Goal: Task Accomplishment & Management: Complete application form

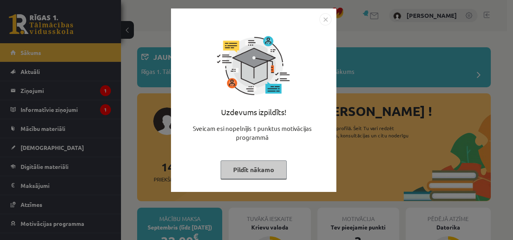
click at [231, 164] on button "Pildīt nākamo" at bounding box center [254, 169] width 66 height 19
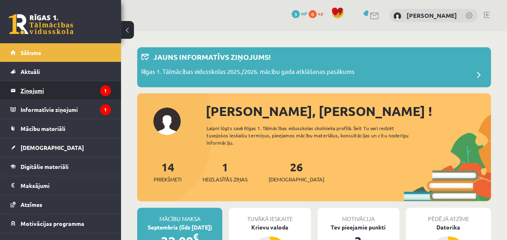
click at [62, 96] on legend "Ziņojumi 1" at bounding box center [66, 90] width 90 height 19
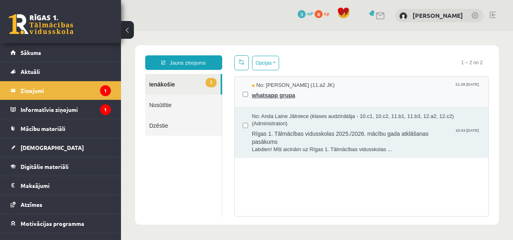
click at [277, 86] on span "No: Raivis Nagla (11.a2 JK)" at bounding box center [293, 85] width 83 height 8
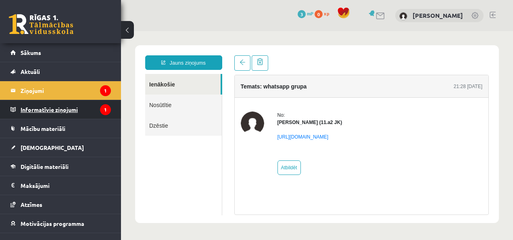
click at [54, 105] on legend "Informatīvie ziņojumi 1" at bounding box center [66, 109] width 90 height 19
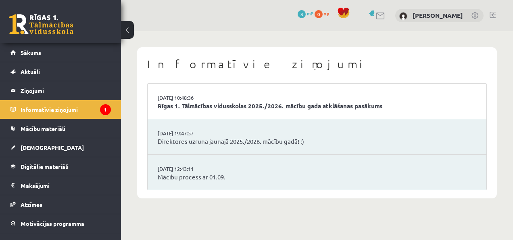
click at [215, 105] on link "Rīgas 1. Tālmācības vidusskolas 2025./2026. mācību gada atklāšanas pasākums" at bounding box center [317, 105] width 319 height 9
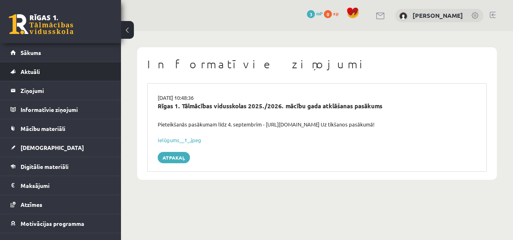
click at [46, 62] on li "Aktuāli Kā mācīties [PERSON_NAME] Kontakti Normatīvie akti Online konsultācijas…" at bounding box center [60, 71] width 121 height 19
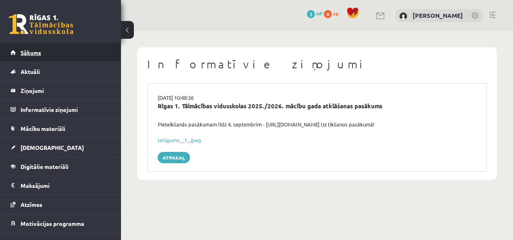
click at [47, 59] on link "Sākums" at bounding box center [60, 52] width 100 height 19
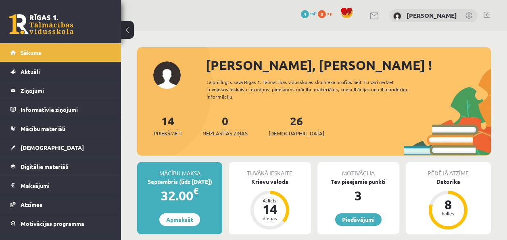
scroll to position [81, 0]
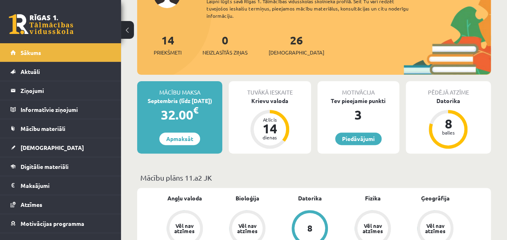
click at [268, 90] on div "Tuvākā ieskaite" at bounding box center [270, 88] width 82 height 15
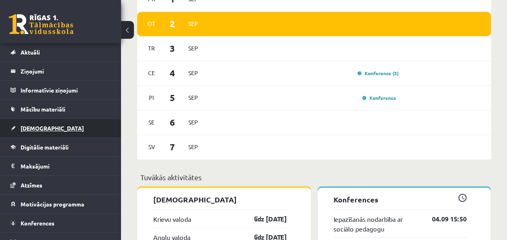
scroll to position [29, 0]
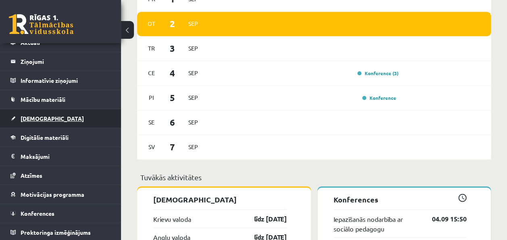
click at [57, 113] on link "[DEMOGRAPHIC_DATA]" at bounding box center [60, 118] width 100 height 19
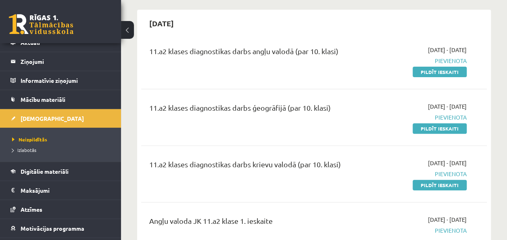
scroll to position [81, 0]
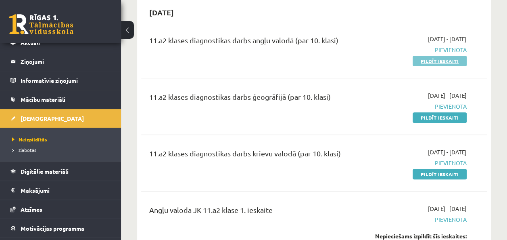
click at [422, 59] on link "Pildīt ieskaiti" at bounding box center [440, 61] width 54 height 10
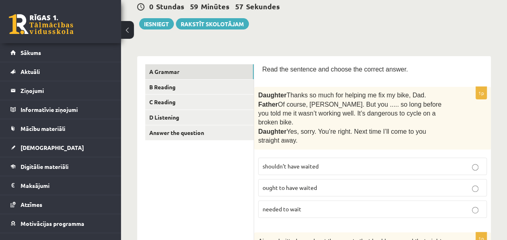
scroll to position [121, 0]
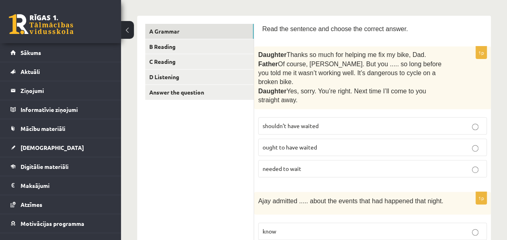
click at [125, 33] on button at bounding box center [127, 30] width 13 height 18
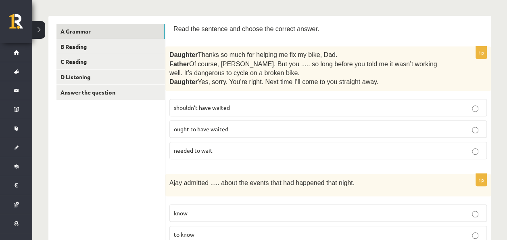
scroll to position [161, 0]
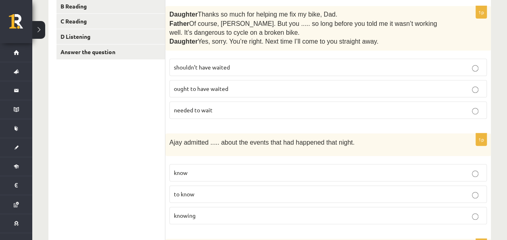
click at [240, 70] on p "shouldn’t have waited" at bounding box center [328, 67] width 309 height 8
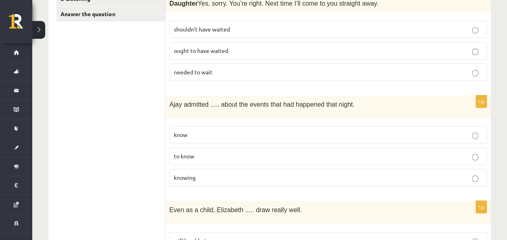
scroll to position [242, 0]
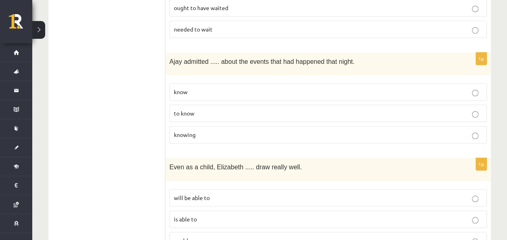
click at [232, 109] on p "to know" at bounding box center [328, 113] width 309 height 8
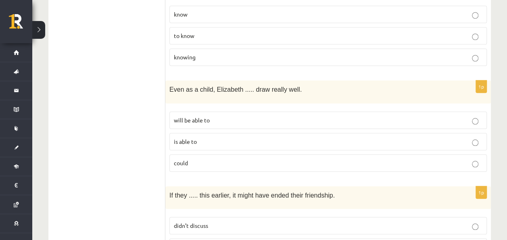
scroll to position [323, 0]
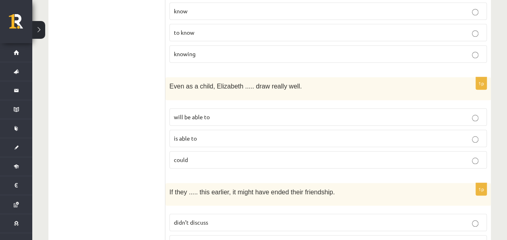
click at [206, 135] on p "is able to" at bounding box center [328, 138] width 309 height 8
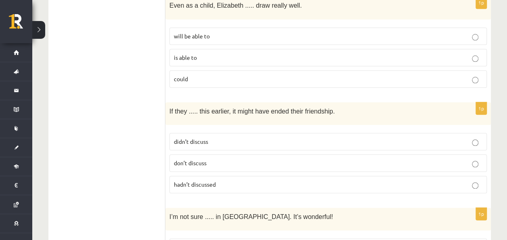
click at [200, 180] on span "hadn’t discussed" at bounding box center [195, 183] width 42 height 7
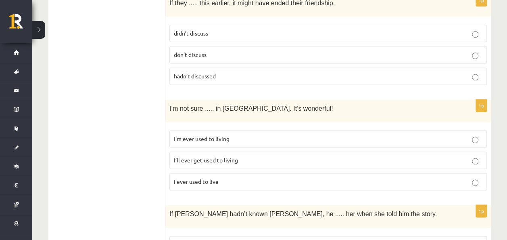
scroll to position [524, 0]
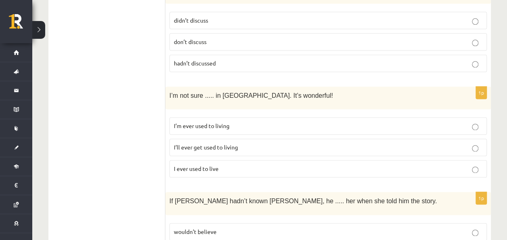
click at [202, 143] on span "I’ll ever get used to living" at bounding box center [206, 146] width 64 height 7
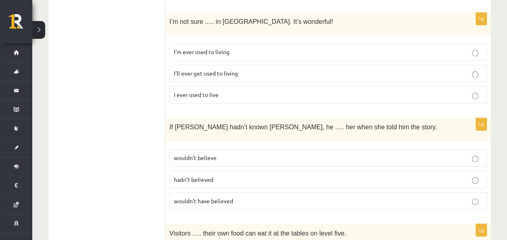
scroll to position [645, 0]
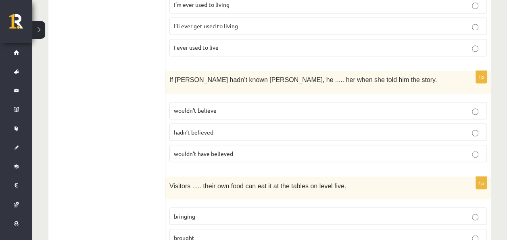
click at [209, 150] on label "wouldn’t have believed" at bounding box center [327, 152] width 317 height 17
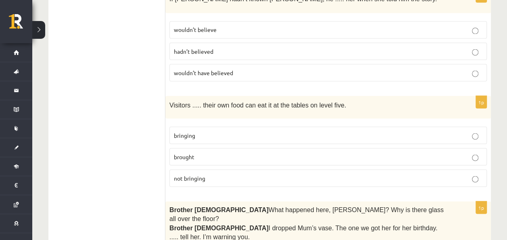
scroll to position [766, 0]
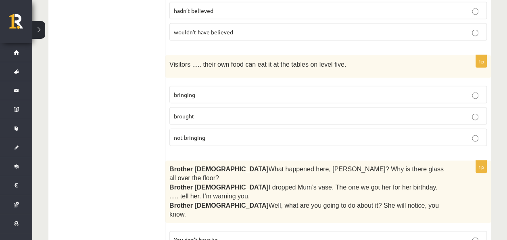
click at [189, 91] on span "bringing" at bounding box center [184, 94] width 21 height 7
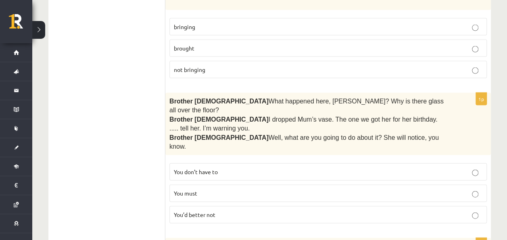
scroll to position [847, 0]
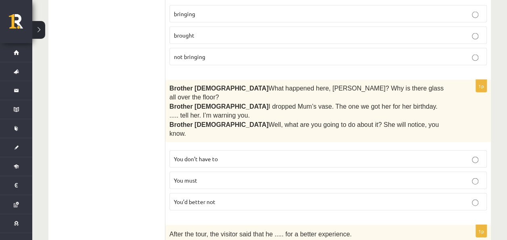
click at [213, 176] on p "You must" at bounding box center [328, 180] width 309 height 8
click at [213, 193] on label "You’d better not" at bounding box center [327, 201] width 317 height 17
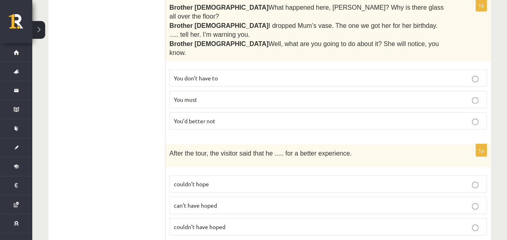
scroll to position [968, 0]
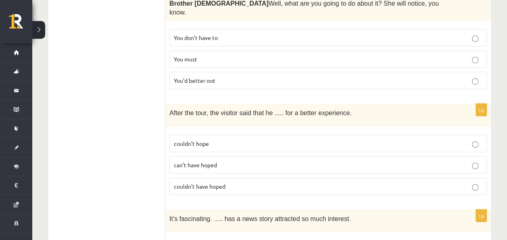
click at [233, 182] on p "couldn’t have hoped" at bounding box center [328, 186] width 309 height 8
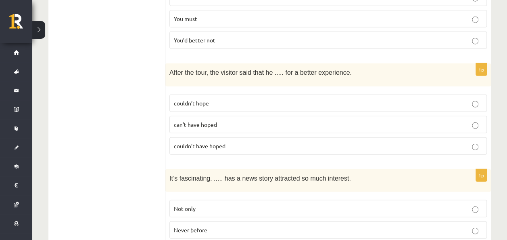
scroll to position [1049, 0]
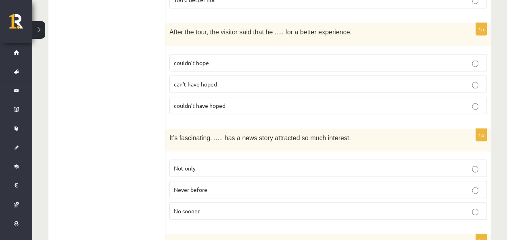
click at [252, 185] on p "Never before" at bounding box center [328, 189] width 309 height 8
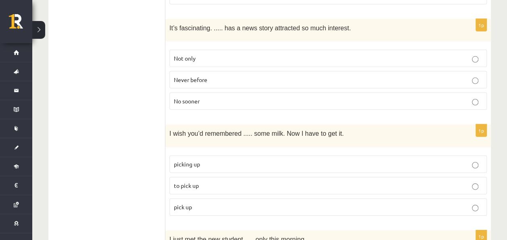
scroll to position [1170, 0]
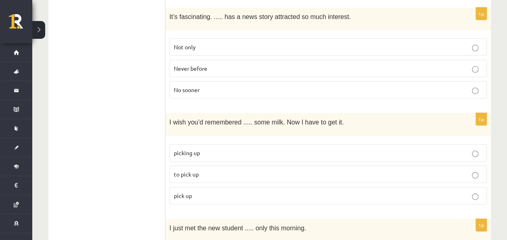
click at [194, 170] on span "to pick up" at bounding box center [186, 173] width 25 height 7
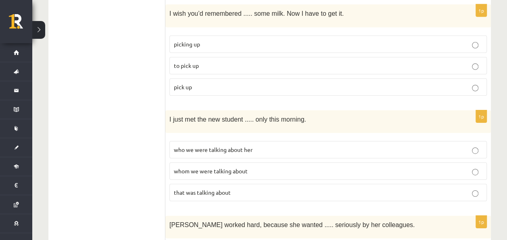
scroll to position [1291, 0]
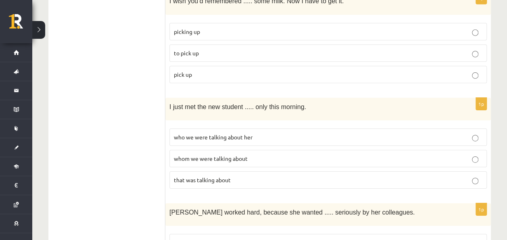
click at [202, 150] on label "whom we were talking about" at bounding box center [327, 158] width 317 height 17
click at [322, 133] on p "who we were talking about her" at bounding box center [328, 137] width 309 height 8
click at [306, 154] on p "whom we were talking about" at bounding box center [328, 158] width 309 height 8
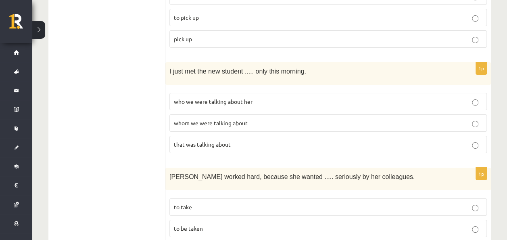
scroll to position [1371, 0]
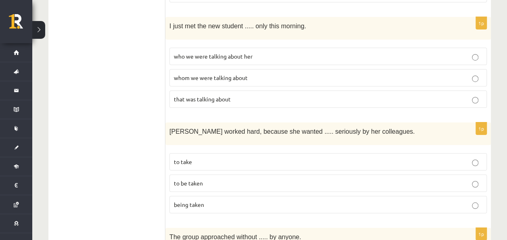
click at [240, 179] on p "to be taken" at bounding box center [328, 183] width 309 height 8
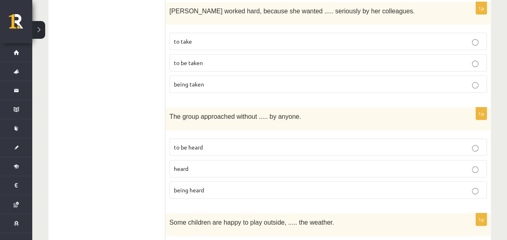
scroll to position [1492, 0]
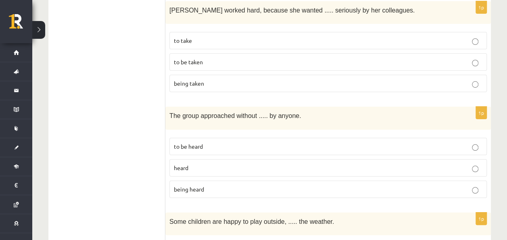
click at [204, 185] on p "being heard" at bounding box center [328, 189] width 309 height 8
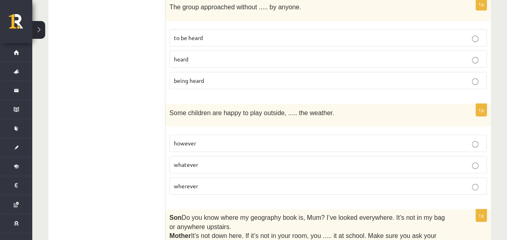
scroll to position [1613, 0]
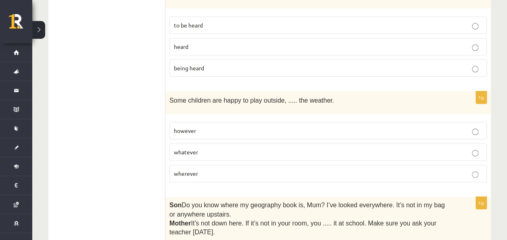
click at [191, 118] on fieldset "however whatever wherever" at bounding box center [327, 151] width 317 height 67
click at [186, 118] on fieldset "however whatever wherever" at bounding box center [327, 151] width 317 height 67
drag, startPoint x: 186, startPoint y: 112, endPoint x: 283, endPoint y: 115, distance: 97.6
click at [283, 165] on label "wherever" at bounding box center [327, 173] width 317 height 17
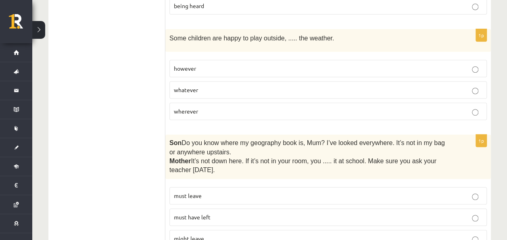
scroll to position [1694, 0]
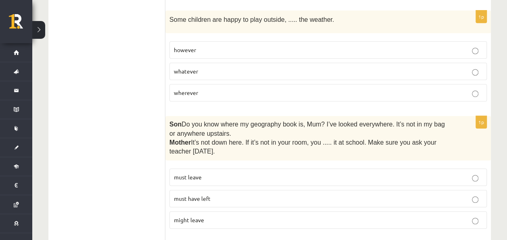
click at [243, 190] on label "must have left" at bounding box center [327, 198] width 317 height 17
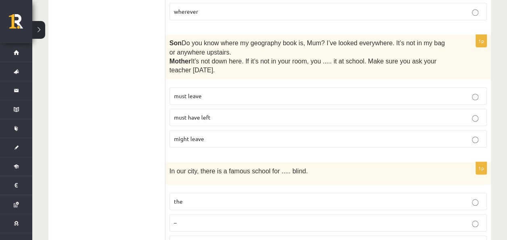
scroll to position [1815, 0]
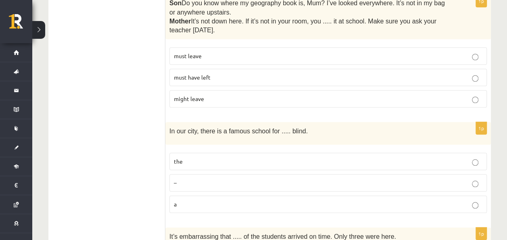
click at [211, 152] on label "the" at bounding box center [327, 160] width 317 height 17
click at [202, 200] on p "a" at bounding box center [328, 204] width 309 height 8
click at [191, 152] on label "the" at bounding box center [327, 160] width 317 height 17
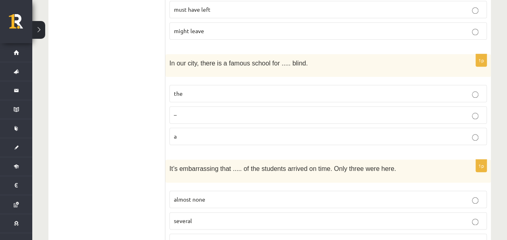
scroll to position [1895, 0]
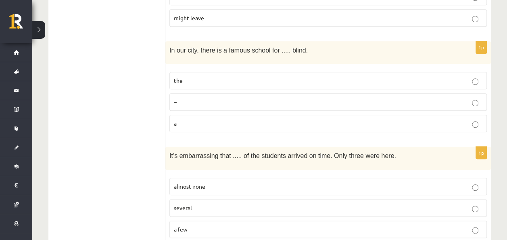
click at [210, 182] on p "almost none" at bounding box center [328, 186] width 309 height 8
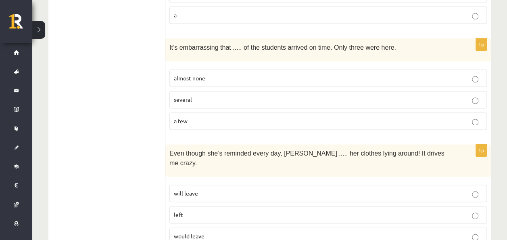
scroll to position [2016, 0]
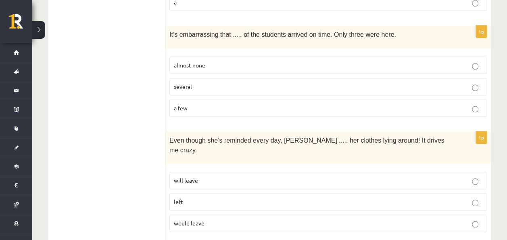
click at [215, 219] on p "would leave" at bounding box center [328, 223] width 309 height 8
click at [225, 176] on p "will leave" at bounding box center [328, 180] width 309 height 8
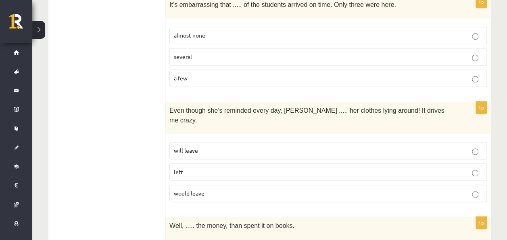
scroll to position [2057, 0]
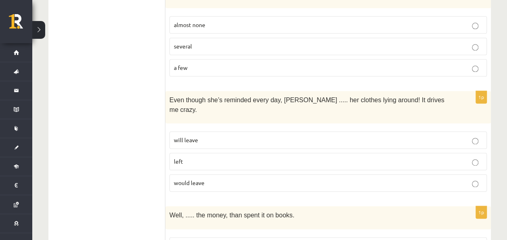
click at [214, 178] on p "would leave" at bounding box center [328, 182] width 309 height 8
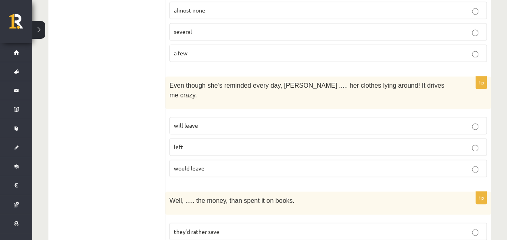
scroll to position [2077, 0]
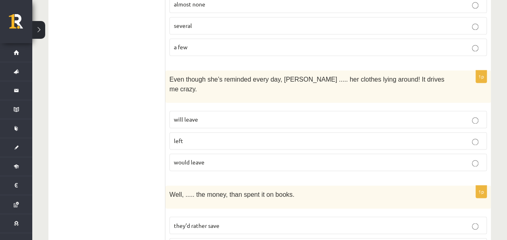
click at [194, 221] on p "they’d rather save" at bounding box center [328, 225] width 309 height 8
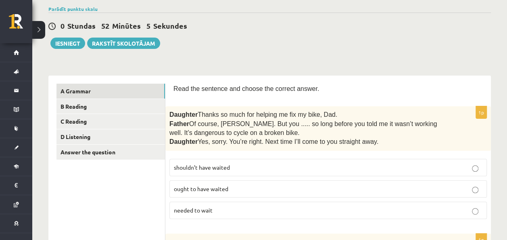
scroll to position [81, 0]
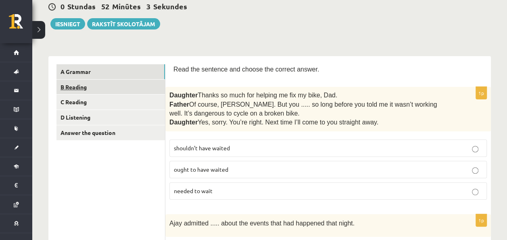
click at [93, 84] on link "B Reading" at bounding box center [110, 86] width 108 height 15
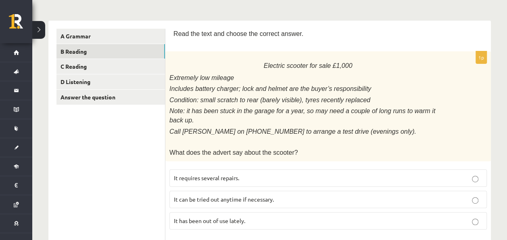
scroll to position [161, 0]
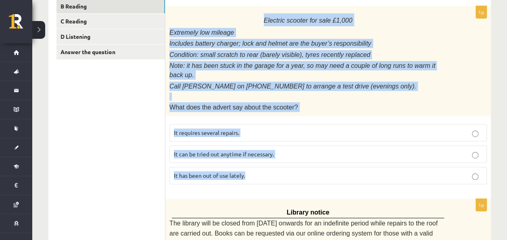
drag, startPoint x: 261, startPoint y: 20, endPoint x: 349, endPoint y: 161, distance: 165.7
click at [349, 161] on div "1p Electric scooter for sale £1,000 Extremely low mileage Includes battery char…" at bounding box center [327, 98] width 325 height 184
copy div "Electric scooter for sale £1,000 Extremely low mileage Includes battery charger…"
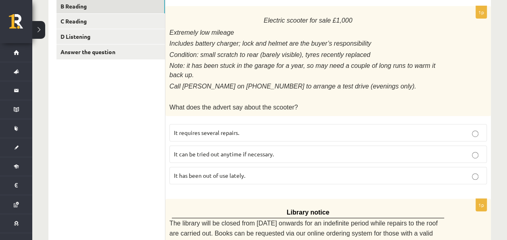
click at [219, 171] on p "It has been out of use lately." at bounding box center [328, 175] width 309 height 8
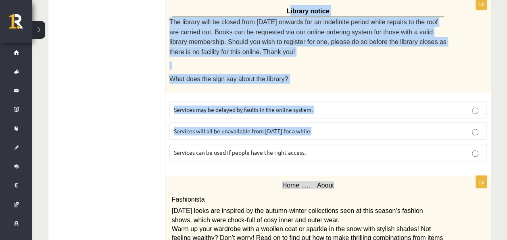
drag, startPoint x: 302, startPoint y: 83, endPoint x: 322, endPoint y: 105, distance: 29.7
click at [322, 106] on div "1p Library notice The library will be closed from Monday onwards for an indefin…" at bounding box center [327, 83] width 325 height 170
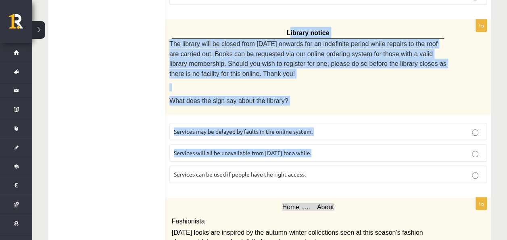
scroll to position [323, 0]
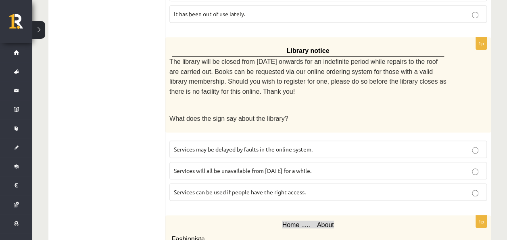
click at [286, 44] on p "Library notice" at bounding box center [308, 49] width 268 height 11
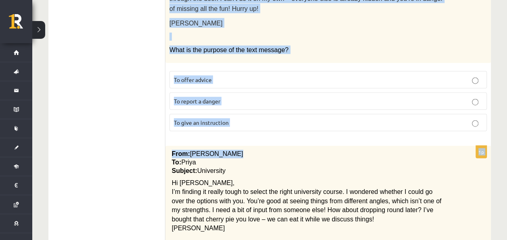
scroll to position [1020, 0]
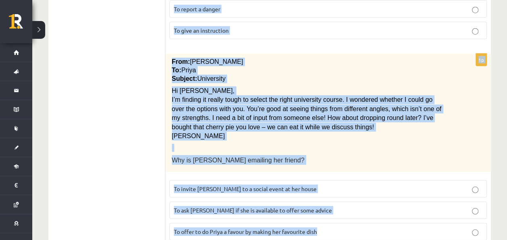
drag, startPoint x: 286, startPoint y: 33, endPoint x: 347, endPoint y: 221, distance: 197.4
drag, startPoint x: 347, startPoint y: 221, endPoint x: 268, endPoint y: 183, distance: 87.7
copy form "Library notice The library will be closed from Monday onwards for an indefinite…"
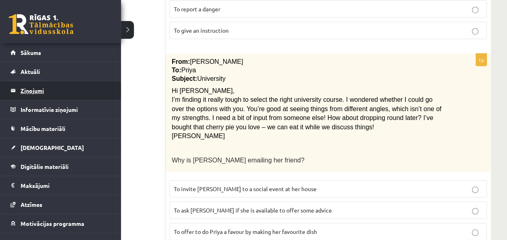
click at [6, 77] on li "Aktuāli Kā mācīties eSKOLĀ Kontakti Normatīvie akti Online konsultācijas Skolot…" at bounding box center [60, 71] width 121 height 19
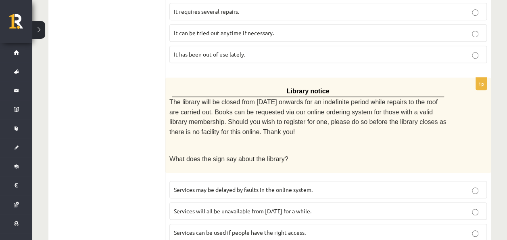
scroll to position [363, 0]
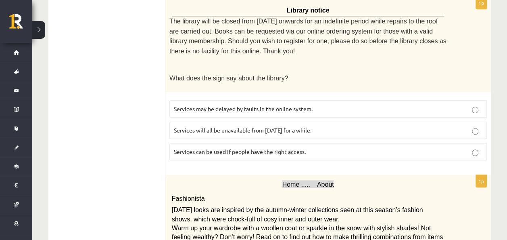
click at [192, 148] on span "Services can be used if people have the right access." at bounding box center [240, 151] width 132 height 7
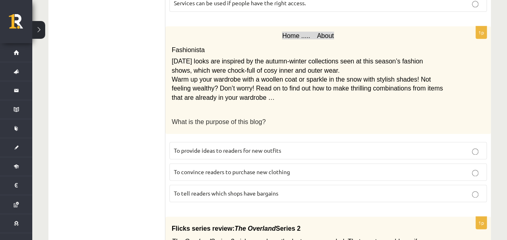
scroll to position [524, 0]
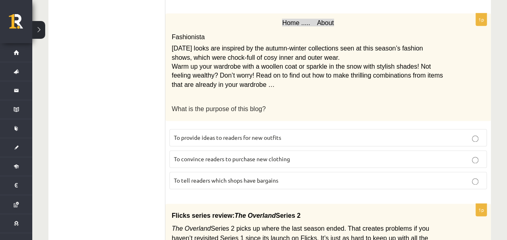
click at [230, 129] on label "To provide ideas to readers for new outfits" at bounding box center [327, 137] width 317 height 17
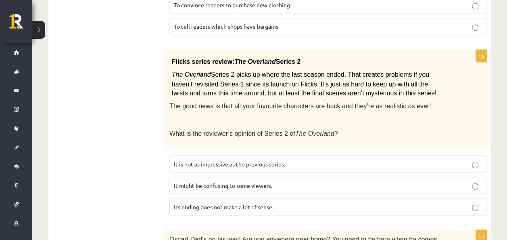
scroll to position [726, 0]
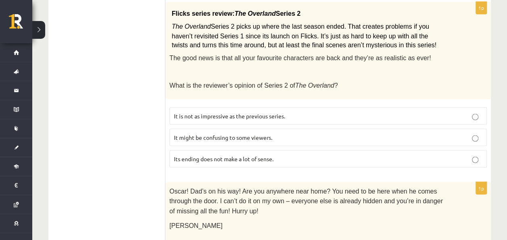
click at [219, 133] on p "It might be confusing to some viewers." at bounding box center [328, 137] width 309 height 8
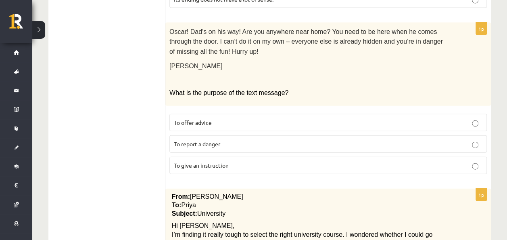
scroll to position [928, 0]
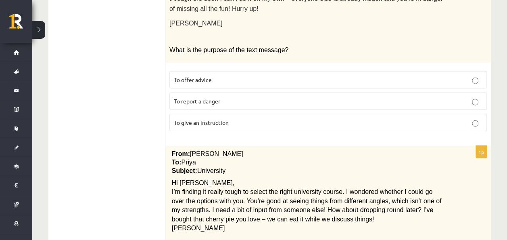
click at [198, 114] on label "To give an instruction" at bounding box center [327, 122] width 317 height 17
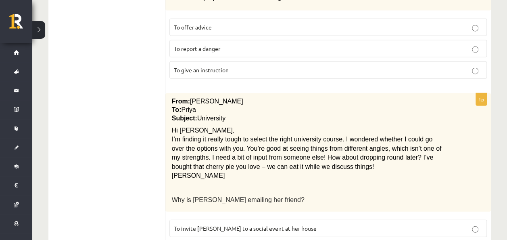
scroll to position [1020, 0]
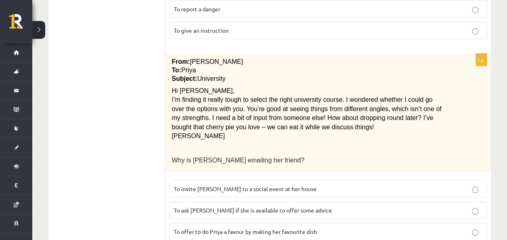
click at [190, 206] on span "To ask Priya if she is available to offer some advice" at bounding box center [253, 209] width 158 height 7
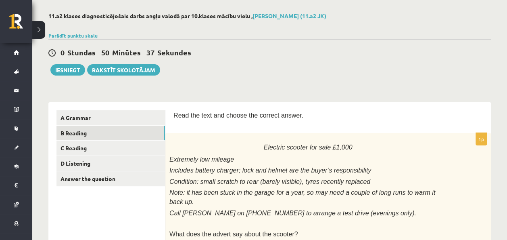
scroll to position [0, 0]
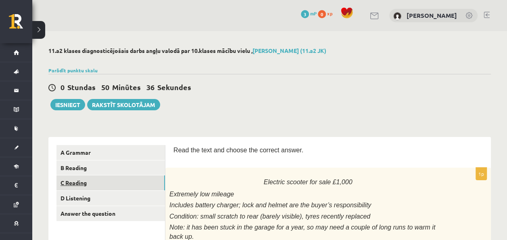
click at [80, 181] on link "C Reading" at bounding box center [110, 182] width 108 height 15
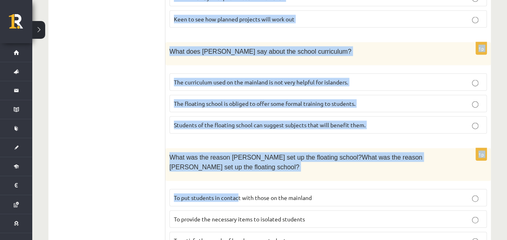
scroll to position [864, 0]
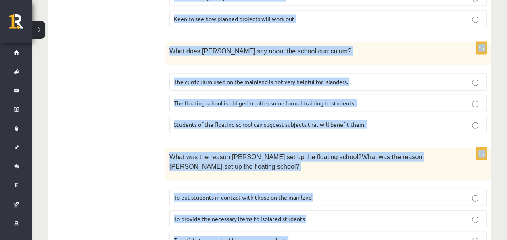
drag, startPoint x: 184, startPoint y: 66, endPoint x: 311, endPoint y: 200, distance: 184.9
drag, startPoint x: 311, startPoint y: 200, endPoint x: 272, endPoint y: 195, distance: 39.1
copy form "A floating school By founder, Anna Domingo I coordinate a floating school which…"
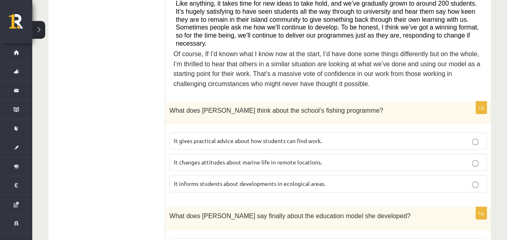
scroll to position [421, 0]
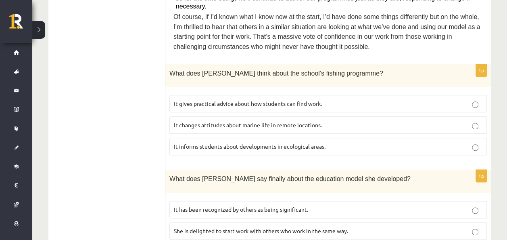
click at [179, 142] on span "It informs students about developments in ecological areas." at bounding box center [250, 145] width 152 height 7
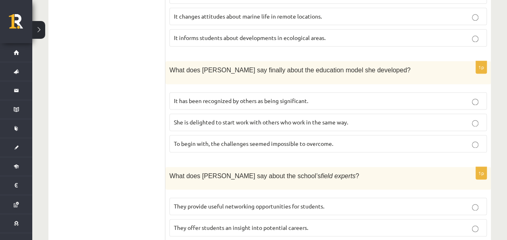
scroll to position [542, 0]
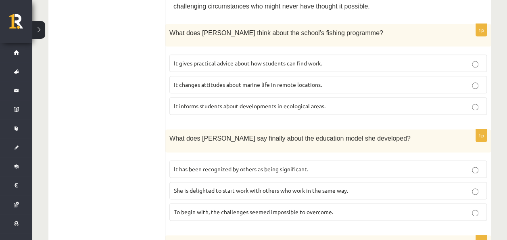
click at [219, 165] on span "It has been recognized by others as being significant." at bounding box center [241, 168] width 134 height 7
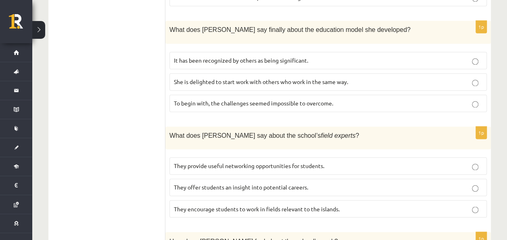
scroll to position [582, 0]
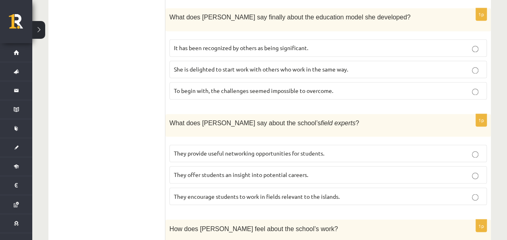
click at [206, 171] on span "They offer students an insight into potential careers." at bounding box center [241, 174] width 134 height 7
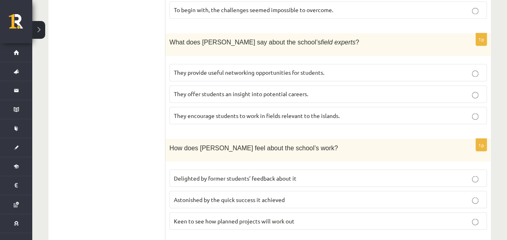
scroll to position [703, 0]
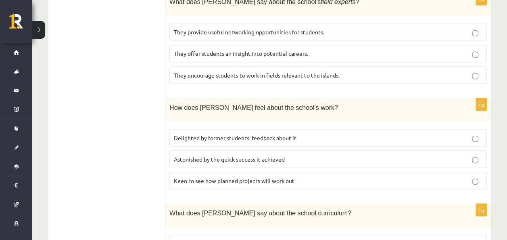
click at [203, 133] on p "Delighted by former students’ feedback about it" at bounding box center [328, 137] width 309 height 8
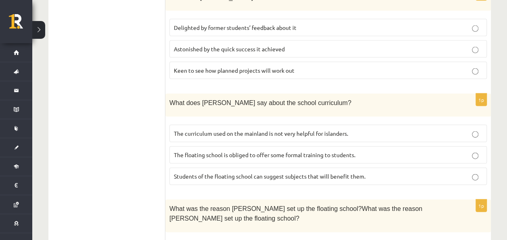
scroll to position [824, 0]
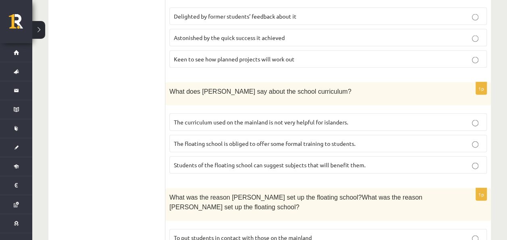
click at [227, 118] on span "The curriculum used on the mainland is not very helpful for islanders." at bounding box center [261, 121] width 174 height 7
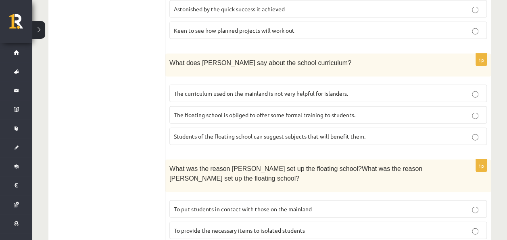
scroll to position [864, 0]
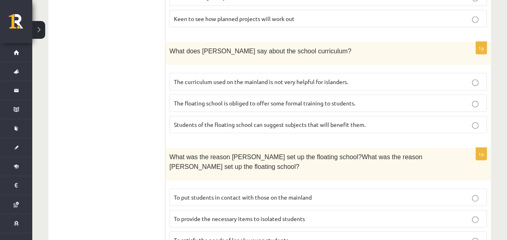
click at [224, 215] on span "To provide the necessary items to isolated students" at bounding box center [239, 218] width 131 height 7
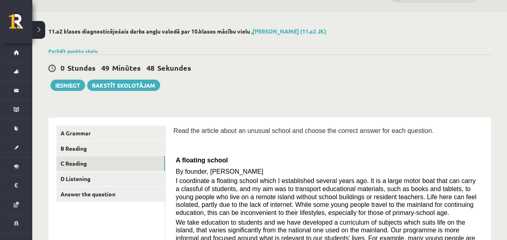
scroll to position [0, 0]
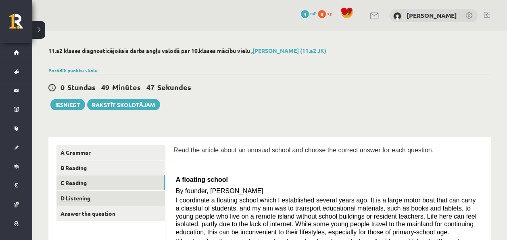
click at [73, 198] on link "D Listening" at bounding box center [110, 197] width 108 height 15
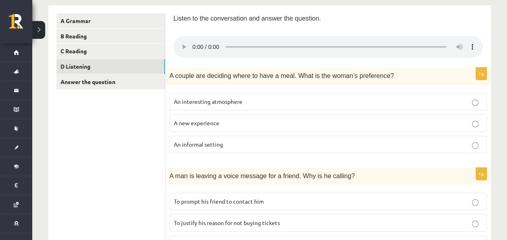
scroll to position [121, 0]
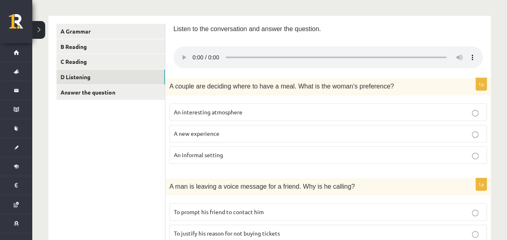
click at [232, 156] on p "An informal setting" at bounding box center [328, 154] width 309 height 8
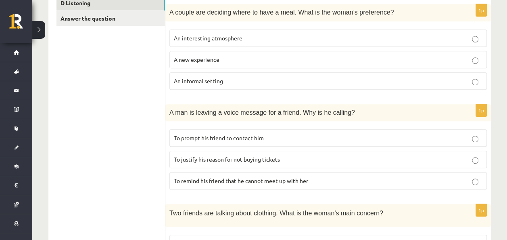
scroll to position [202, 0]
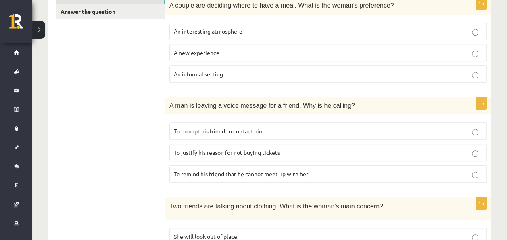
click at [178, 130] on span "To prompt his friend to contact him" at bounding box center [219, 130] width 90 height 7
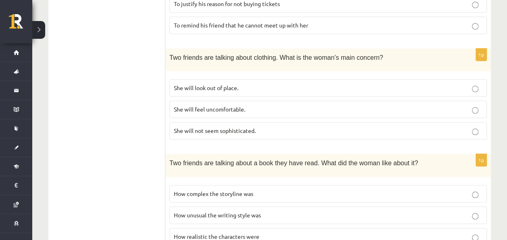
scroll to position [363, 0]
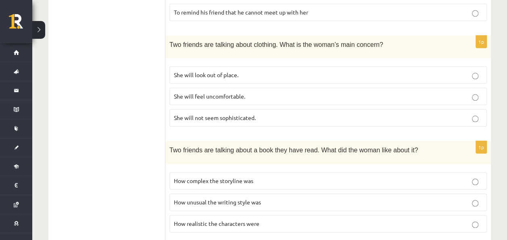
click at [236, 73] on span "She will look out of place." at bounding box center [206, 74] width 65 height 7
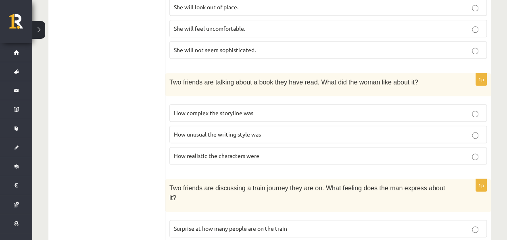
scroll to position [444, 0]
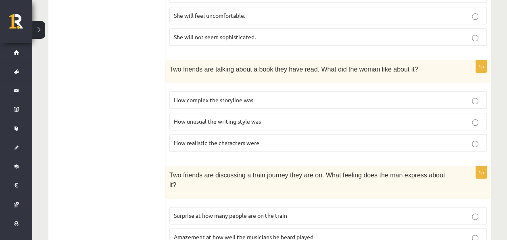
click at [269, 98] on p "How complex the storyline was" at bounding box center [328, 100] width 309 height 8
click at [274, 138] on p "How realistic the characters were" at bounding box center [328, 142] width 309 height 8
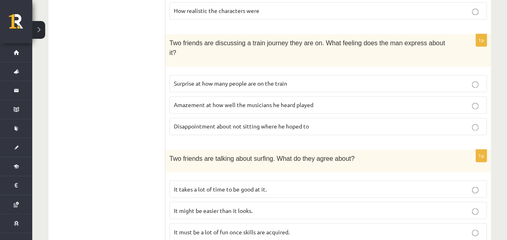
scroll to position [588, 0]
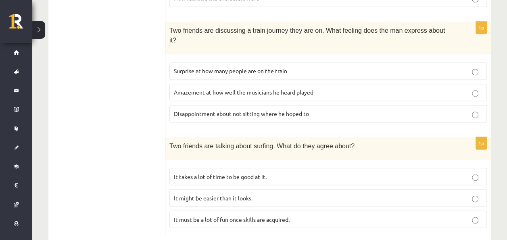
click at [306, 110] on span "Disappointment about not sitting where he hoped to" at bounding box center [241, 113] width 135 height 7
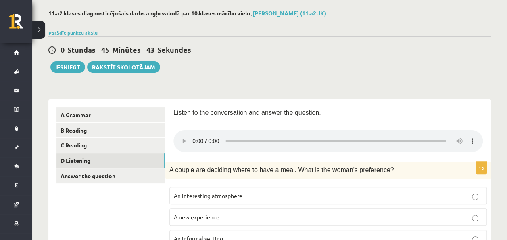
scroll to position [81, 0]
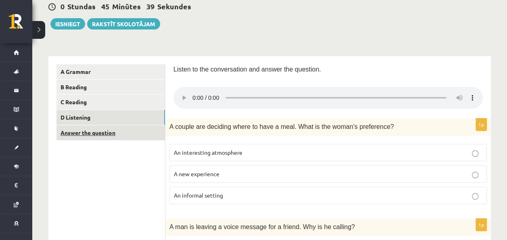
click at [91, 130] on link "Answer the question" at bounding box center [110, 132] width 108 height 15
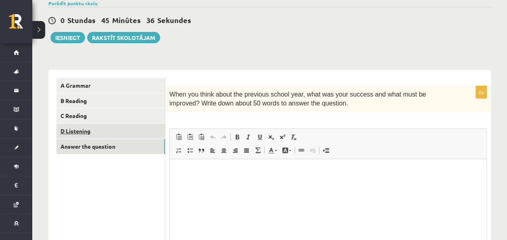
scroll to position [0, 0]
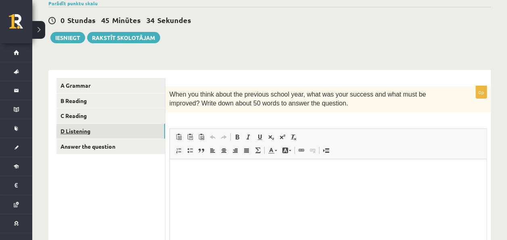
click at [100, 128] on link "D Listening" at bounding box center [110, 130] width 108 height 15
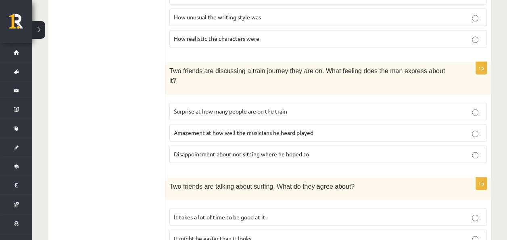
scroll to position [588, 0]
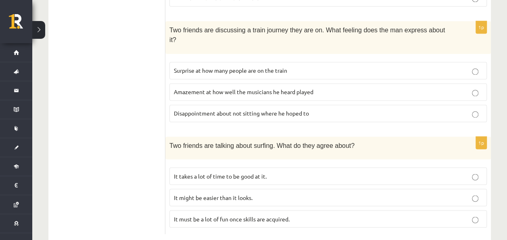
click at [187, 210] on label "It must be a lot of fun once skills are acquired." at bounding box center [327, 218] width 317 height 17
click at [258, 188] on label "It might be easier than it looks." at bounding box center [327, 196] width 317 height 17
click at [259, 169] on fieldset "It takes a lot of time to be good at it. It might be easier than it looks. It m…" at bounding box center [327, 196] width 317 height 67
click at [276, 171] on p "It takes a lot of time to be good at it." at bounding box center [328, 175] width 309 height 8
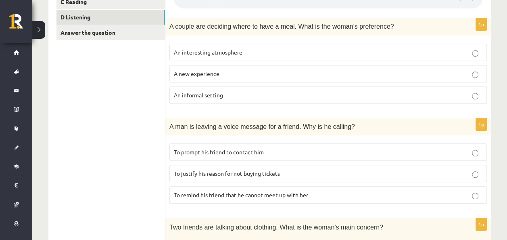
scroll to position [185, 0]
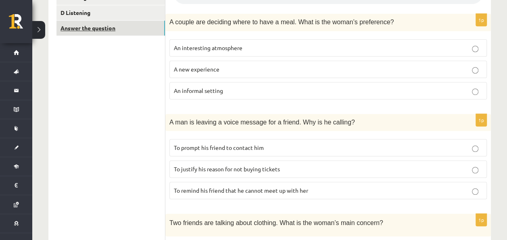
click at [77, 30] on link "Answer the question" at bounding box center [110, 28] width 108 height 15
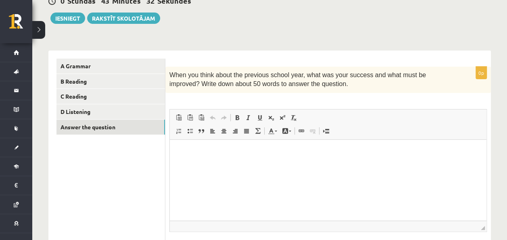
scroll to position [67, 0]
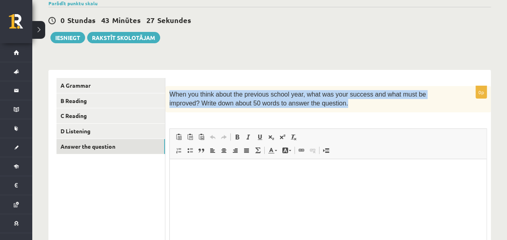
drag, startPoint x: 313, startPoint y: 102, endPoint x: 171, endPoint y: 91, distance: 142.0
click at [171, 91] on p "When you think about the previous school year, what was your success and what m…" at bounding box center [307, 99] width 277 height 18
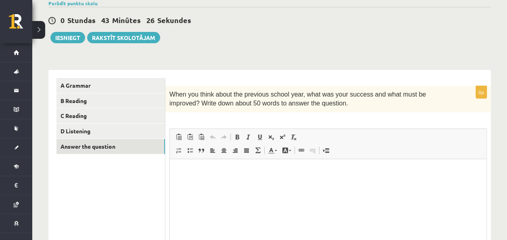
click at [394, 124] on div "0p When you think about the previous school year, what was your success and wha…" at bounding box center [327, 191] width 325 height 210
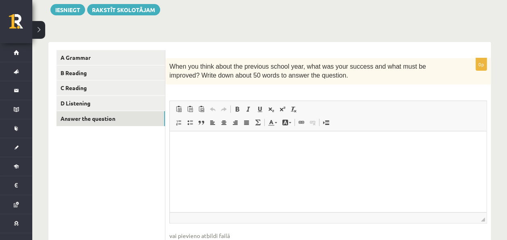
scroll to position [107, 0]
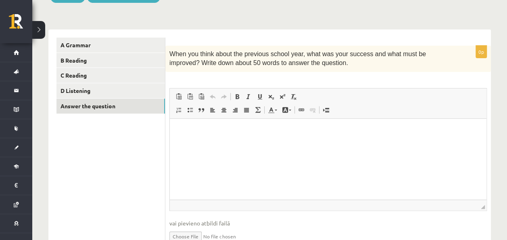
drag, startPoint x: 248, startPoint y: 144, endPoint x: 247, endPoint y: 139, distance: 4.9
click at [248, 143] on html at bounding box center [328, 130] width 317 height 25
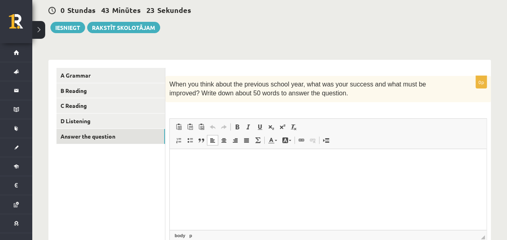
scroll to position [67, 0]
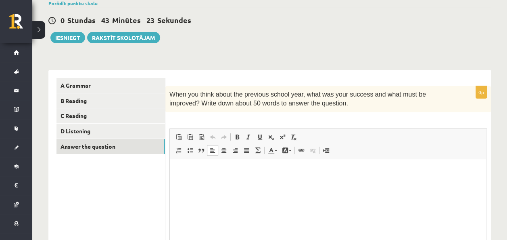
click at [215, 148] on span at bounding box center [212, 150] width 6 height 6
drag, startPoint x: 196, startPoint y: 175, endPoint x: 160, endPoint y: 172, distance: 36.8
click at [170, 172] on html "****" at bounding box center [328, 170] width 317 height 25
click at [217, 178] on html "****" at bounding box center [328, 170] width 317 height 25
click at [202, 183] on html "****" at bounding box center [328, 170] width 317 height 25
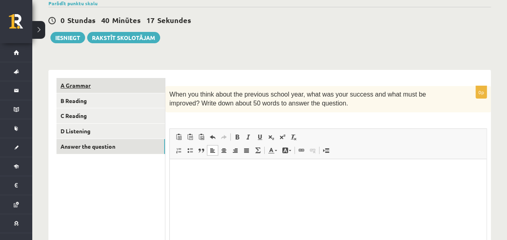
drag, startPoint x: 306, startPoint y: 102, endPoint x: 165, endPoint y: 92, distance: 142.3
click at [165, 92] on div "**********" at bounding box center [269, 187] width 442 height 234
drag, startPoint x: 165, startPoint y: 92, endPoint x: 186, endPoint y: 100, distance: 23.0
copy div "B Reading C Reading D Listening Answer the question 0p When you think about the…"
click at [209, 104] on span "When you think about the previous school year, what was your success and what m…" at bounding box center [297, 99] width 256 height 16
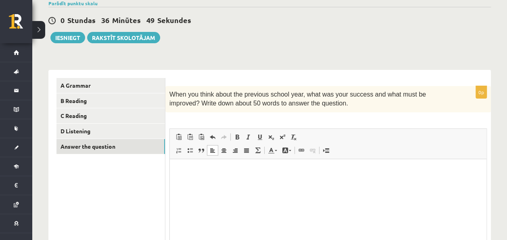
scroll to position [107, 0]
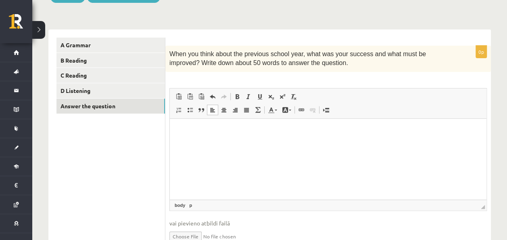
click at [214, 143] on html at bounding box center [328, 130] width 317 height 25
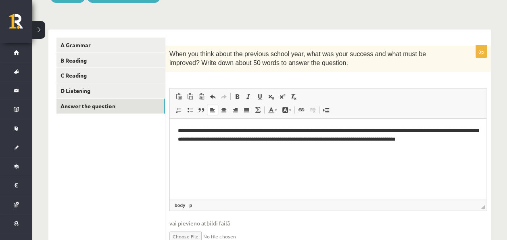
drag, startPoint x: 178, startPoint y: 128, endPoint x: 186, endPoint y: 129, distance: 7.7
click at [178, 128] on p "**********" at bounding box center [328, 138] width 300 height 25
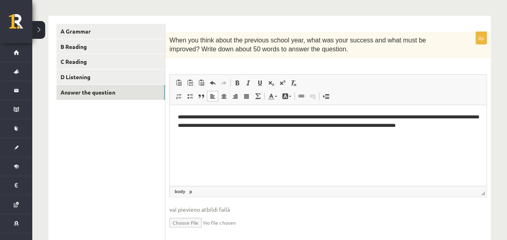
scroll to position [148, 0]
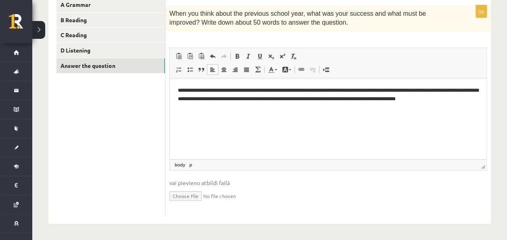
click at [177, 98] on html "**********" at bounding box center [328, 98] width 317 height 41
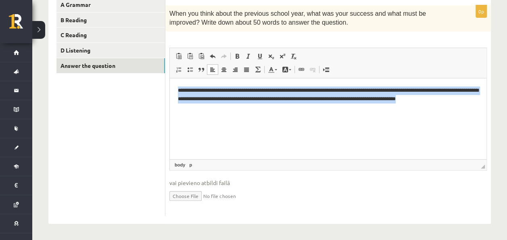
click at [177, 98] on html "**********" at bounding box center [328, 98] width 317 height 41
click at [317, 100] on p "**********" at bounding box center [328, 98] width 300 height 25
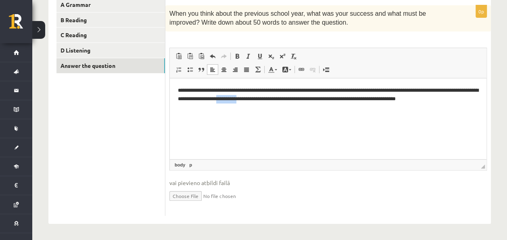
click at [317, 99] on p "**********" at bounding box center [328, 98] width 300 height 25
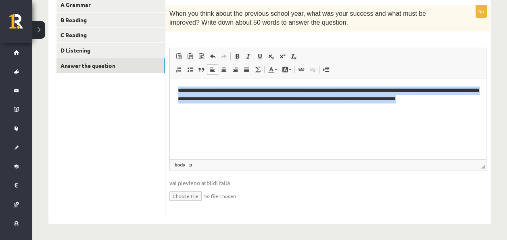
click at [317, 99] on p "**********" at bounding box center [328, 98] width 300 height 25
click at [245, 119] on html "**********" at bounding box center [328, 98] width 317 height 41
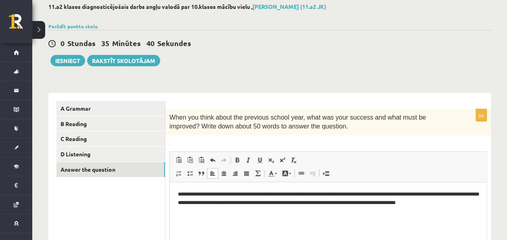
scroll to position [27, 0]
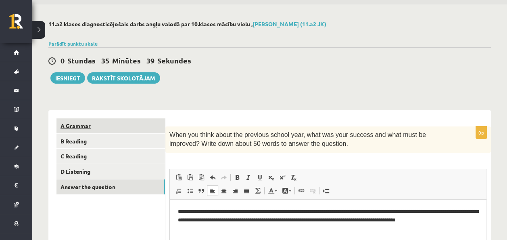
click at [97, 123] on link "A Grammar" at bounding box center [110, 125] width 108 height 15
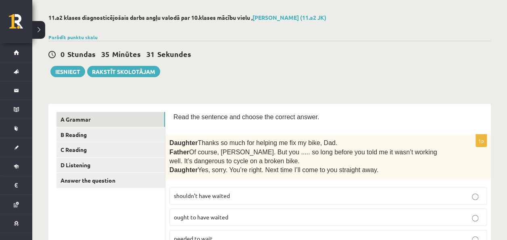
scroll to position [0, 0]
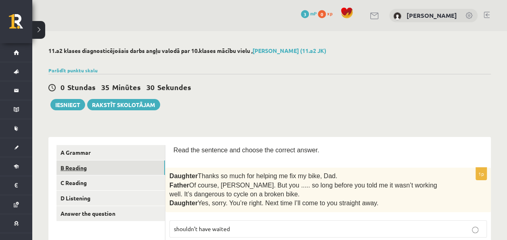
click at [101, 171] on link "B Reading" at bounding box center [110, 167] width 108 height 15
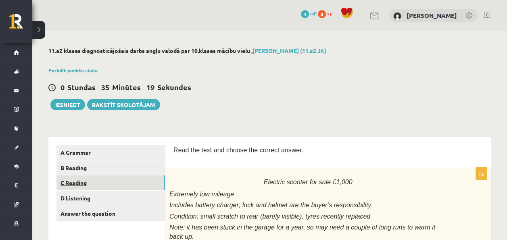
click at [100, 176] on link "C Reading" at bounding box center [110, 182] width 108 height 15
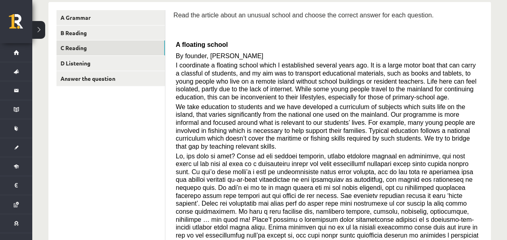
scroll to position [58, 0]
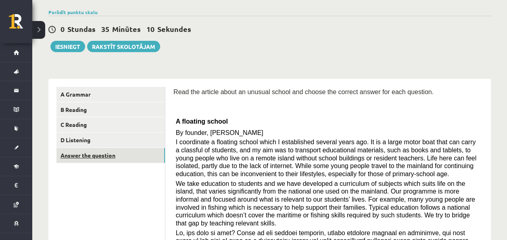
click at [109, 157] on link "Answer the question" at bounding box center [110, 155] width 108 height 15
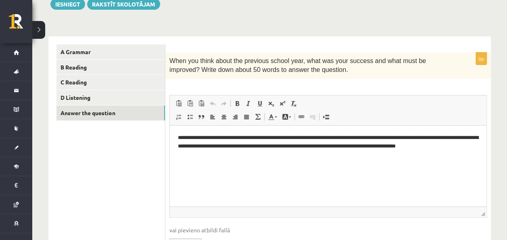
scroll to position [67, 0]
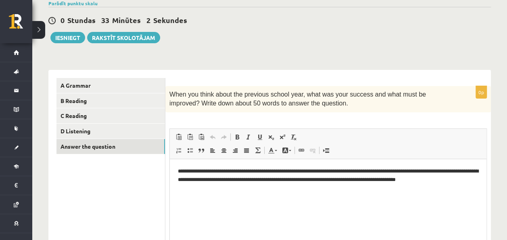
click at [234, 189] on p "**********" at bounding box center [328, 179] width 300 height 25
click at [236, 186] on p "**********" at bounding box center [328, 179] width 300 height 25
click at [237, 185] on p "**********" at bounding box center [328, 179] width 300 height 25
click at [194, 186] on p "**********" at bounding box center [328, 179] width 300 height 25
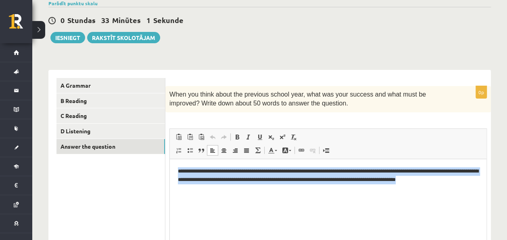
click at [194, 186] on p "**********" at bounding box center [328, 179] width 300 height 25
click at [183, 180] on p "**********" at bounding box center [328, 179] width 300 height 25
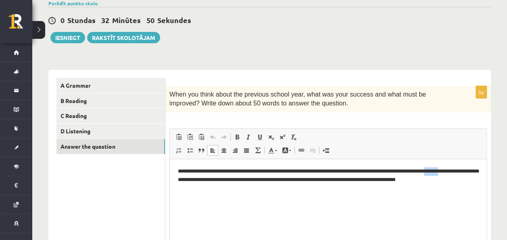
click at [183, 180] on p "**********" at bounding box center [328, 179] width 300 height 25
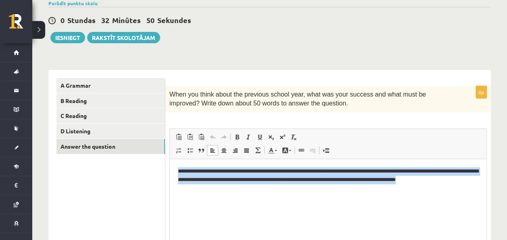
click at [183, 180] on p "**********" at bounding box center [328, 179] width 300 height 25
click at [252, 191] on p "**********" at bounding box center [328, 179] width 300 height 25
drag, startPoint x: 207, startPoint y: 192, endPoint x: 169, endPoint y: 156, distance: 51.9
click at [170, 158] on html "**********" at bounding box center [328, 178] width 317 height 41
click at [238, 200] on html "**********" at bounding box center [328, 178] width 317 height 41
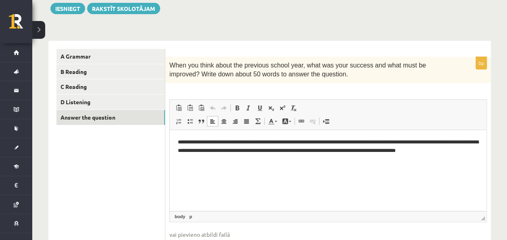
scroll to position [107, 0]
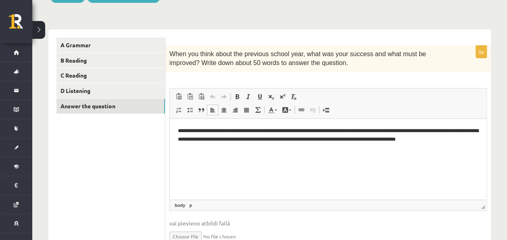
click at [442, 206] on span "◢ Elements path body p" at bounding box center [328, 204] width 317 height 11
click at [200, 158] on html "**********" at bounding box center [328, 138] width 317 height 41
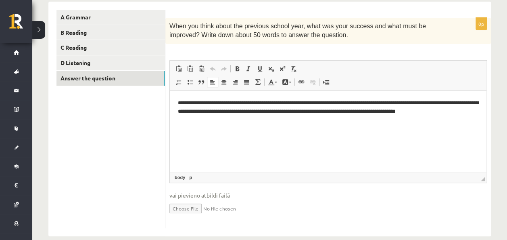
scroll to position [148, 0]
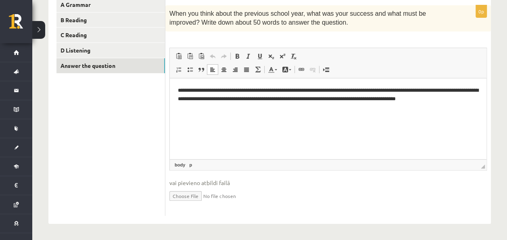
click at [226, 117] on html "**********" at bounding box center [328, 98] width 317 height 41
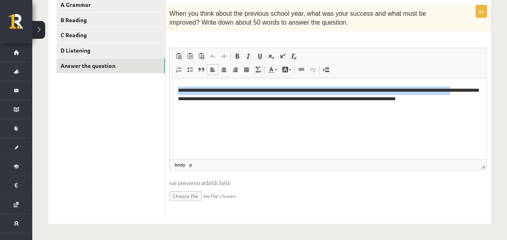
drag, startPoint x: 211, startPoint y: 97, endPoint x: 158, endPoint y: 83, distance: 55.0
click at [170, 83] on html "**********" at bounding box center [328, 98] width 317 height 41
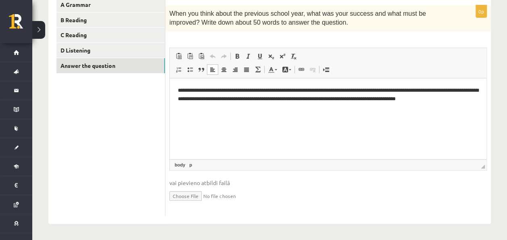
drag, startPoint x: 211, startPoint y: 122, endPoint x: 205, endPoint y: 112, distance: 11.9
click at [210, 119] on html "**********" at bounding box center [328, 98] width 317 height 41
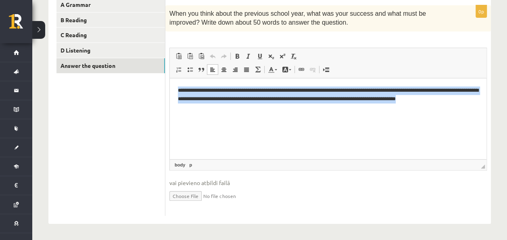
drag, startPoint x: 204, startPoint y: 111, endPoint x: 159, endPoint y: 78, distance: 56.0
click at [170, 78] on html "**********" at bounding box center [328, 98] width 317 height 41
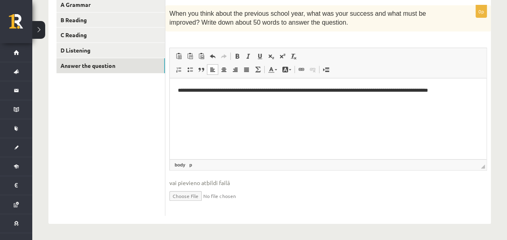
click at [234, 90] on p "**********" at bounding box center [328, 90] width 300 height 8
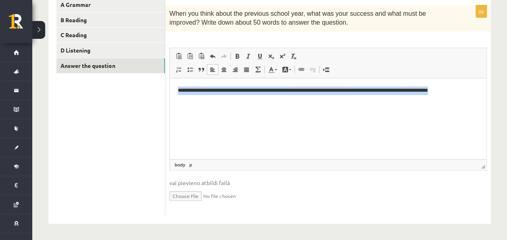
click at [234, 90] on p "**********" at bounding box center [328, 90] width 300 height 8
click at [260, 94] on html "**********" at bounding box center [328, 90] width 317 height 25
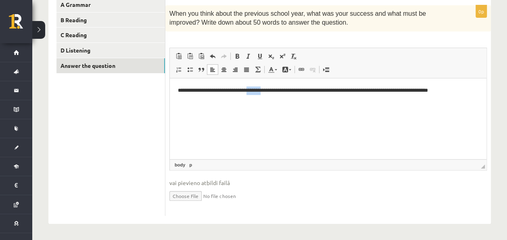
click at [260, 94] on html "**********" at bounding box center [328, 90] width 317 height 25
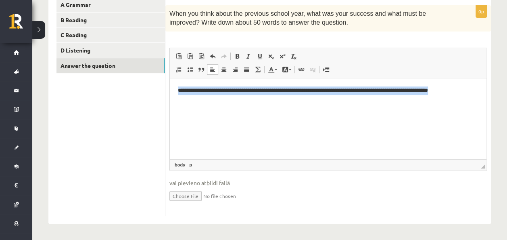
click at [260, 94] on html "**********" at bounding box center [328, 90] width 317 height 25
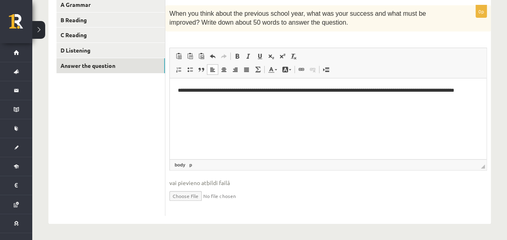
click at [192, 91] on p "**********" at bounding box center [328, 94] width 300 height 17
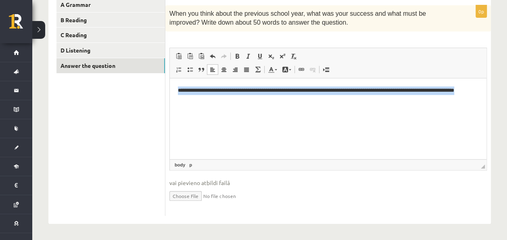
click at [192, 91] on p "**********" at bounding box center [328, 94] width 300 height 17
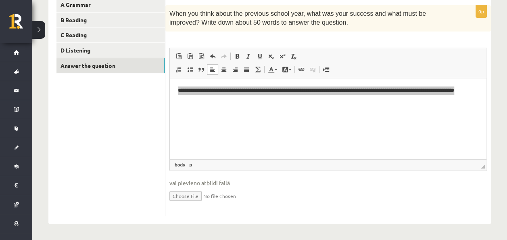
scroll to position [107, 0]
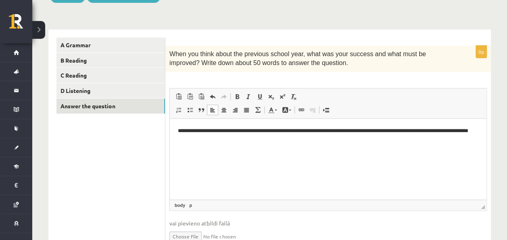
click at [307, 129] on p "**********" at bounding box center [328, 134] width 300 height 17
click at [256, 137] on p "**********" at bounding box center [328, 134] width 300 height 17
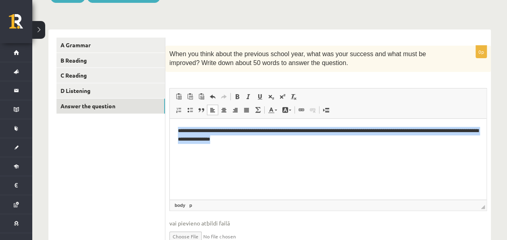
click at [256, 137] on p "**********" at bounding box center [328, 134] width 300 height 17
click at [250, 146] on html "**********" at bounding box center [328, 134] width 317 height 33
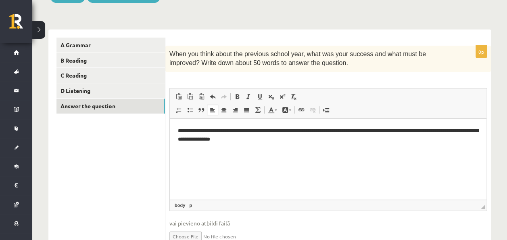
click at [466, 128] on p "**********" at bounding box center [328, 134] width 300 height 17
click at [249, 139] on p "**********" at bounding box center [328, 134] width 300 height 17
click at [258, 132] on p "**********" at bounding box center [328, 134] width 300 height 17
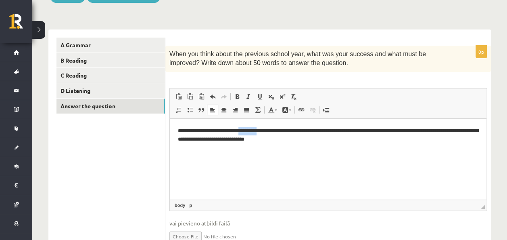
click at [259, 132] on p "**********" at bounding box center [328, 134] width 300 height 17
click at [262, 136] on p "**********" at bounding box center [328, 134] width 300 height 17
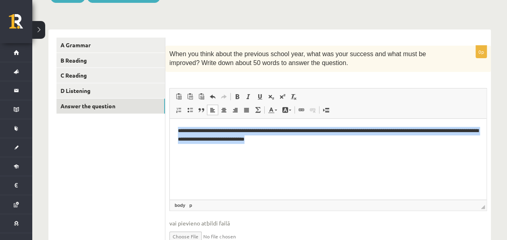
click at [262, 136] on p "**********" at bounding box center [328, 134] width 300 height 17
click at [290, 144] on html "**********" at bounding box center [328, 134] width 317 height 33
drag, startPoint x: 300, startPoint y: 140, endPoint x: 312, endPoint y: 94, distance: 47.9
click at [312, 118] on html "**********" at bounding box center [328, 134] width 317 height 33
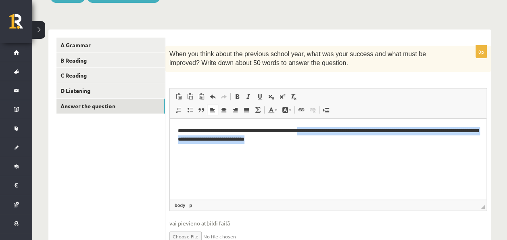
click at [314, 132] on p "**********" at bounding box center [328, 134] width 300 height 17
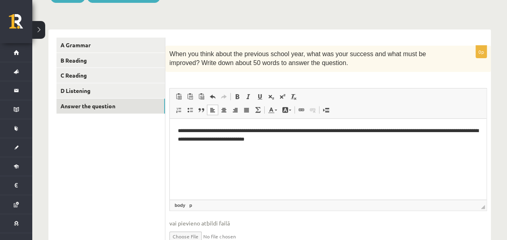
click at [308, 140] on p "**********" at bounding box center [328, 134] width 300 height 17
click at [300, 132] on p "**********" at bounding box center [328, 134] width 300 height 17
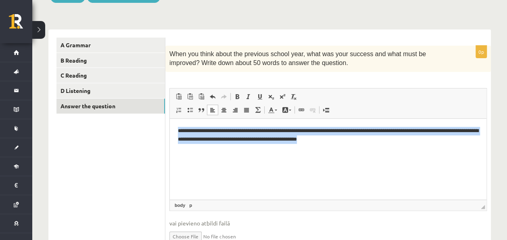
click at [300, 132] on p "**********" at bounding box center [328, 134] width 300 height 17
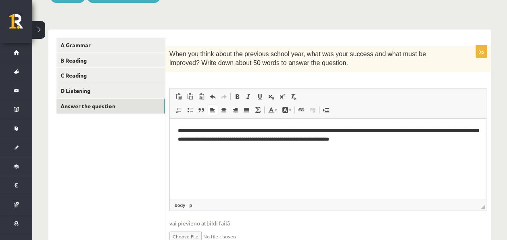
click at [224, 136] on p "**********" at bounding box center [328, 134] width 300 height 17
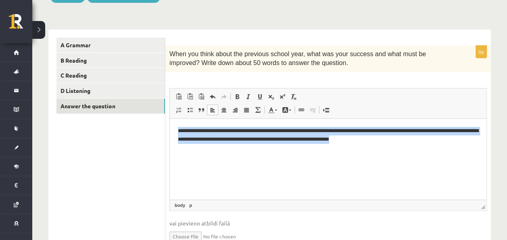
click at [224, 136] on p "**********" at bounding box center [328, 134] width 300 height 17
click at [229, 151] on html "**********" at bounding box center [328, 134] width 317 height 33
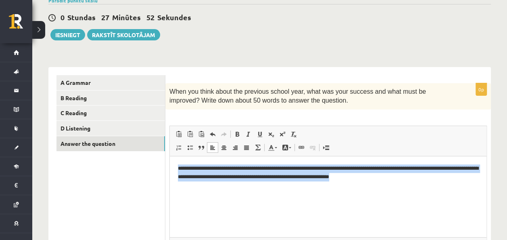
scroll to position [67, 0]
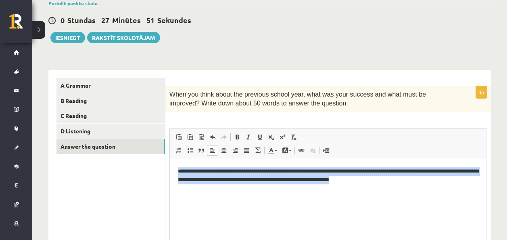
click at [271, 192] on html "**********" at bounding box center [328, 174] width 317 height 33
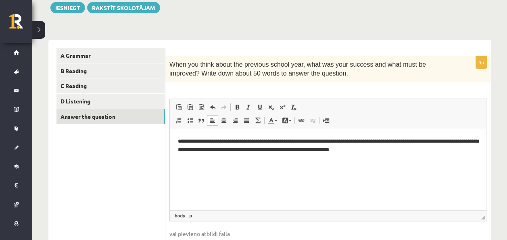
scroll to position [107, 0]
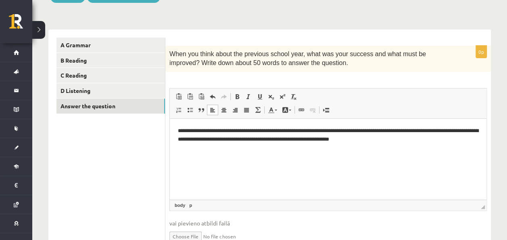
click at [352, 140] on p "**********" at bounding box center [328, 134] width 300 height 17
drag, startPoint x: 373, startPoint y: 141, endPoint x: 380, endPoint y: 145, distance: 8.5
click at [373, 141] on p "**********" at bounding box center [328, 134] width 300 height 17
click at [192, 131] on p "**********" at bounding box center [328, 134] width 300 height 17
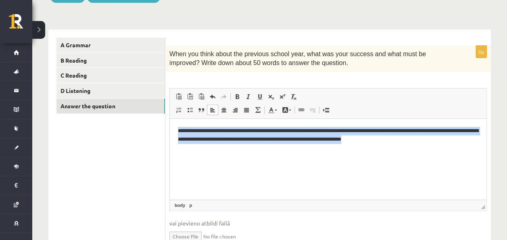
click at [193, 131] on p "**********" at bounding box center [328, 134] width 300 height 17
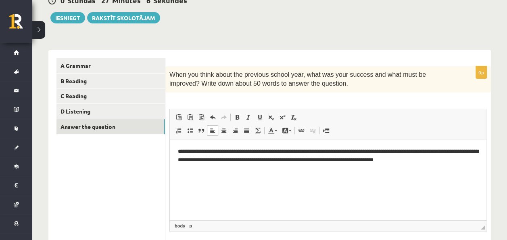
scroll to position [27, 0]
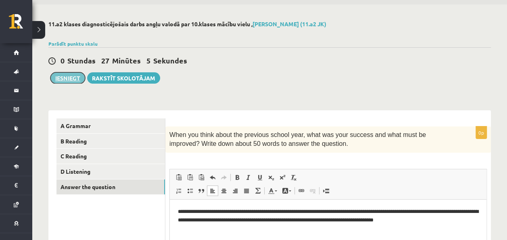
click at [61, 81] on button "Iesniegt" at bounding box center [67, 77] width 35 height 11
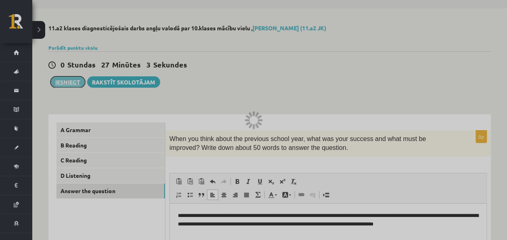
scroll to position [0, 0]
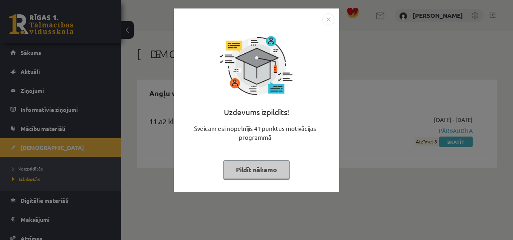
click at [365, 165] on div "Uzdevums izpildīts! Sveicam esi nopelnījis 41 punktus motivācijas programmā Pil…" at bounding box center [256, 120] width 513 height 240
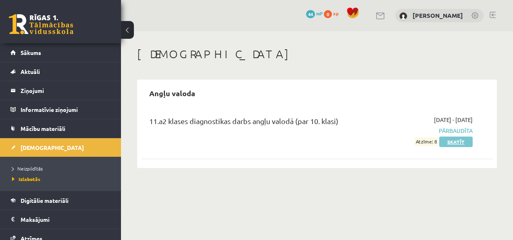
click at [448, 144] on link "Skatīt" at bounding box center [455, 141] width 33 height 10
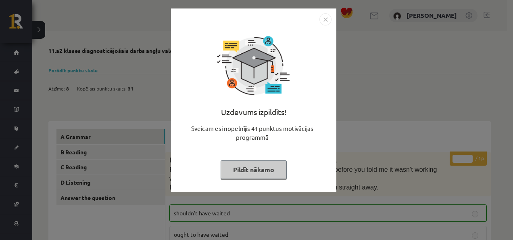
click at [264, 170] on button "Pildīt nākamo" at bounding box center [254, 169] width 66 height 19
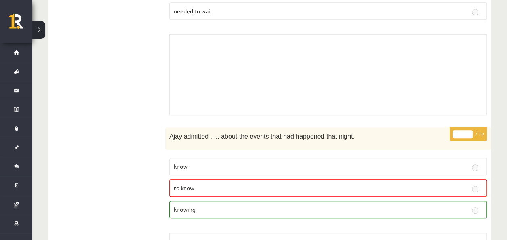
scroll to position [282, 0]
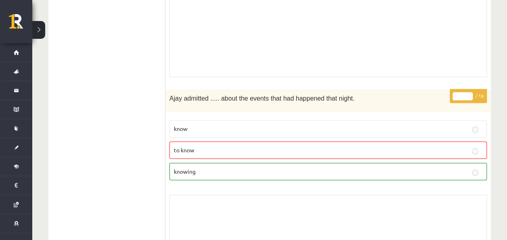
click at [227, 167] on p "knowing" at bounding box center [328, 171] width 309 height 8
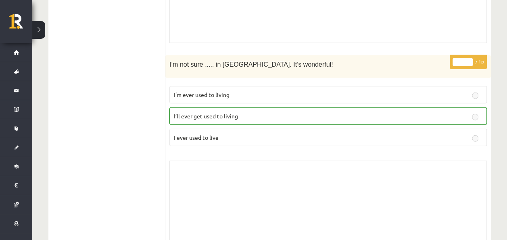
scroll to position [0, 0]
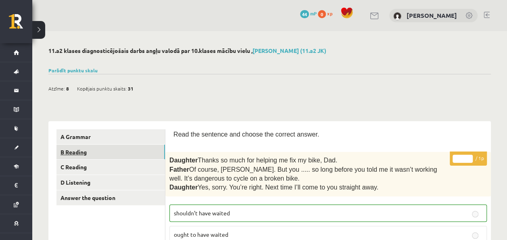
click at [102, 155] on link "B Reading" at bounding box center [110, 151] width 108 height 15
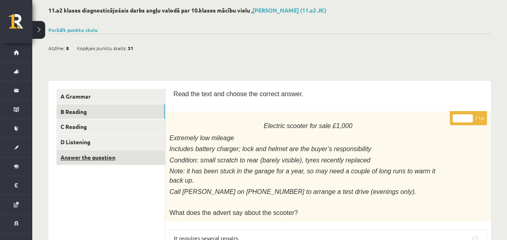
click at [68, 156] on link "Answer the question" at bounding box center [110, 157] width 108 height 15
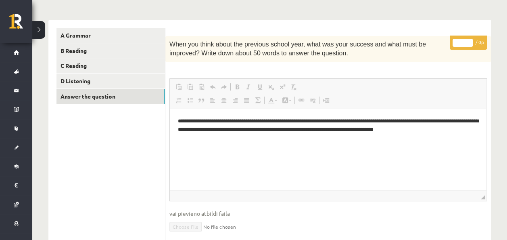
scroll to position [144, 0]
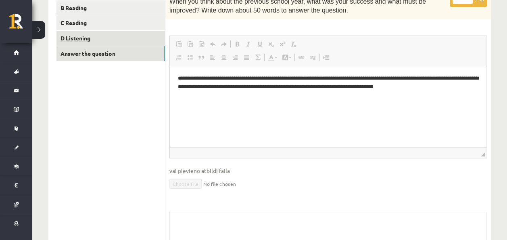
click at [81, 31] on link "D Listening" at bounding box center [110, 38] width 108 height 15
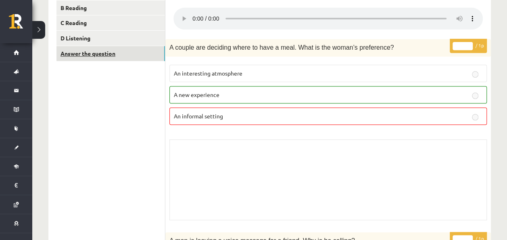
click at [87, 55] on link "Answer the question" at bounding box center [110, 53] width 108 height 15
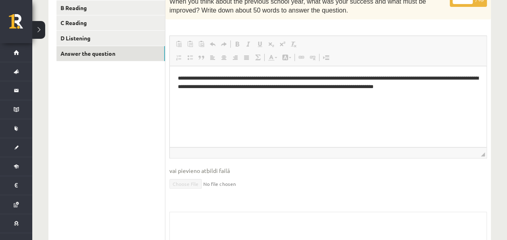
scroll to position [0, 0]
click at [74, 33] on link "D Listening" at bounding box center [110, 38] width 108 height 15
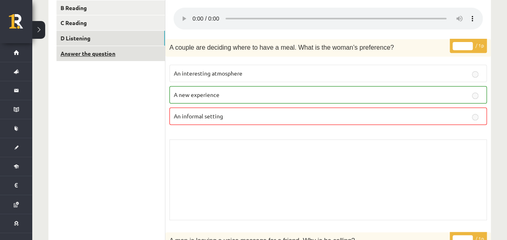
click at [85, 54] on link "Answer the question" at bounding box center [110, 53] width 108 height 15
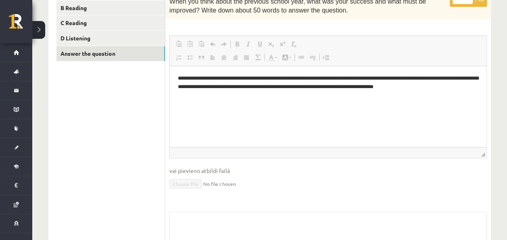
click at [204, 75] on p "**********" at bounding box center [328, 82] width 300 height 17
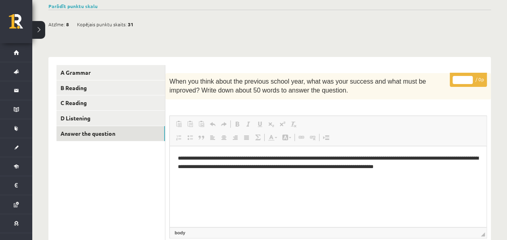
scroll to position [63, 0]
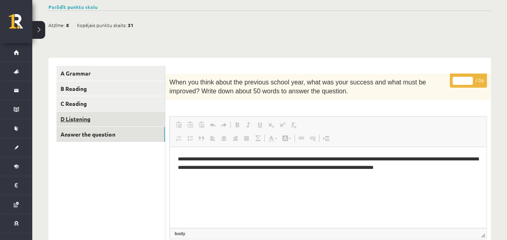
click at [63, 116] on link "D Listening" at bounding box center [110, 118] width 108 height 15
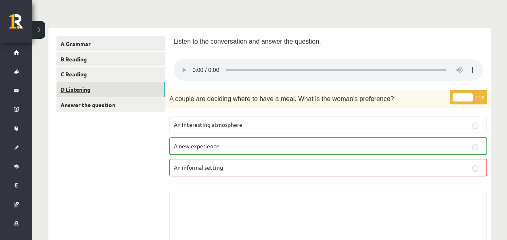
scroll to position [104, 0]
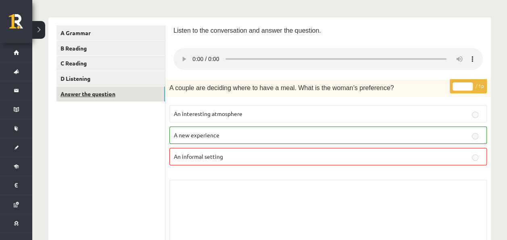
click at [102, 95] on link "Answer the question" at bounding box center [110, 93] width 108 height 15
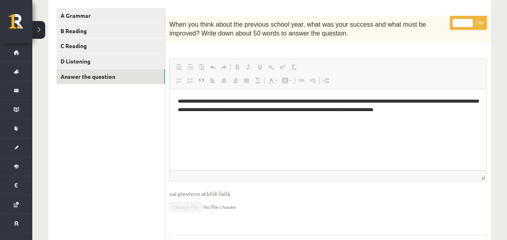
scroll to position [144, 0]
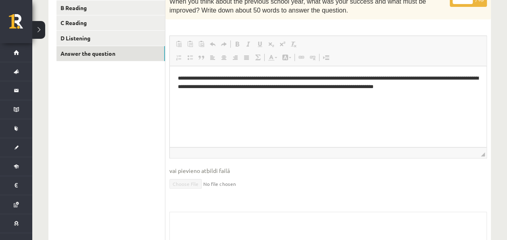
click at [180, 78] on p "**********" at bounding box center [328, 82] width 300 height 17
click at [171, 78] on html "**********" at bounding box center [328, 82] width 317 height 33
click at [178, 79] on html "**********" at bounding box center [328, 82] width 317 height 33
click at [178, 79] on p "**********" at bounding box center [328, 82] width 300 height 17
click at [187, 79] on p "**********" at bounding box center [328, 82] width 300 height 17
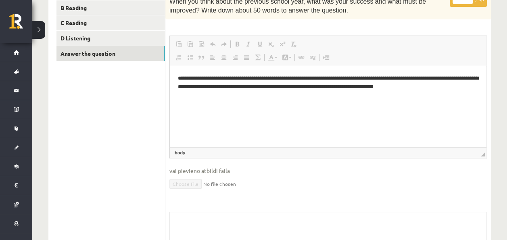
click at [190, 79] on p "**********" at bounding box center [328, 82] width 300 height 17
click at [424, 82] on p "**********" at bounding box center [328, 82] width 300 height 17
click at [467, 88] on p "**********" at bounding box center [328, 82] width 300 height 17
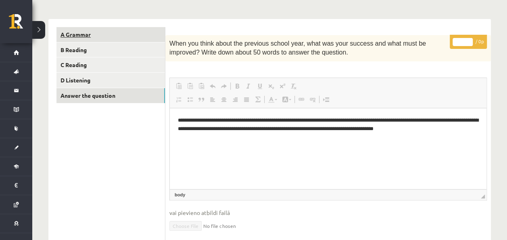
scroll to position [63, 0]
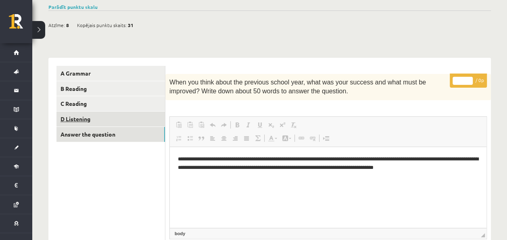
click at [83, 121] on link "D Listening" at bounding box center [110, 118] width 108 height 15
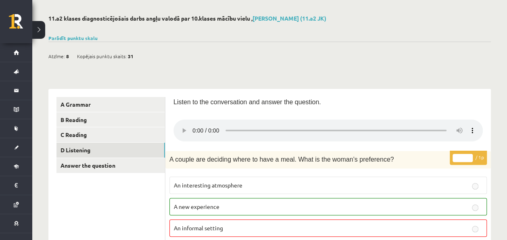
scroll to position [0, 0]
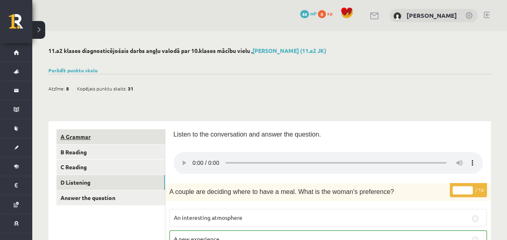
click at [84, 131] on link "A Grammar" at bounding box center [110, 136] width 108 height 15
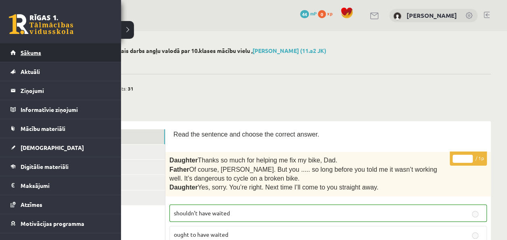
click at [21, 51] on span "Sākums" at bounding box center [31, 52] width 21 height 7
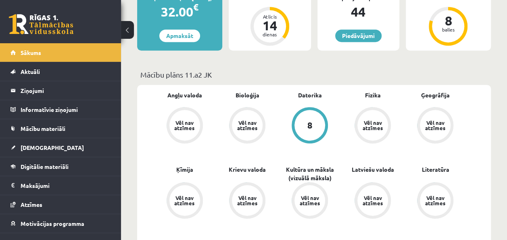
scroll to position [202, 0]
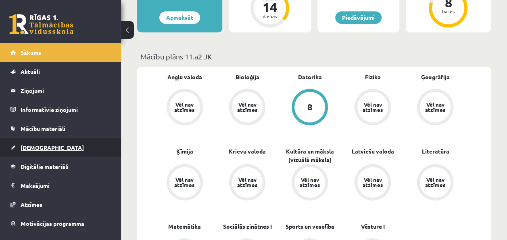
click at [42, 140] on link "[DEMOGRAPHIC_DATA]" at bounding box center [60, 147] width 100 height 19
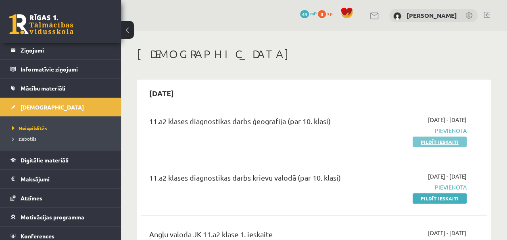
click at [421, 143] on link "Pildīt ieskaiti" at bounding box center [440, 141] width 54 height 10
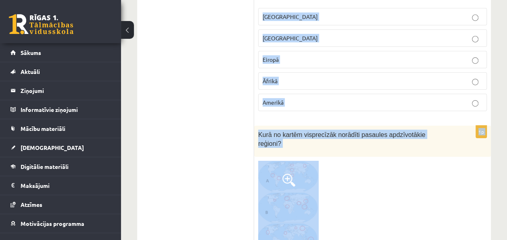
scroll to position [1170, 0]
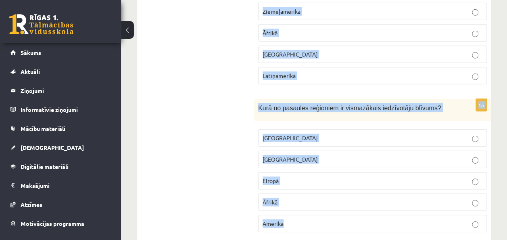
drag, startPoint x: 260, startPoint y: 43, endPoint x: 297, endPoint y: 193, distance: 154.5
drag, startPoint x: 297, startPoint y: 193, endPoint x: 277, endPoint y: 181, distance: 22.8
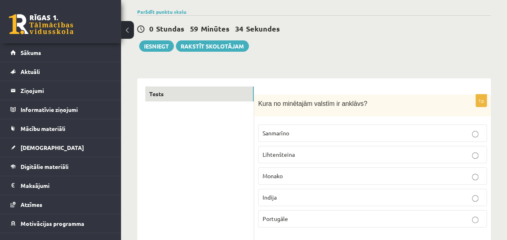
scroll to position [81, 0]
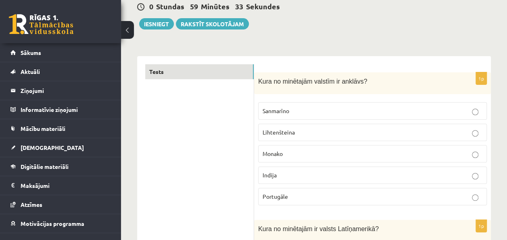
click at [293, 118] on label "Sanmarīno" at bounding box center [372, 110] width 229 height 17
click at [292, 109] on p "Sanmarīno" at bounding box center [373, 110] width 220 height 8
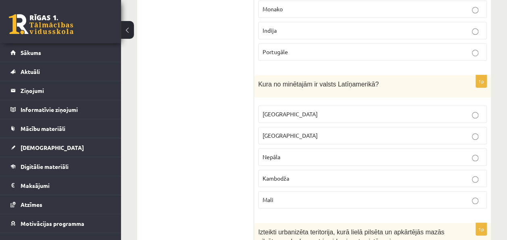
scroll to position [282, 0]
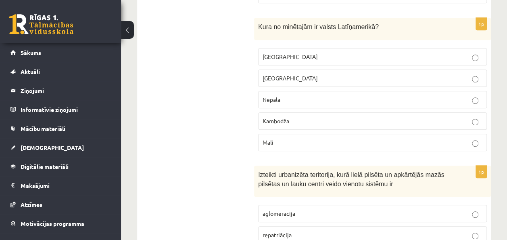
click at [286, 50] on label "Meksika" at bounding box center [372, 56] width 229 height 17
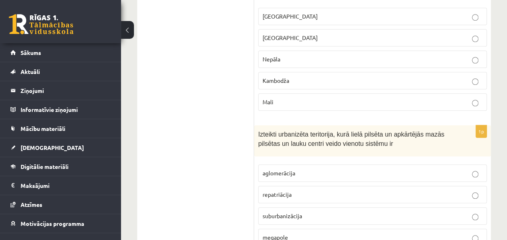
scroll to position [403, 0]
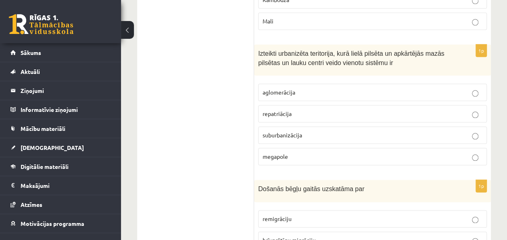
click at [281, 90] on span "aglomerācija" at bounding box center [279, 91] width 33 height 7
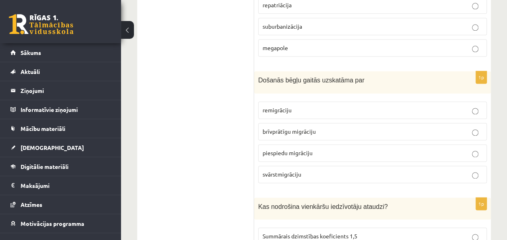
scroll to position [524, 0]
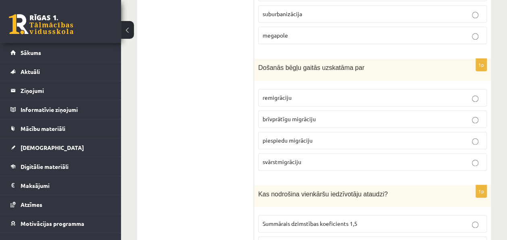
click at [294, 136] on span "piespiedu migrāciju" at bounding box center [288, 139] width 50 height 7
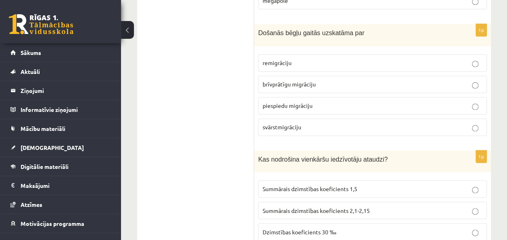
scroll to position [605, 0]
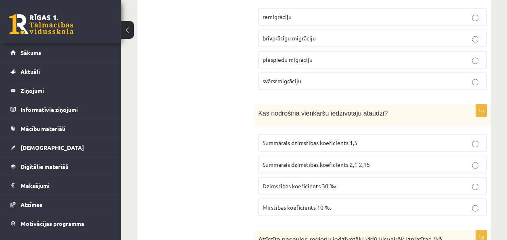
click at [351, 160] on span "Summārais dzimstības koeficients 2,1-2,15" at bounding box center [316, 163] width 107 height 7
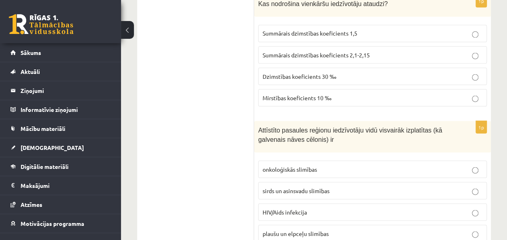
scroll to position [726, 0]
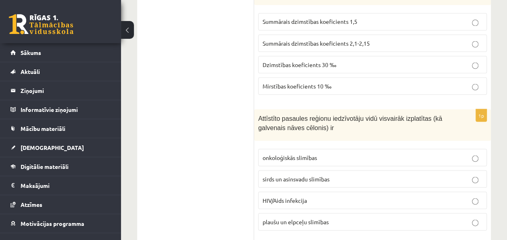
click at [282, 178] on label "sirds un asinsvadu slimības" at bounding box center [372, 178] width 229 height 17
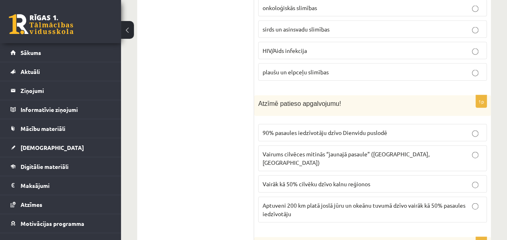
scroll to position [887, 0]
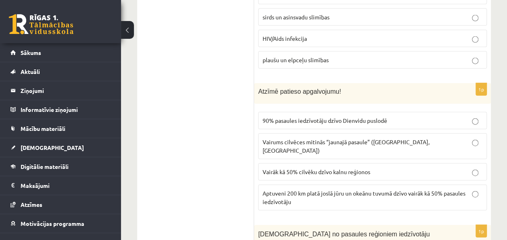
click at [298, 189] on p "Aptuveni 200 km platā joslā jūru un okeānu tuvumā dzīvo vairāk kā 50% pasaules …" at bounding box center [373, 197] width 220 height 17
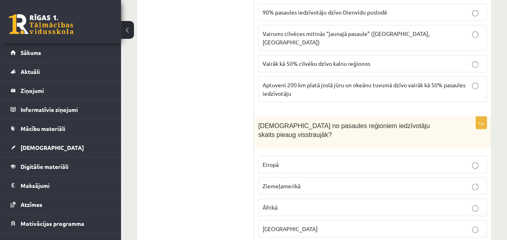
scroll to position [1008, 0]
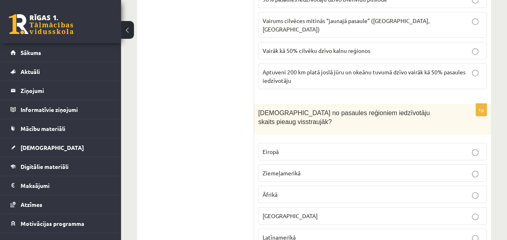
click at [307, 190] on p "Āfrikā" at bounding box center [373, 194] width 220 height 8
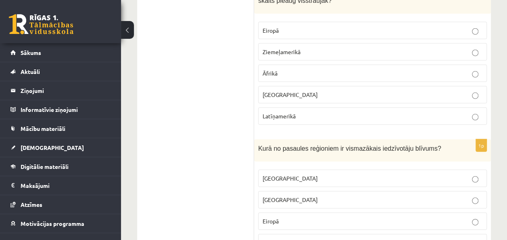
scroll to position [1170, 0]
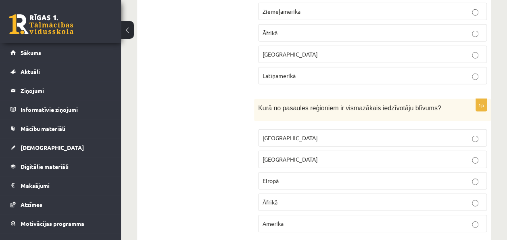
click at [289, 162] on fieldset "Austrālijā Āzijā Eiropā Āfrikā Amerikā" at bounding box center [372, 179] width 229 height 109
click at [280, 129] on label "Austrālijā" at bounding box center [372, 137] width 229 height 17
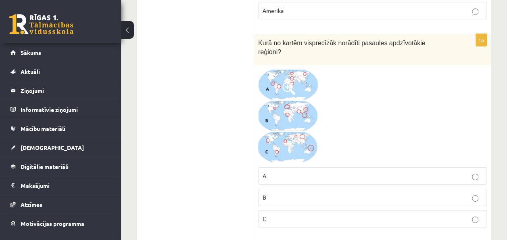
scroll to position [1371, 0]
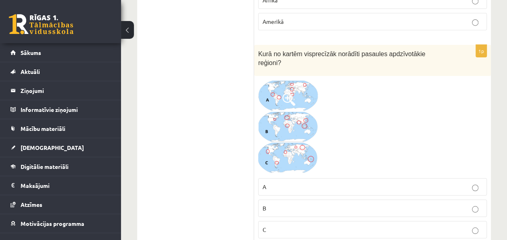
click at [286, 182] on p "A" at bounding box center [373, 186] width 220 height 8
click at [294, 80] on img at bounding box center [288, 127] width 60 height 94
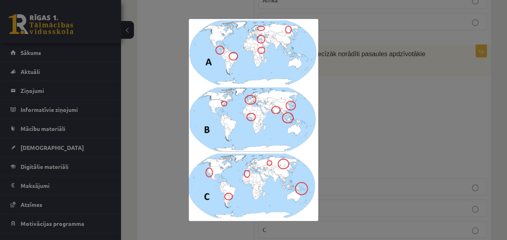
click at [175, 89] on div at bounding box center [253, 120] width 507 height 240
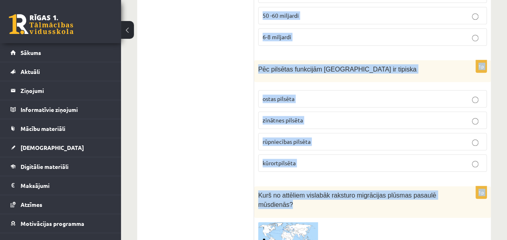
scroll to position [3267, 0]
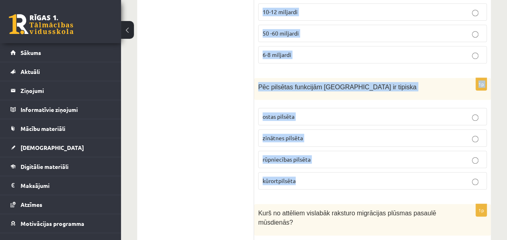
drag, startPoint x: 258, startPoint y: 99, endPoint x: 302, endPoint y: 123, distance: 49.6
drag, startPoint x: 302, startPoint y: 123, endPoint x: 293, endPoint y: 117, distance: 10.7
copy form "Kurā no pasaules reģioniem ir lielākais iedzīvotāju skaits? Āfrikā Latīņamerikā…"
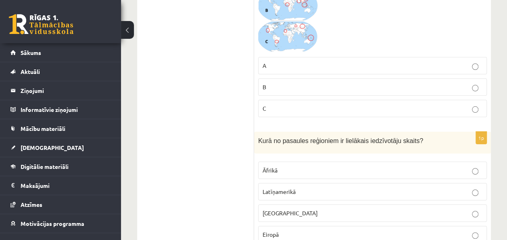
click at [275, 208] on p "Āzijā" at bounding box center [373, 212] width 220 height 8
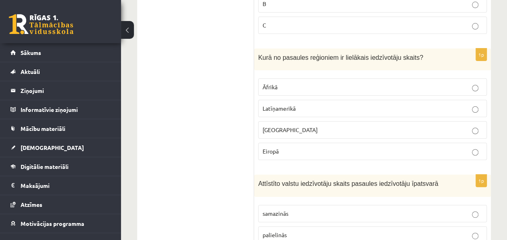
scroll to position [1653, 0]
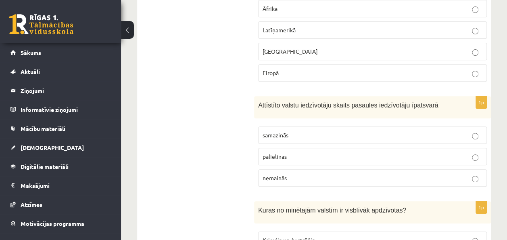
click at [282, 131] on span "samazinās" at bounding box center [276, 134] width 26 height 7
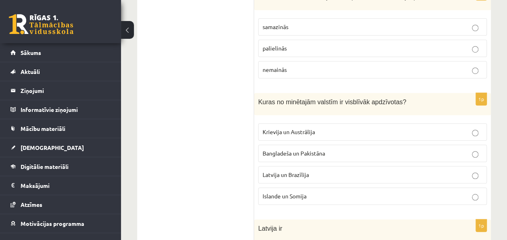
scroll to position [1774, 0]
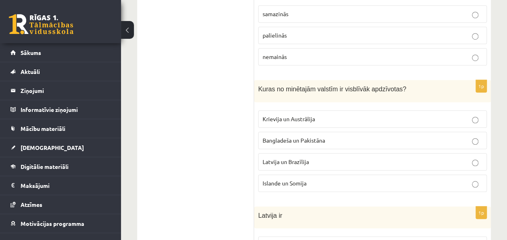
click at [303, 136] on span "Bangladeša un Pakistāna" at bounding box center [294, 139] width 63 height 7
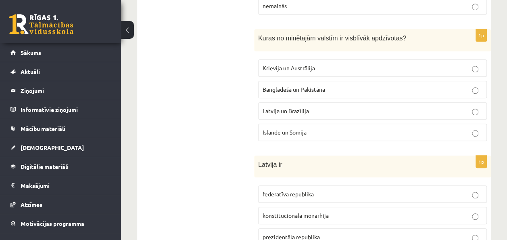
scroll to position [1855, 0]
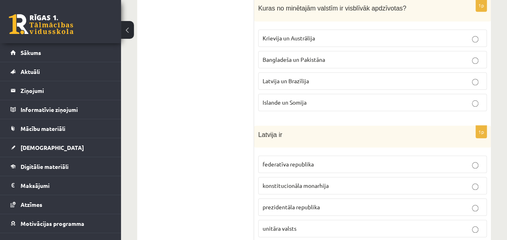
click at [279, 219] on label "unitāra valsts" at bounding box center [372, 227] width 229 height 17
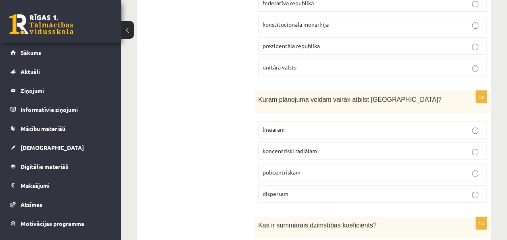
scroll to position [2016, 0]
click at [279, 142] on label "koncentriski radiālam" at bounding box center [372, 150] width 229 height 17
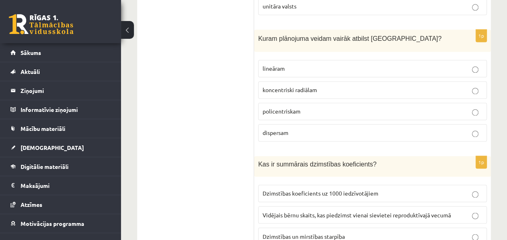
scroll to position [2137, 0]
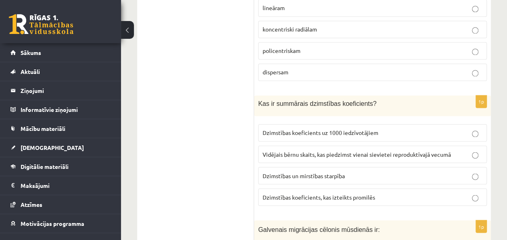
click at [299, 150] on span "Vidējais bērnu skaits, kas piedzimst vienai sievietei reproduktīvajā vecumā" at bounding box center [357, 153] width 188 height 7
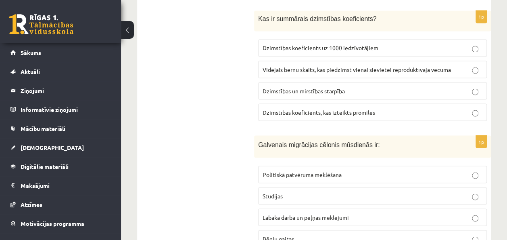
scroll to position [2258, 0]
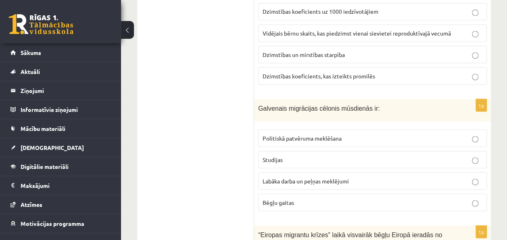
click at [301, 172] on label "Labāka darba un peļņas meklējumi" at bounding box center [372, 180] width 229 height 17
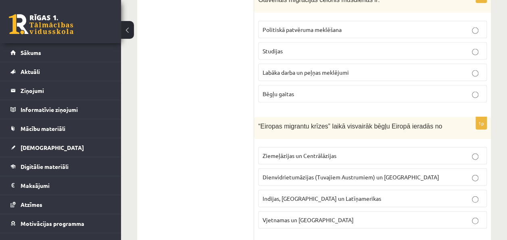
scroll to position [2379, 0]
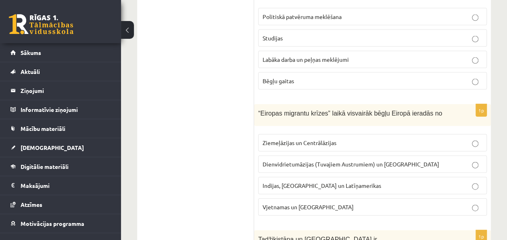
click at [297, 155] on label "Dienvidrietumāzijas (Tuvajiem Austrumiem) un Āfrikas" at bounding box center [372, 163] width 229 height 17
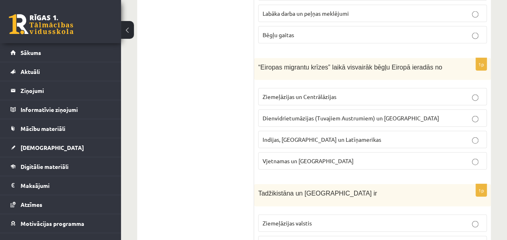
scroll to position [2460, 0]
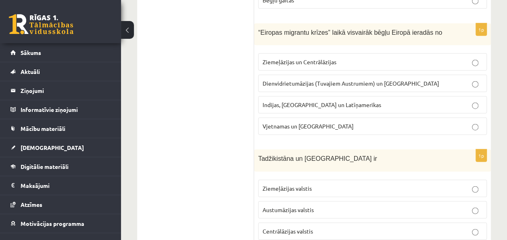
click at [335, 96] on label "Indijas, Pakistānas un Latīņamerikas" at bounding box center [372, 104] width 229 height 17
click at [340, 49] on fieldset "Ziemeļāzijas un Centrālāzijas Dienvidrietumāzijas (Tuvajiem Austrumiem) un Āfri…" at bounding box center [372, 93] width 229 height 88
click at [341, 79] on span "Dienvidrietumāzijas (Tuvajiem Austrumiem) un Āfrikas" at bounding box center [351, 82] width 177 height 7
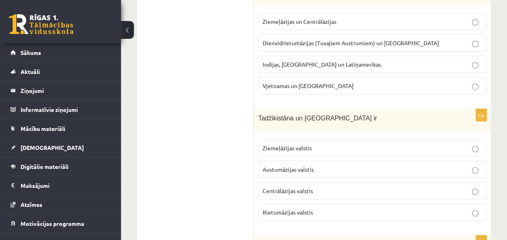
click at [275, 187] on span "Centrālāzijas valstis" at bounding box center [288, 190] width 50 height 7
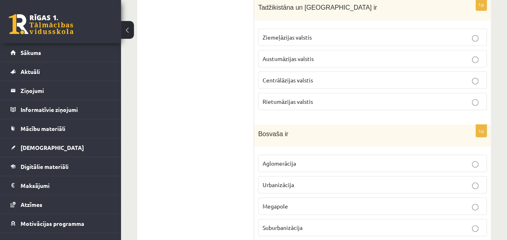
scroll to position [2621, 0]
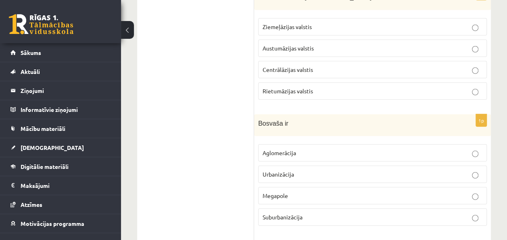
click at [287, 192] on span "Megapole" at bounding box center [275, 195] width 25 height 7
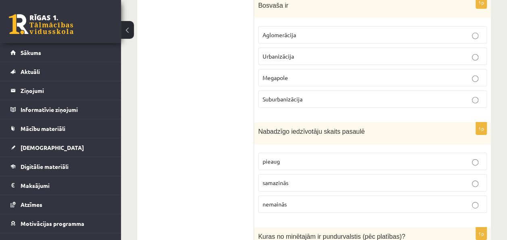
scroll to position [2742, 0]
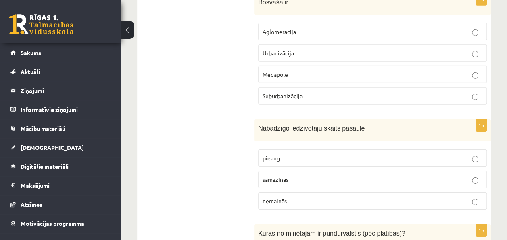
click at [276, 154] on span "pieaug" at bounding box center [271, 157] width 17 height 7
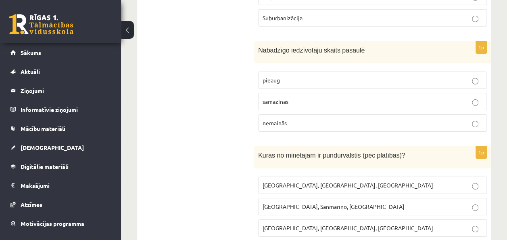
scroll to position [2863, 0]
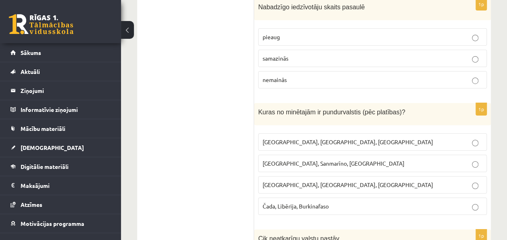
click at [291, 159] on p "Monako, Sanmarīno, Luksemburga" at bounding box center [373, 163] width 220 height 8
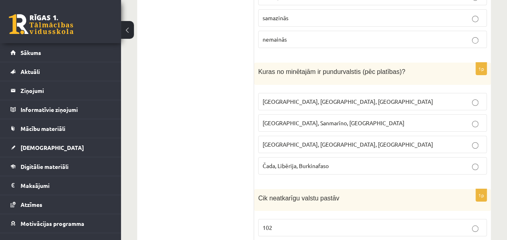
scroll to position [2944, 0]
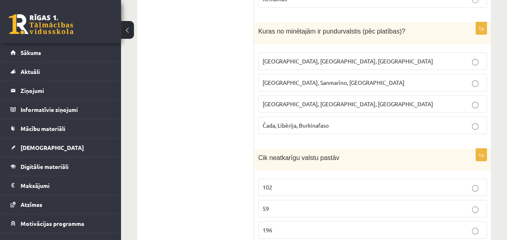
click at [274, 225] on p "196" at bounding box center [373, 229] width 220 height 8
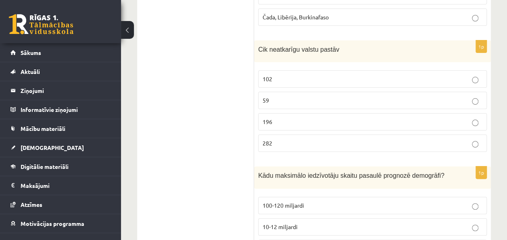
scroll to position [3065, 0]
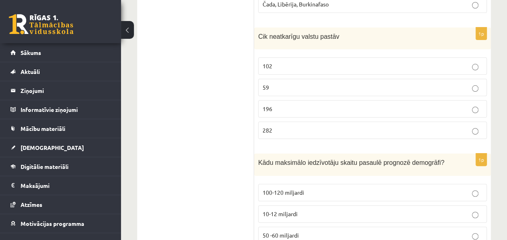
click at [289, 205] on label "10-12 miljardi" at bounding box center [372, 213] width 229 height 17
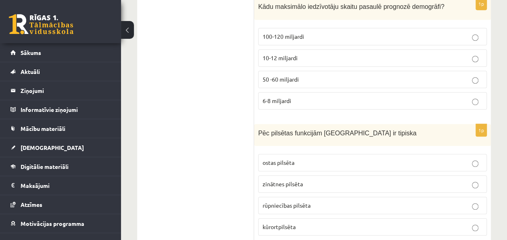
scroll to position [3226, 0]
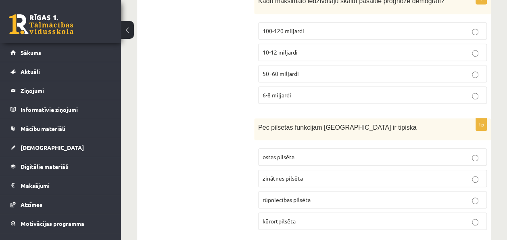
click at [298, 217] on p "kūrortpilsēta" at bounding box center [373, 221] width 220 height 8
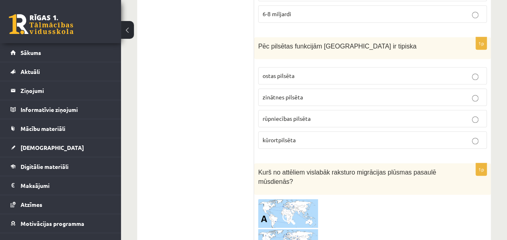
scroll to position [3347, 0]
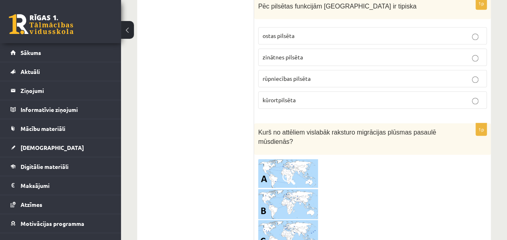
click at [286, 158] on img at bounding box center [288, 204] width 60 height 93
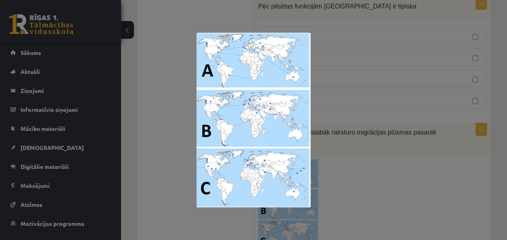
click at [317, 202] on div at bounding box center [253, 120] width 507 height 240
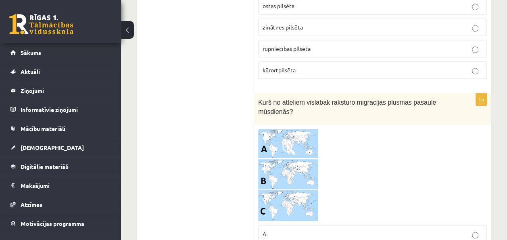
scroll to position [3388, 0]
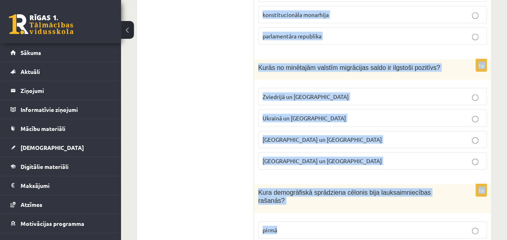
scroll to position [3879, 0]
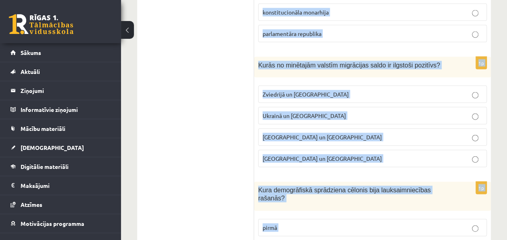
drag, startPoint x: 257, startPoint y: 114, endPoint x: 280, endPoint y: 202, distance: 91.7
drag, startPoint x: 280, startPoint y: 202, endPoint x: 258, endPoint y: 196, distance: 22.6
copy form "Vienkāršai ataudzei raksturīgs Dzimstības pārsvars pār mirstību Dzimstības un m…"
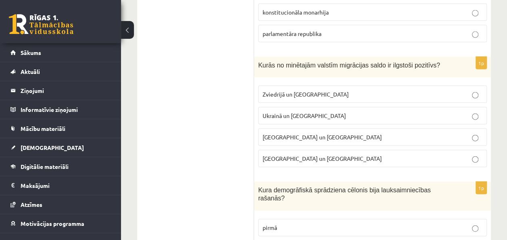
drag, startPoint x: 208, startPoint y: 111, endPoint x: 194, endPoint y: 105, distance: 15.7
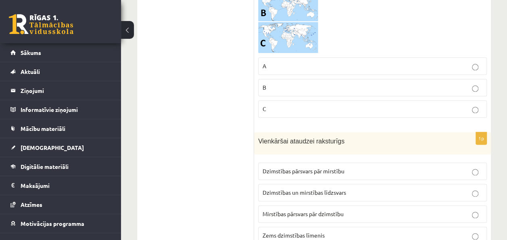
scroll to position [3557, 0]
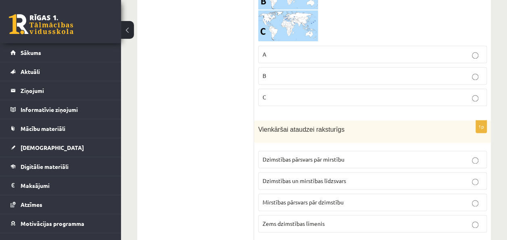
click at [306, 150] on label "Dzimstības pārsvars pār mirstību" at bounding box center [372, 158] width 229 height 17
drag, startPoint x: 294, startPoint y: 124, endPoint x: 290, endPoint y: 107, distance: 17.2
click at [294, 177] on span "Dzimstības un mirstības līdzsvars" at bounding box center [304, 180] width 83 height 7
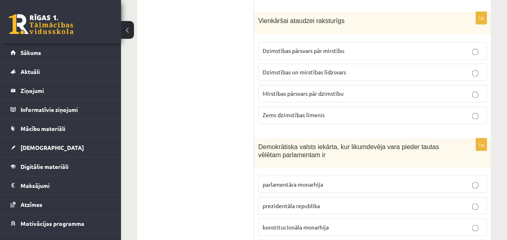
scroll to position [3678, 0]
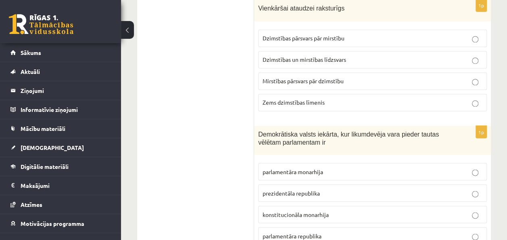
click at [289, 189] on span "prezidentāla republika" at bounding box center [291, 192] width 57 height 7
click at [294, 167] on p "parlamentāra monarhija" at bounding box center [373, 171] width 220 height 8
click at [298, 227] on label "parlamentāra republika" at bounding box center [372, 235] width 229 height 17
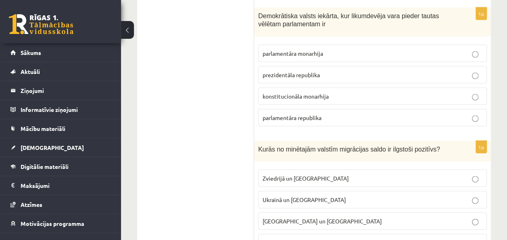
scroll to position [3839, 0]
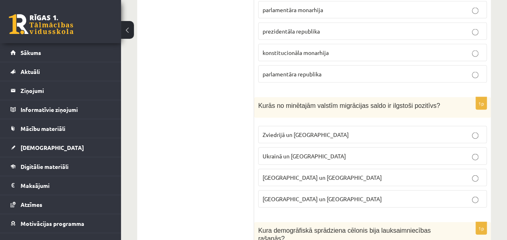
click at [312, 130] on p "Zviedrijā un ASV" at bounding box center [373, 134] width 220 height 8
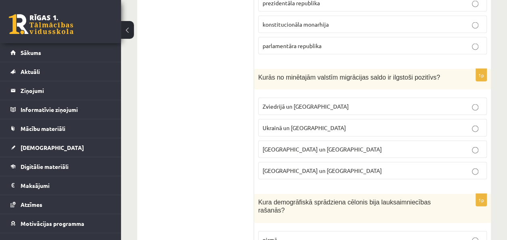
scroll to position [3879, 0]
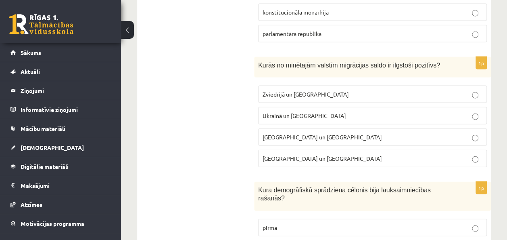
click at [279, 223] on p "pirmā" at bounding box center [373, 227] width 220 height 8
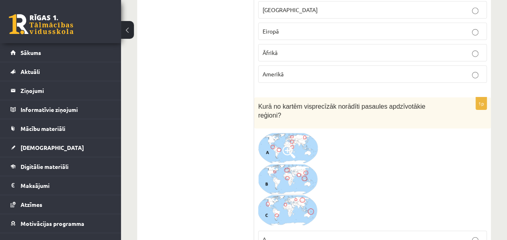
scroll to position [1331, 0]
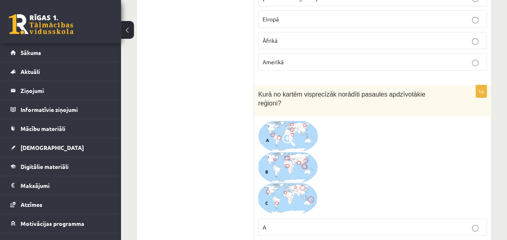
click at [281, 120] on img at bounding box center [288, 167] width 60 height 94
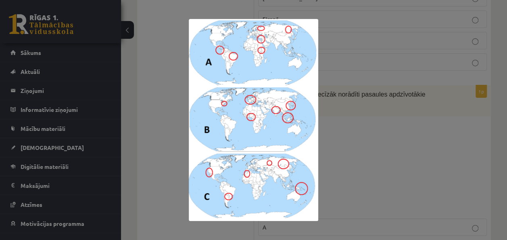
click at [358, 176] on div at bounding box center [253, 120] width 507 height 240
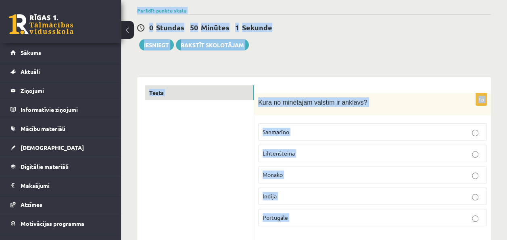
scroll to position [153, 0]
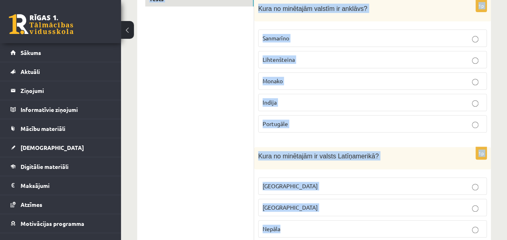
drag, startPoint x: 506, startPoint y: 16, endPoint x: 514, endPoint y: 250, distance: 234.9
drag, startPoint x: 514, startPoint y: 250, endPoint x: 504, endPoint y: 129, distance: 121.8
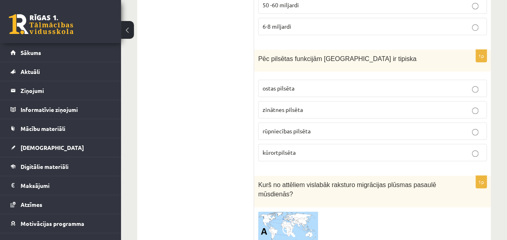
scroll to position [3879, 0]
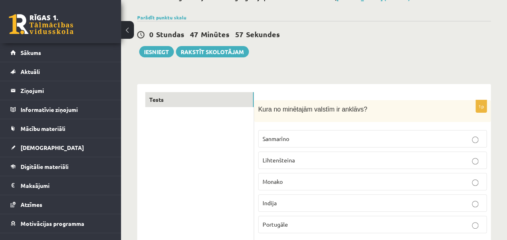
scroll to position [0, 0]
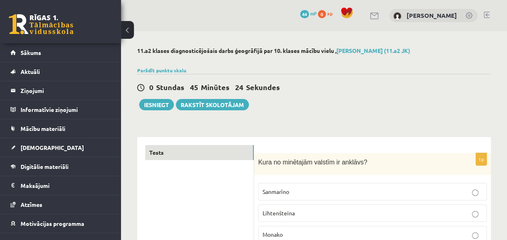
click at [351, 89] on div "0 Stundas 45 Minūtes 24 Sekundes" at bounding box center [314, 87] width 354 height 10
click at [154, 104] on button "Iesniegt" at bounding box center [156, 104] width 35 height 11
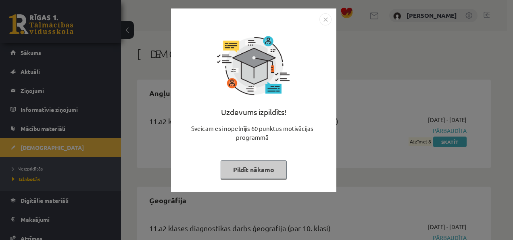
click at [272, 171] on button "Pildīt nākamo" at bounding box center [254, 169] width 66 height 19
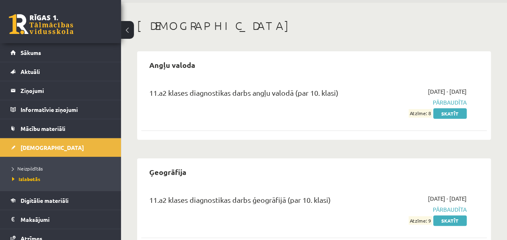
scroll to position [51, 0]
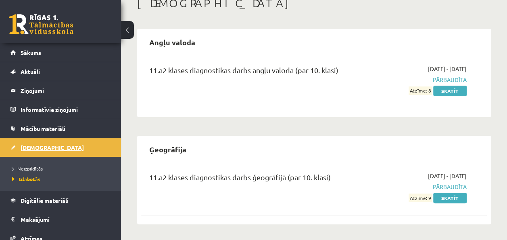
click at [49, 147] on link "[DEMOGRAPHIC_DATA]" at bounding box center [60, 147] width 100 height 19
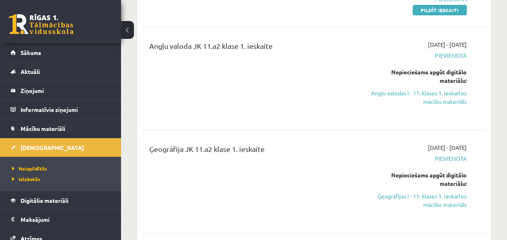
scroll to position [51, 0]
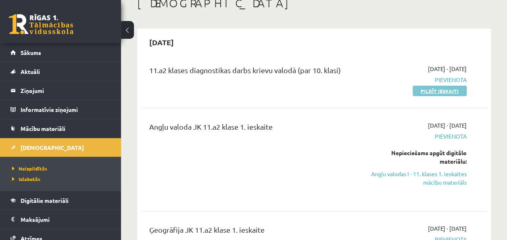
click at [438, 90] on link "Pildīt ieskaiti" at bounding box center [440, 90] width 54 height 10
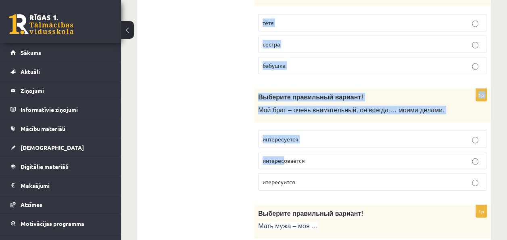
scroll to position [2691, 0]
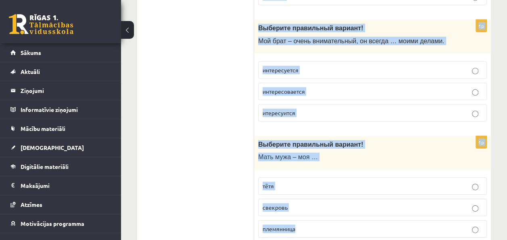
drag, startPoint x: 257, startPoint y: 79, endPoint x: 307, endPoint y: 199, distance: 130.5
drag, startPoint x: 307, startPoint y: 199, endPoint x: 280, endPoint y: 197, distance: 27.1
copy form "Lor ip dol sitamet? Con ad elit seddoei tempo? Incididu utlaboreet dolorem! Ali…"
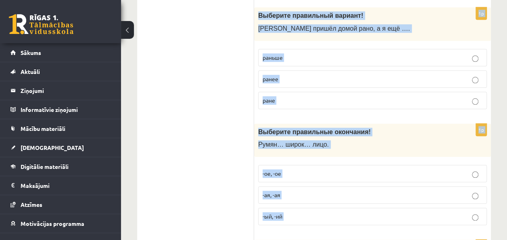
scroll to position [0, 0]
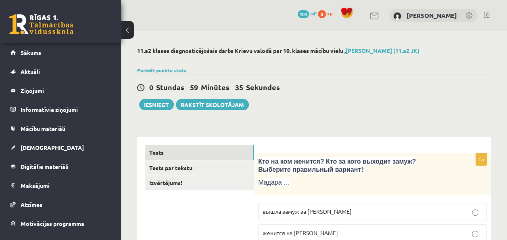
click at [309, 101] on div "0 Stundas 59 Minūtes 35 Sekundes Iesniegt Rakstīt skolotājam" at bounding box center [314, 92] width 354 height 36
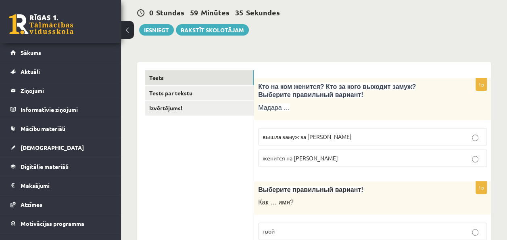
scroll to position [121, 0]
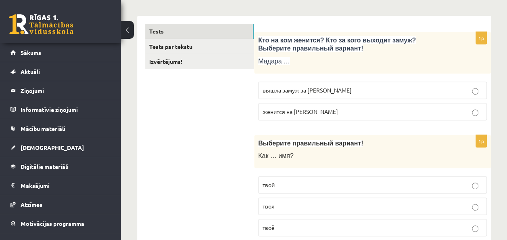
click at [469, 90] on p "вышла замуж за [PERSON_NAME]" at bounding box center [373, 90] width 220 height 8
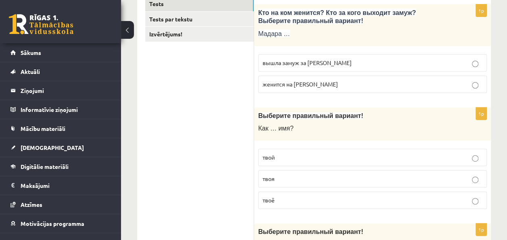
scroll to position [161, 0]
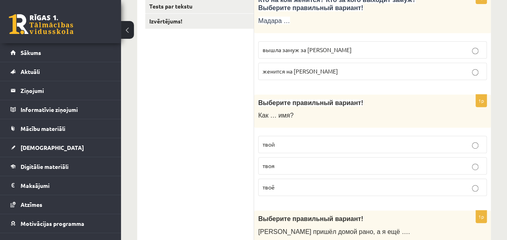
click at [292, 186] on p "твоё" at bounding box center [373, 187] width 220 height 8
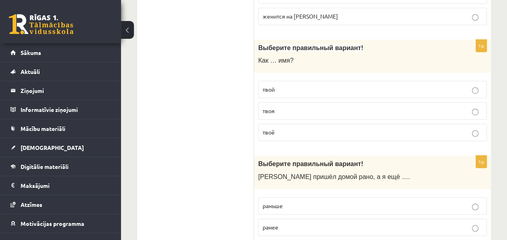
scroll to position [242, 0]
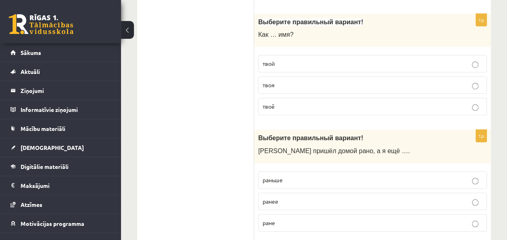
click at [277, 64] on p "твой" at bounding box center [373, 63] width 220 height 8
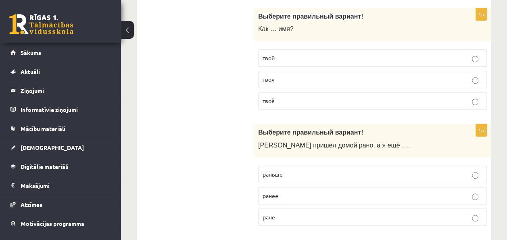
scroll to position [282, 0]
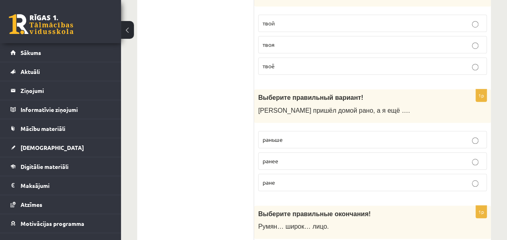
click at [291, 141] on p "раньше" at bounding box center [373, 139] width 220 height 8
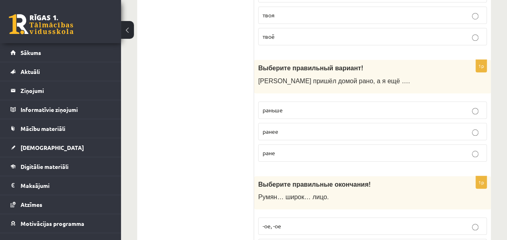
scroll to position [363, 0]
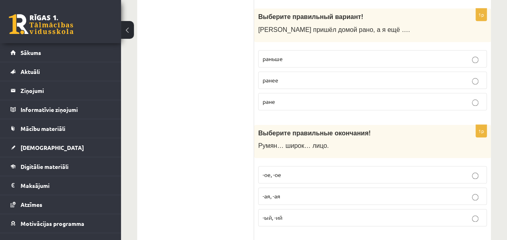
click at [288, 192] on p "-ая, -ая" at bounding box center [373, 196] width 220 height 8
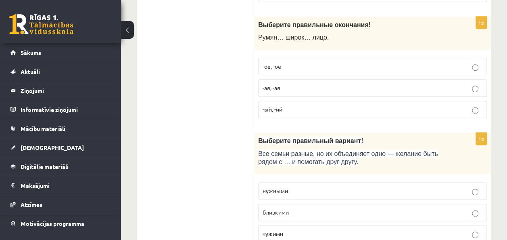
scroll to position [484, 0]
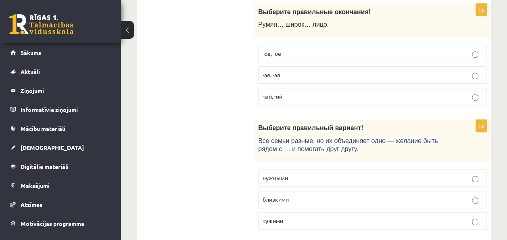
click at [292, 177] on p "нужными" at bounding box center [373, 177] width 220 height 8
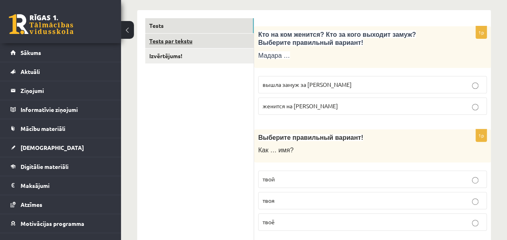
scroll to position [161, 0]
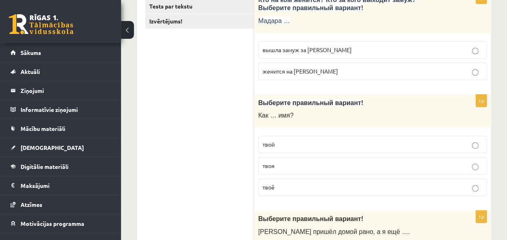
click at [301, 181] on label "твоё" at bounding box center [372, 186] width 229 height 17
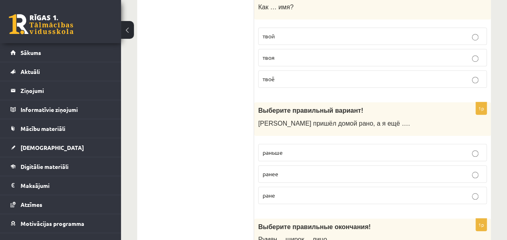
scroll to position [282, 0]
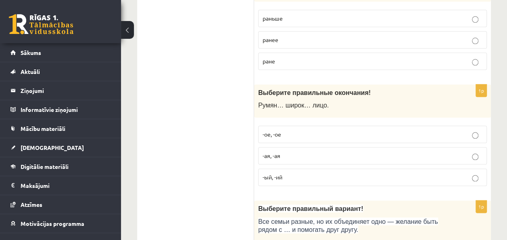
click at [290, 130] on p "-ое, -ое" at bounding box center [373, 134] width 220 height 8
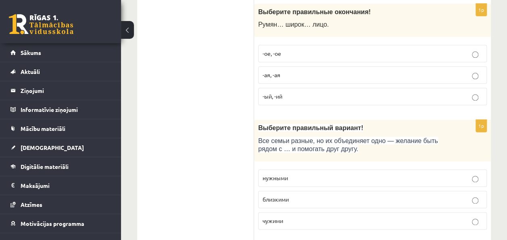
scroll to position [524, 0]
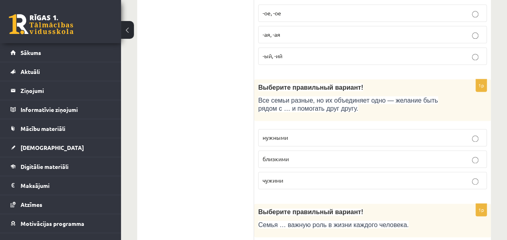
click at [290, 158] on p "близкими" at bounding box center [373, 158] width 220 height 8
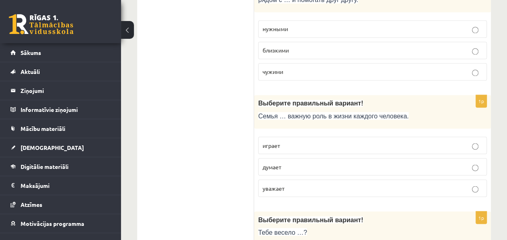
scroll to position [645, 0]
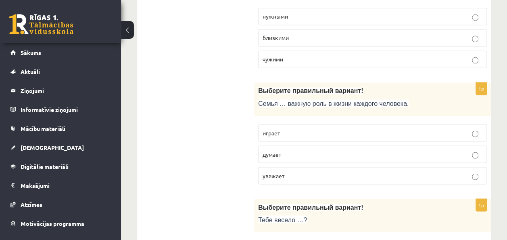
click at [281, 129] on p "играет" at bounding box center [373, 132] width 220 height 8
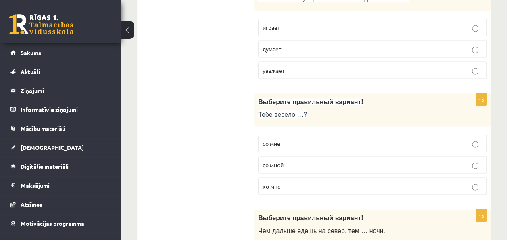
scroll to position [766, 0]
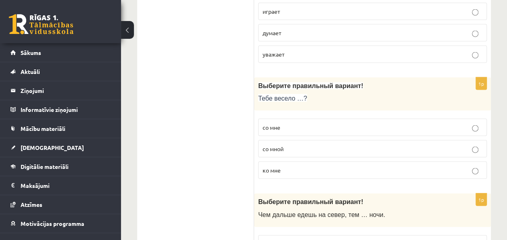
drag, startPoint x: 323, startPoint y: 150, endPoint x: 311, endPoint y: 138, distance: 17.1
click at [323, 149] on label "со мной" at bounding box center [372, 148] width 229 height 17
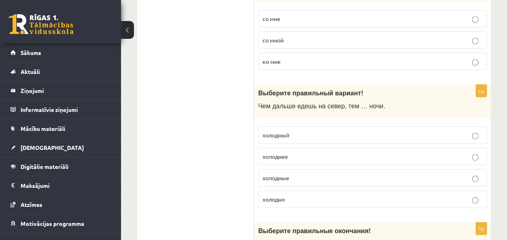
scroll to position [887, 0]
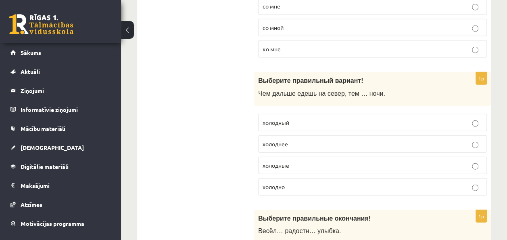
click at [291, 161] on p "холодные" at bounding box center [373, 165] width 220 height 8
click at [475, 142] on label "холоднее" at bounding box center [372, 143] width 229 height 17
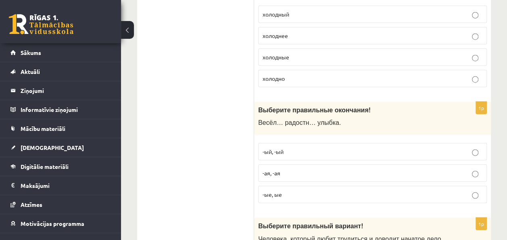
scroll to position [1008, 0]
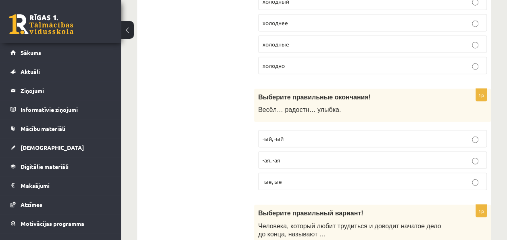
click at [286, 156] on p "-ая, -ая" at bounding box center [373, 160] width 220 height 8
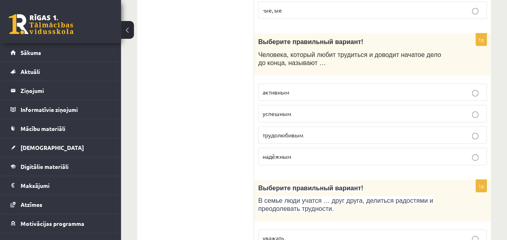
scroll to position [1170, 0]
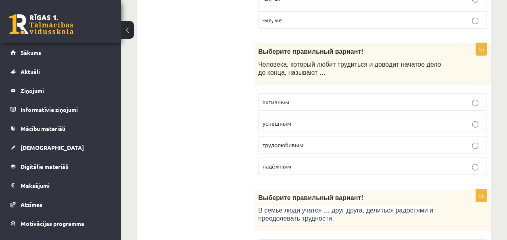
click at [308, 140] on p "трудолюбивым" at bounding box center [373, 144] width 220 height 8
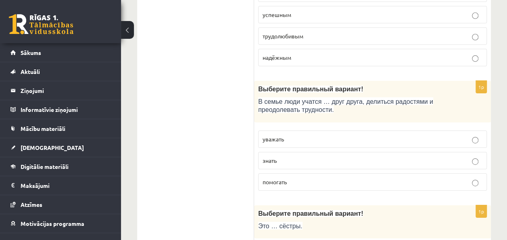
scroll to position [1291, 0]
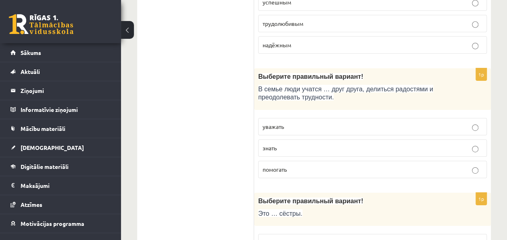
drag, startPoint x: 306, startPoint y: 117, endPoint x: 307, endPoint y: 123, distance: 5.4
click at [306, 122] on p "уважать" at bounding box center [373, 126] width 220 height 8
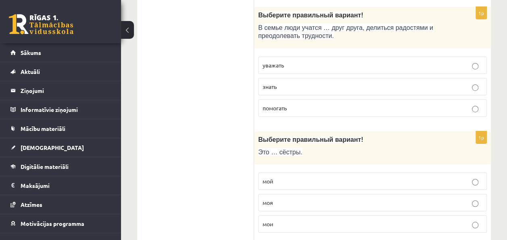
scroll to position [1371, 0]
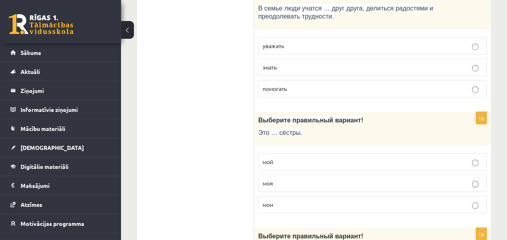
click at [281, 179] on p "моя" at bounding box center [373, 183] width 220 height 8
click at [317, 200] on p "мои" at bounding box center [373, 204] width 220 height 8
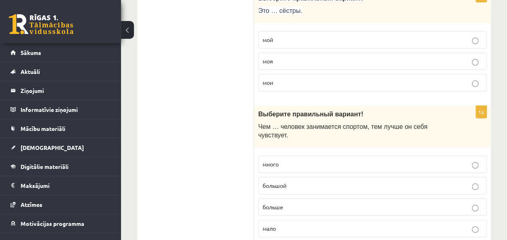
scroll to position [1532, 0]
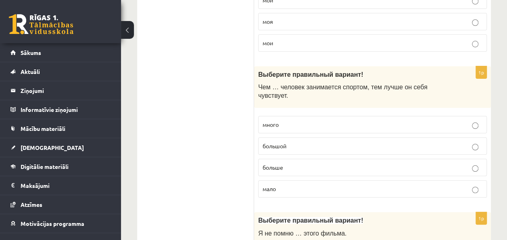
click at [290, 163] on p "больше" at bounding box center [373, 167] width 220 height 8
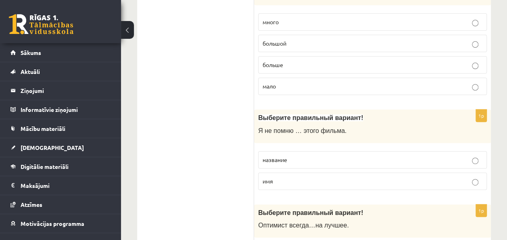
scroll to position [1653, 0]
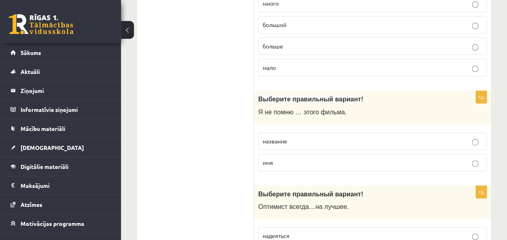
click at [290, 137] on p "название" at bounding box center [373, 141] width 220 height 8
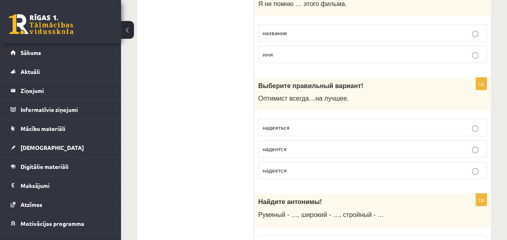
scroll to position [1774, 0]
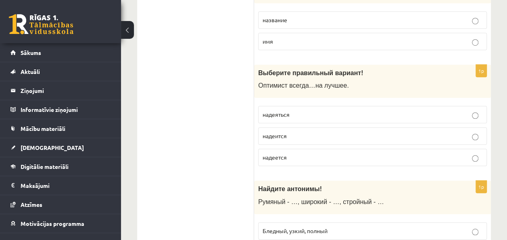
click at [290, 153] on p "надеется" at bounding box center [373, 157] width 220 height 8
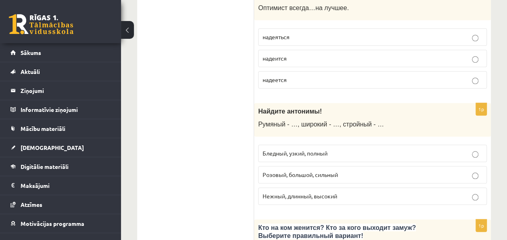
scroll to position [1855, 0]
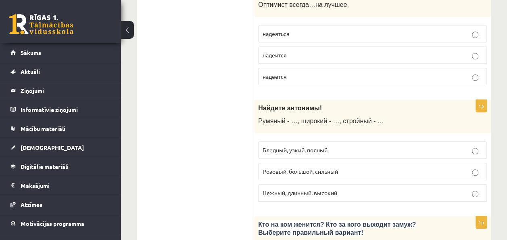
click at [294, 146] on span "Бледный, узкий, полный" at bounding box center [295, 149] width 65 height 7
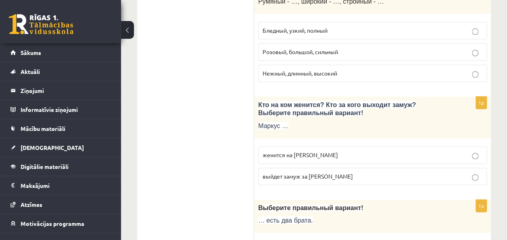
scroll to position [1976, 0]
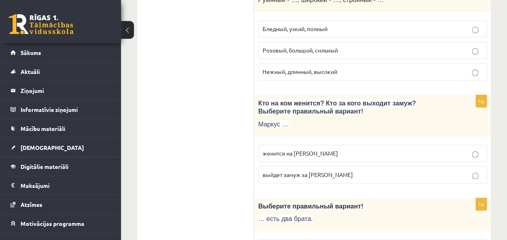
click at [283, 149] on p "женится на Агнии" at bounding box center [373, 153] width 220 height 8
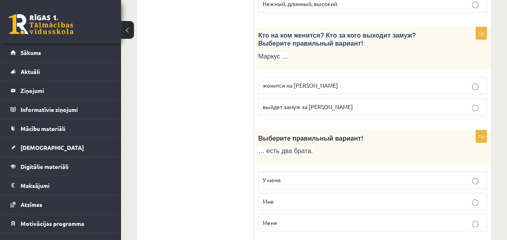
scroll to position [2057, 0]
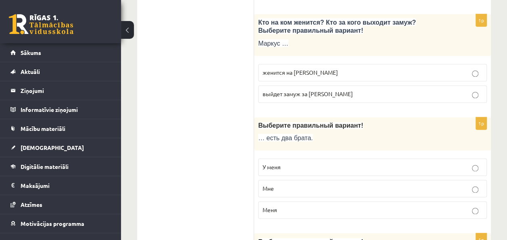
click at [308, 158] on label "У меня" at bounding box center [372, 166] width 229 height 17
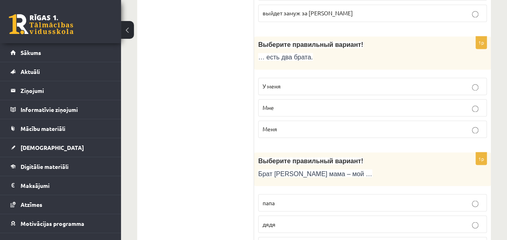
scroll to position [2178, 0]
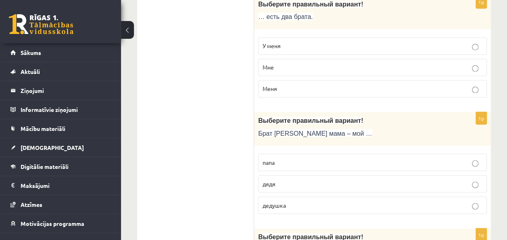
click at [282, 179] on p "дядя" at bounding box center [373, 183] width 220 height 8
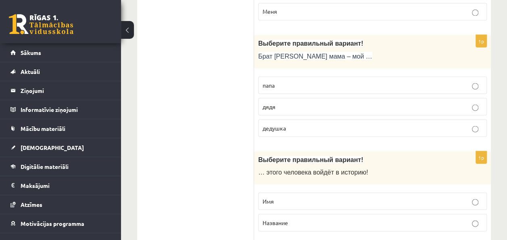
scroll to position [2258, 0]
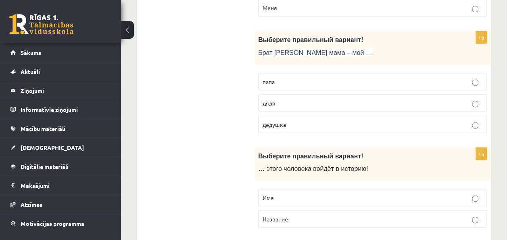
click at [286, 193] on p "Имя" at bounding box center [373, 197] width 220 height 8
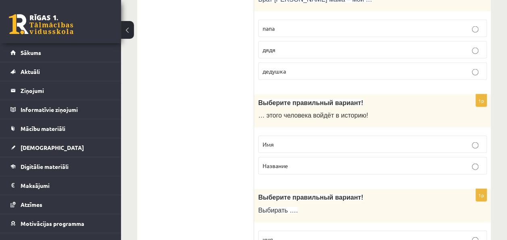
scroll to position [2299, 0]
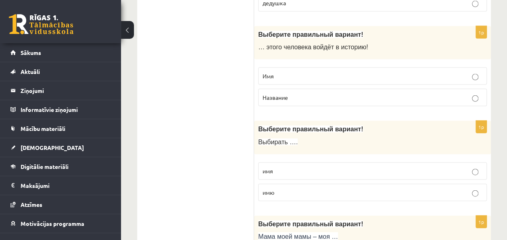
click at [281, 162] on label "имя" at bounding box center [372, 170] width 229 height 17
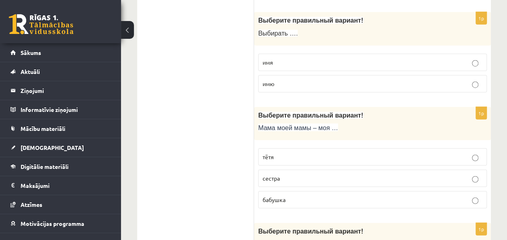
scroll to position [2500, 0]
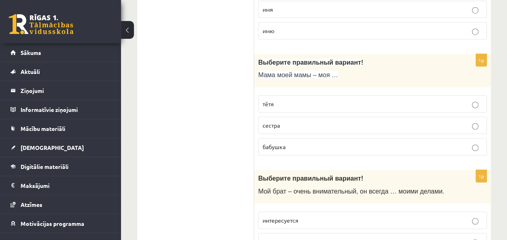
click at [293, 142] on p "бабушка" at bounding box center [373, 146] width 220 height 8
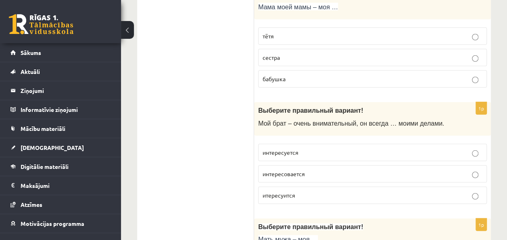
scroll to position [2621, 0]
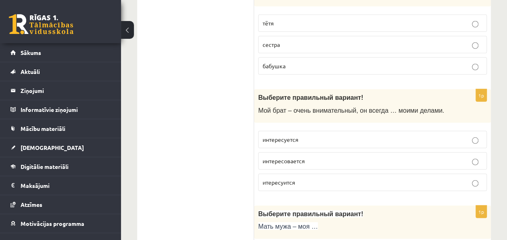
click at [313, 156] on p "интересовается" at bounding box center [373, 160] width 220 height 8
click at [319, 178] on p "итересуится" at bounding box center [373, 182] width 220 height 8
click at [281, 136] on span "интересуется" at bounding box center [281, 139] width 36 height 7
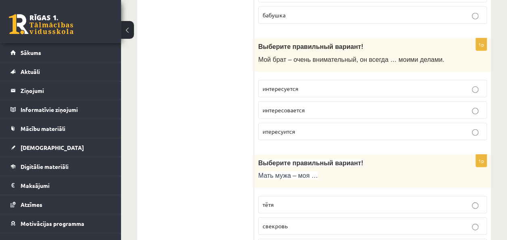
scroll to position [2691, 0]
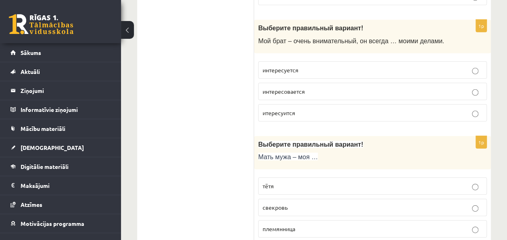
click at [304, 203] on p "свекровь" at bounding box center [373, 207] width 220 height 8
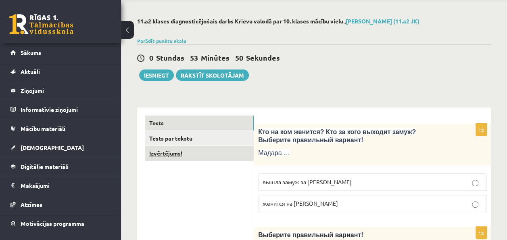
scroll to position [40, 0]
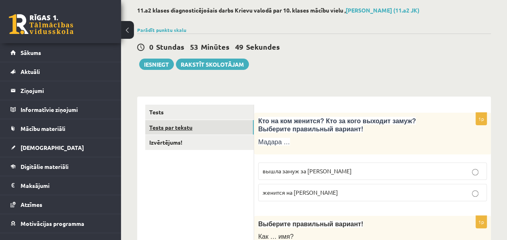
click at [186, 127] on link "Tests par tekstu" at bounding box center [199, 127] width 108 height 15
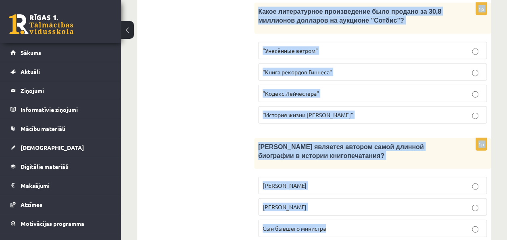
scroll to position [996, 0]
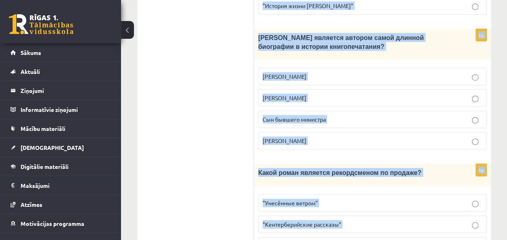
drag, startPoint x: 342, startPoint y: 60, endPoint x: 396, endPoint y: 200, distance: 149.9
drag, startPoint x: 396, startPoint y: 200, endPoint x: 260, endPoint y: 198, distance: 136.3
copy form "Интересные факты о книгах Книгопечатание изобретено сравнительно недавно. Счита…"
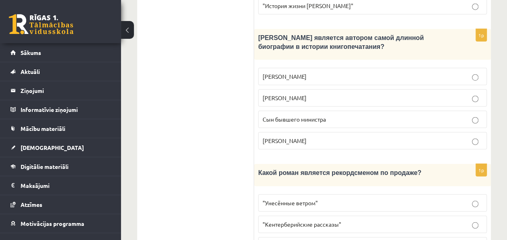
drag, startPoint x: 175, startPoint y: 93, endPoint x: 173, endPoint y: 63, distance: 30.3
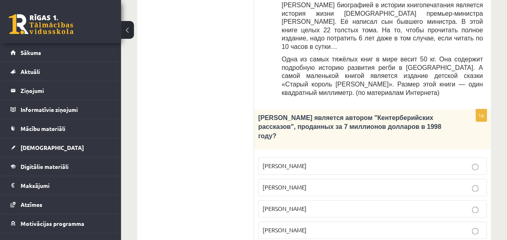
scroll to position [512, 0]
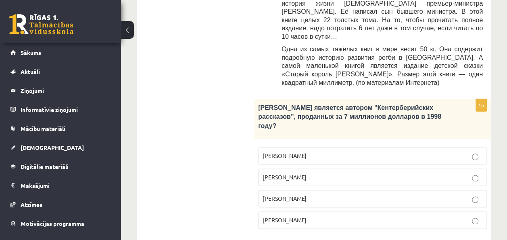
click at [318, 194] on p "Джефри Чосер" at bounding box center [373, 198] width 220 height 8
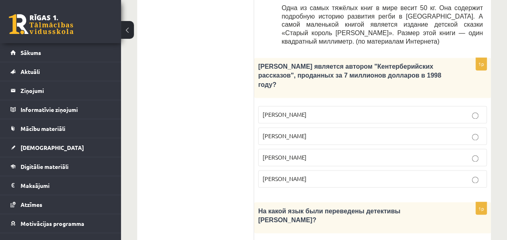
scroll to position [593, 0]
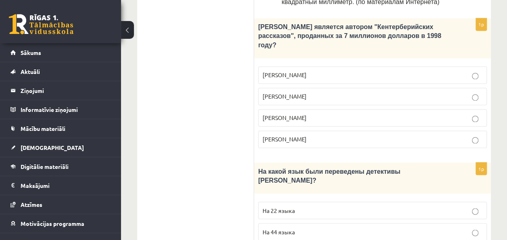
click at [326, 227] on p "На 44 языка" at bounding box center [373, 231] width 220 height 8
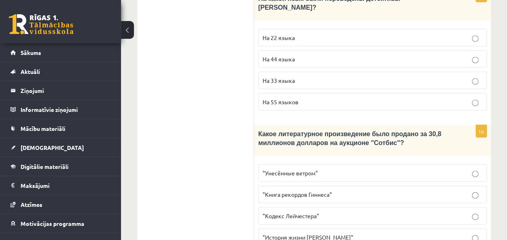
scroll to position [794, 0]
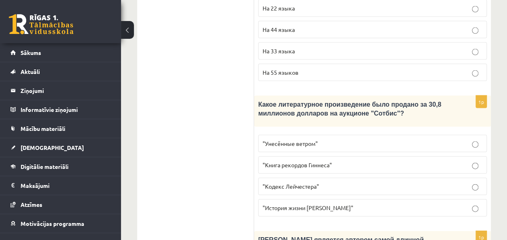
click at [338, 182] on p ""Кодекс Лейчестера"" at bounding box center [373, 186] width 220 height 8
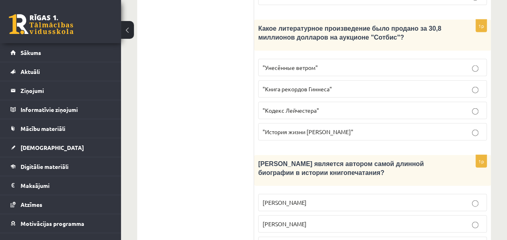
scroll to position [875, 0]
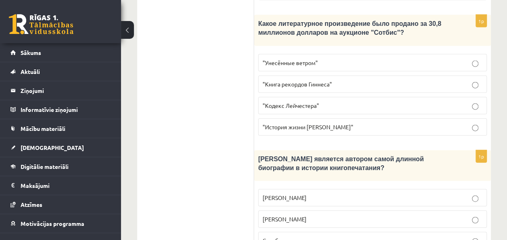
click at [309, 236] on span "Сын бывшего министра" at bounding box center [294, 239] width 63 height 7
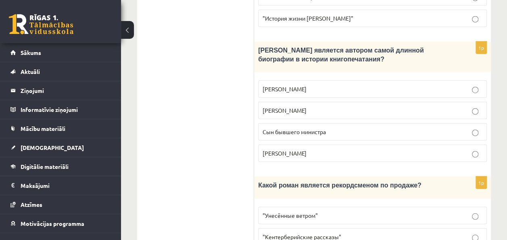
scroll to position [996, 0]
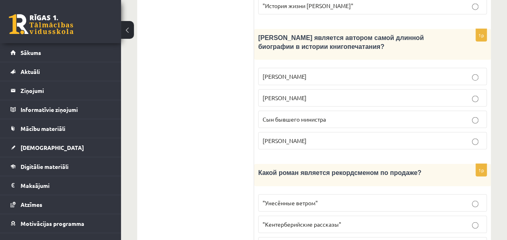
click at [315, 194] on label ""Унесённые ветром"" at bounding box center [372, 202] width 229 height 17
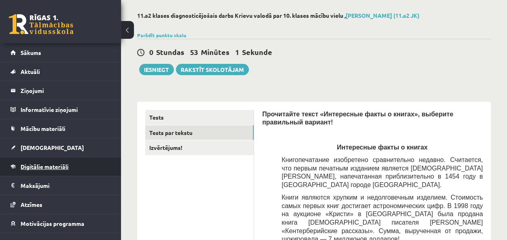
scroll to position [0, 0]
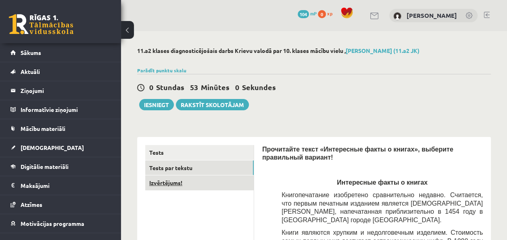
click at [160, 182] on link "Izvērtējums!" at bounding box center [199, 182] width 108 height 15
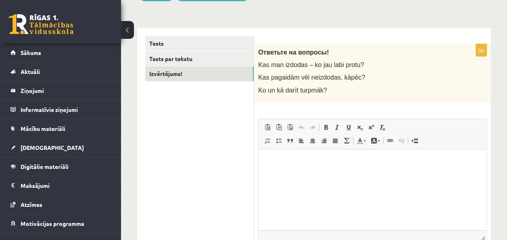
scroll to position [121, 0]
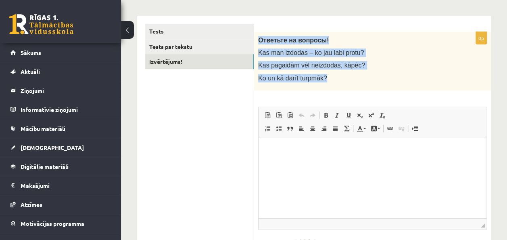
drag, startPoint x: 333, startPoint y: 84, endPoint x: 258, endPoint y: 30, distance: 92.1
click at [258, 30] on div "0p Ответьте на вопросы! Kas man izdodas – ko jau labi protu? Kas pagaidām vēl n…" at bounding box center [372, 149] width 237 height 267
drag, startPoint x: 258, startPoint y: 30, endPoint x: 330, endPoint y: 69, distance: 81.6
copy div "Ответьте на вопросы! Kas man izdodas – ko jau labi protu? Kas pagaidām vēl neiz…"
click at [364, 54] on p "Kas man izdodas – ko jau labi protu?" at bounding box center [352, 52] width 188 height 8
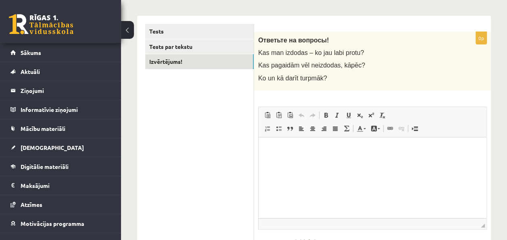
click at [292, 161] on html at bounding box center [373, 149] width 228 height 25
drag, startPoint x: 281, startPoint y: 153, endPoint x: 277, endPoint y: 150, distance: 4.9
click at [280, 152] on p "Editor, wiswyg-editor-user-answer-47363935681220" at bounding box center [373, 149] width 212 height 8
click at [275, 150] on p "Editor, wiswyg-editor-user-answer-47363935681220" at bounding box center [373, 149] width 212 height 8
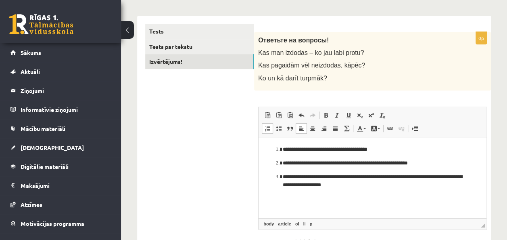
click at [267, 127] on span at bounding box center [267, 128] width 6 height 6
click at [283, 164] on li "**********" at bounding box center [372, 162] width 179 height 8
click at [265, 122] on span "Paste Keyboard shortcut Ctrl+V Paste as plain text Keyboard shortcut Ctrl+Shift…" at bounding box center [291, 115] width 58 height 13
click at [269, 125] on span at bounding box center [267, 128] width 6 height 6
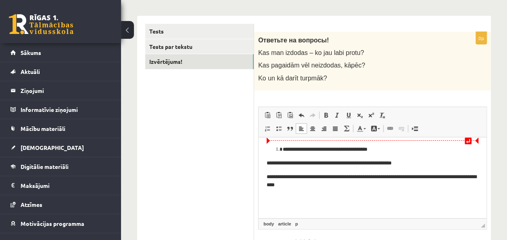
click at [283, 147] on li "**********" at bounding box center [372, 149] width 179 height 8
click at [268, 130] on span at bounding box center [267, 128] width 6 height 6
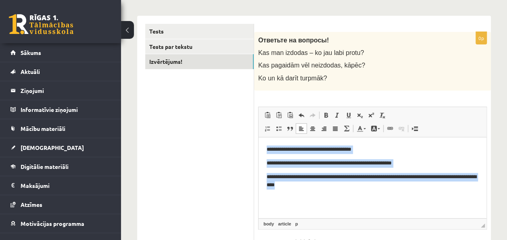
drag, startPoint x: 263, startPoint y: 149, endPoint x: 345, endPoint y: 197, distance: 94.9
click at [347, 197] on html "**********" at bounding box center [373, 167] width 228 height 60
click at [279, 127] on span at bounding box center [278, 128] width 6 height 6
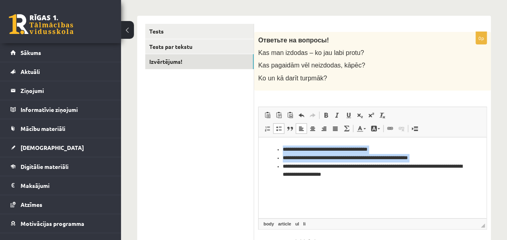
click at [285, 186] on html "**********" at bounding box center [373, 162] width 228 height 50
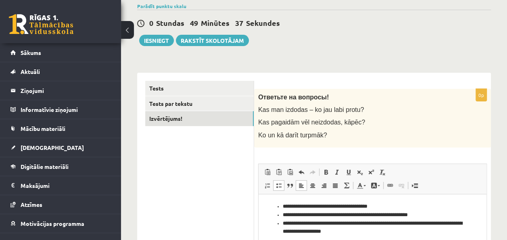
scroll to position [139, 0]
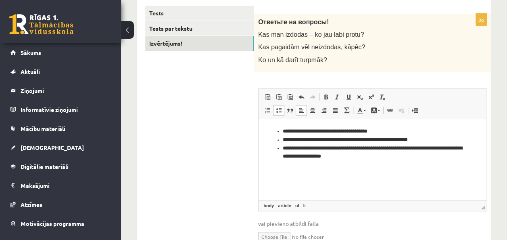
click at [400, 168] on html "**********" at bounding box center [373, 144] width 228 height 50
click at [176, 107] on ul "Tests Tests par tekstu Izvērtējums!" at bounding box center [199, 131] width 109 height 250
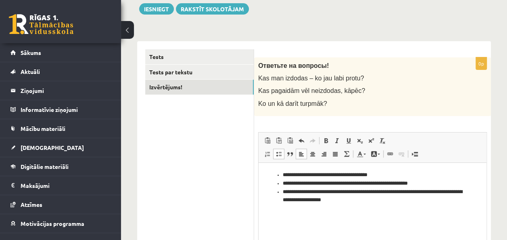
scroll to position [58, 0]
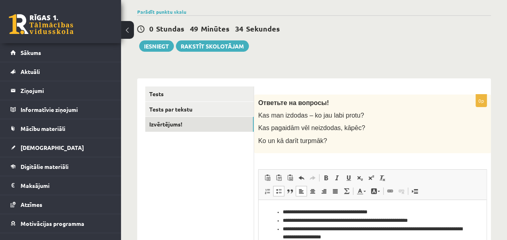
click at [196, 182] on ul "Tests Tests par tekstu Izvērtējums!" at bounding box center [199, 211] width 109 height 250
click at [148, 94] on link "Tests" at bounding box center [199, 93] width 108 height 15
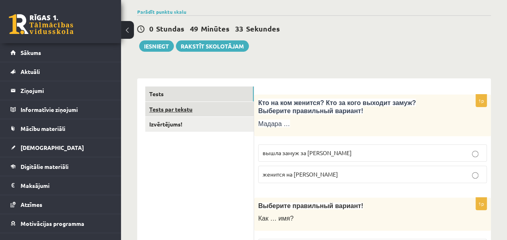
click at [158, 113] on link "Tests par tekstu" at bounding box center [199, 109] width 108 height 15
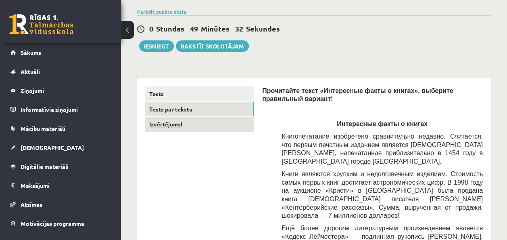
click at [161, 127] on link "Izvērtējums!" at bounding box center [199, 124] width 108 height 15
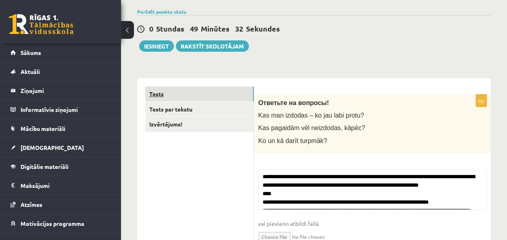
click at [152, 89] on link "Tests" at bounding box center [199, 93] width 108 height 15
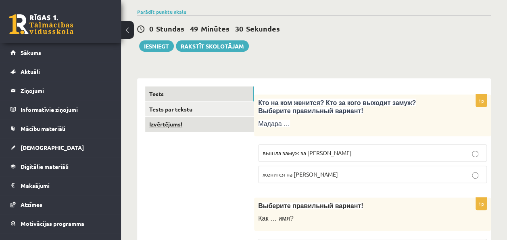
click at [160, 121] on link "Izvērtējums!" at bounding box center [199, 124] width 108 height 15
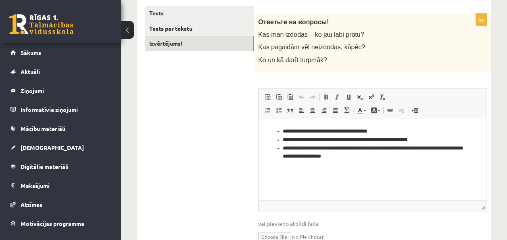
scroll to position [179, 0]
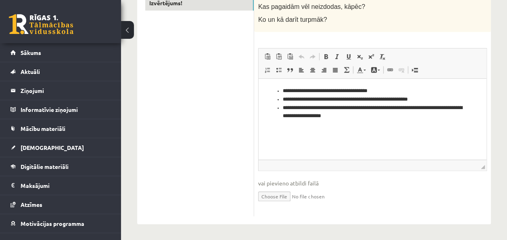
click at [402, 122] on html "**********" at bounding box center [373, 103] width 228 height 50
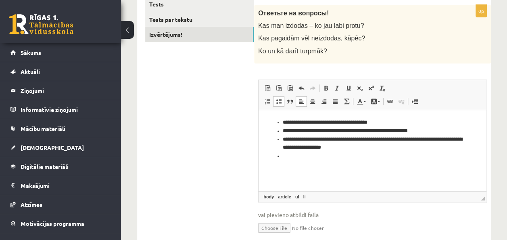
scroll to position [99, 0]
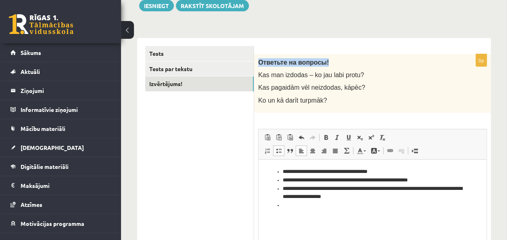
drag, startPoint x: 259, startPoint y: 63, endPoint x: 338, endPoint y: 62, distance: 79.0
click at [338, 62] on p "Ответьте на вопросы!" at bounding box center [352, 62] width 188 height 8
drag, startPoint x: 338, startPoint y: 62, endPoint x: 287, endPoint y: 64, distance: 50.5
copy span "Ответьте на вопросы!"
click at [342, 92] on div "Ответьте на вопросы! Kas man izdodas – ko jau labi protu? Kas pagaidām vēl neiz…" at bounding box center [372, 83] width 237 height 58
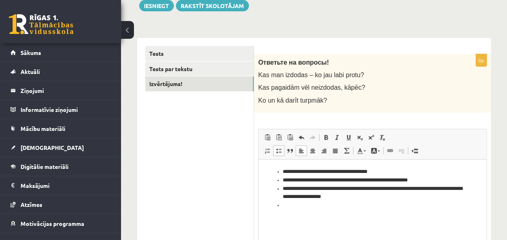
scroll to position [139, 0]
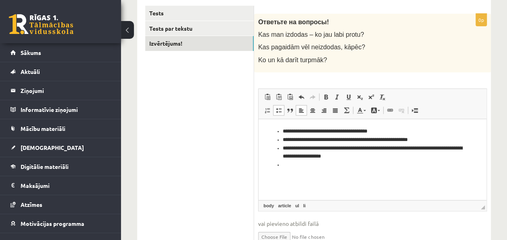
click at [314, 167] on li "Editor, wiswyg-editor-user-answer-47364007894600" at bounding box center [372, 164] width 179 height 8
click at [405, 168] on html "**********" at bounding box center [373, 144] width 228 height 50
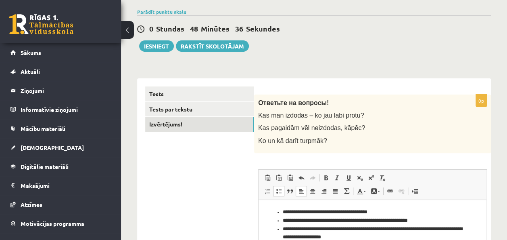
scroll to position [18, 0]
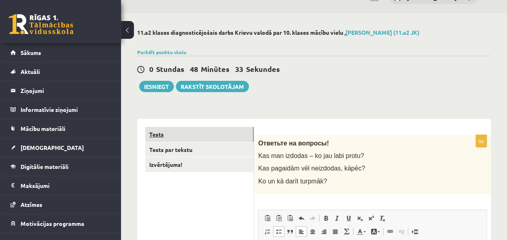
click at [187, 133] on link "Tests" at bounding box center [199, 134] width 108 height 15
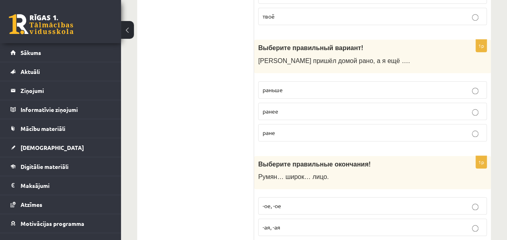
scroll to position [0, 0]
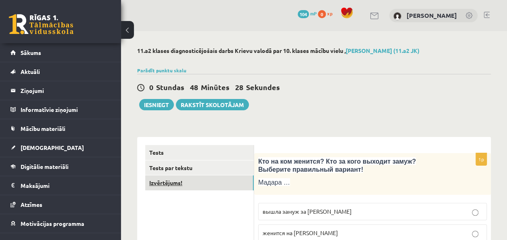
click at [186, 186] on link "Izvērtējums!" at bounding box center [199, 182] width 108 height 15
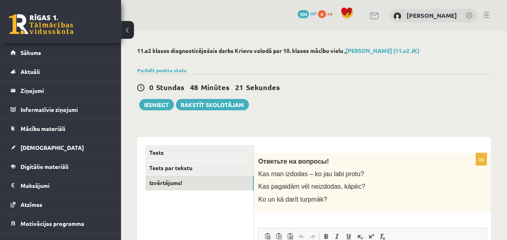
click at [402, 122] on div "11.a2 klases diagnosticējošais darbs Krievu valodā par 10. klases mācību vielu …" at bounding box center [314, 225] width 386 height 388
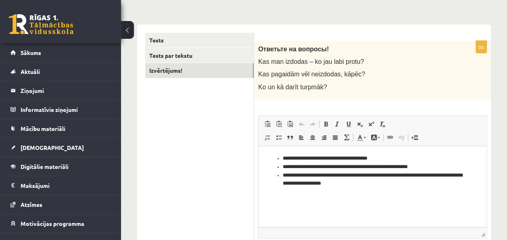
scroll to position [113, 0]
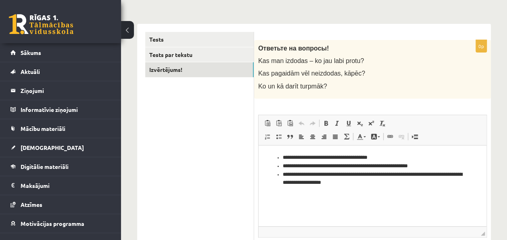
click at [312, 171] on li "**********" at bounding box center [372, 178] width 179 height 17
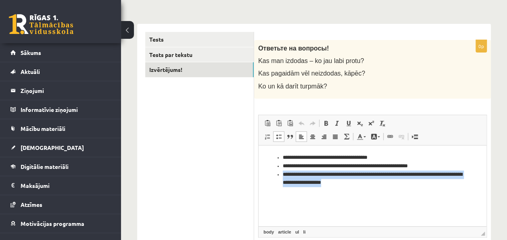
click at [312, 171] on li "**********" at bounding box center [372, 178] width 179 height 17
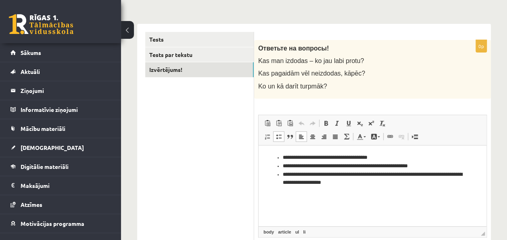
click at [305, 162] on li "**********" at bounding box center [372, 165] width 179 height 8
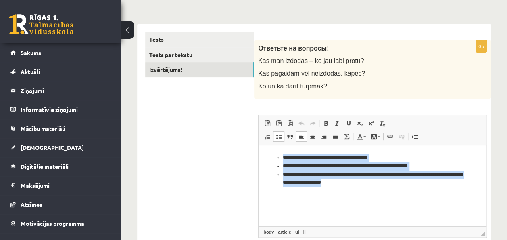
drag, startPoint x: 398, startPoint y: 184, endPoint x: 283, endPoint y: 151, distance: 119.6
click at [283, 151] on html "**********" at bounding box center [373, 170] width 228 height 50
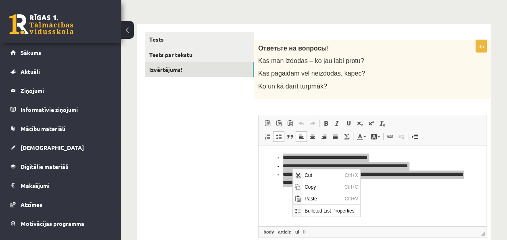
scroll to position [0, 0]
click at [302, 184] on span "Copy" at bounding box center [322, 186] width 40 height 12
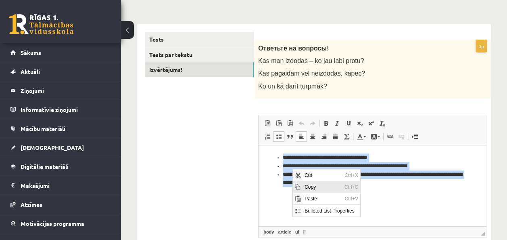
copy ul "**********"
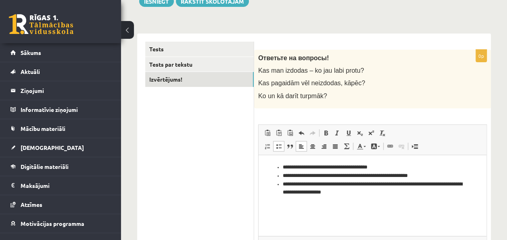
scroll to position [121, 0]
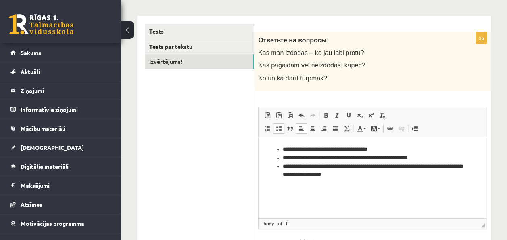
click at [283, 150] on li "**********" at bounding box center [372, 149] width 179 height 8
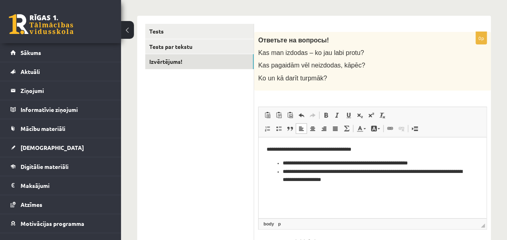
click at [281, 162] on ul "**********" at bounding box center [373, 170] width 212 height 25
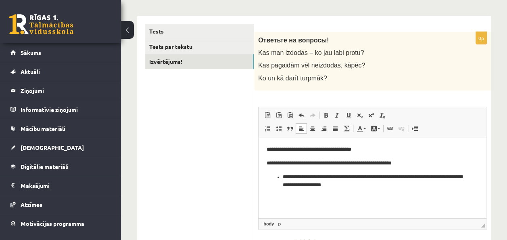
click at [283, 175] on li "**********" at bounding box center [372, 180] width 179 height 17
click at [264, 162] on html "**********" at bounding box center [373, 167] width 228 height 60
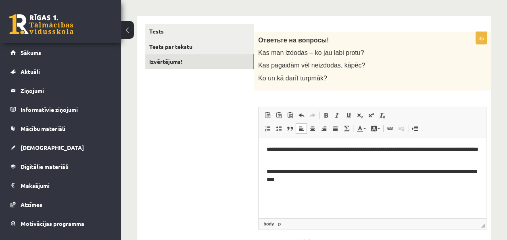
click at [267, 171] on p "**********" at bounding box center [373, 175] width 212 height 17
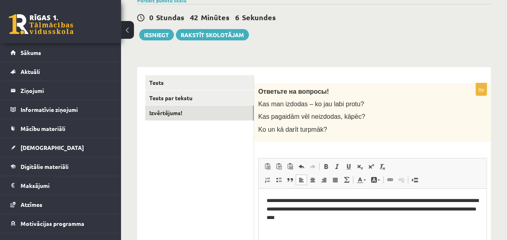
scroll to position [81, 0]
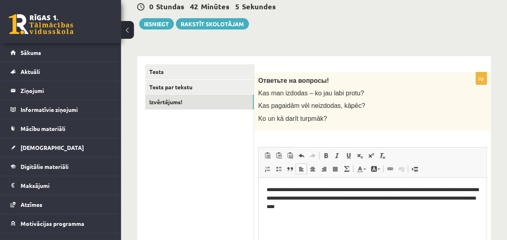
click at [238, 192] on ul "Tests Tests par tekstu Izvērtējums!" at bounding box center [199, 189] width 109 height 250
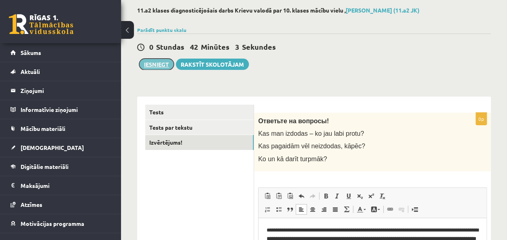
click at [156, 65] on button "Iesniegt" at bounding box center [156, 63] width 35 height 11
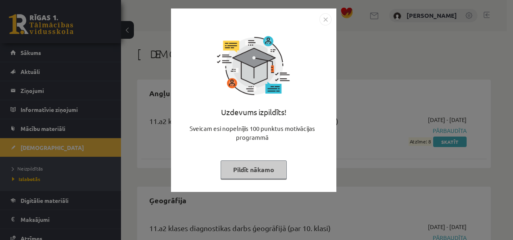
click at [270, 171] on button "Pildīt nākamo" at bounding box center [254, 169] width 66 height 19
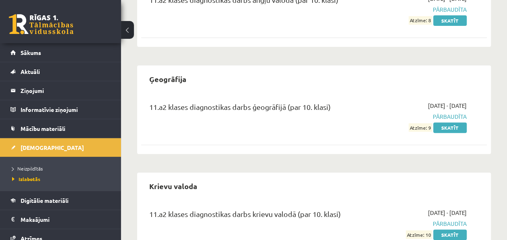
scroll to position [157, 0]
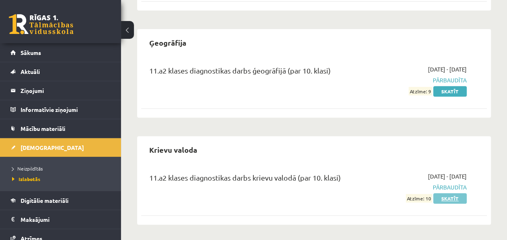
click at [462, 200] on link "Skatīt" at bounding box center [449, 198] width 33 height 10
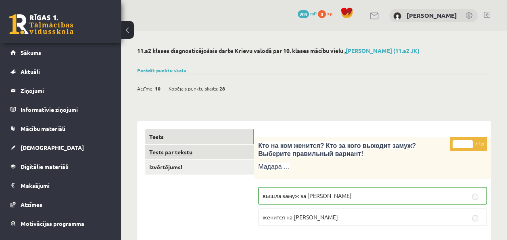
click at [181, 156] on link "Tests par tekstu" at bounding box center [199, 151] width 108 height 15
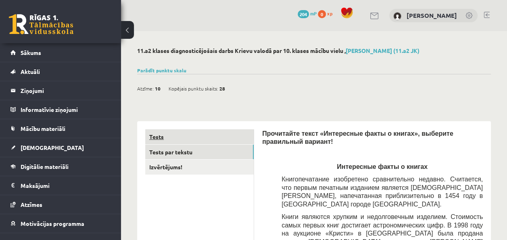
click at [162, 131] on link "Tests" at bounding box center [199, 136] width 108 height 15
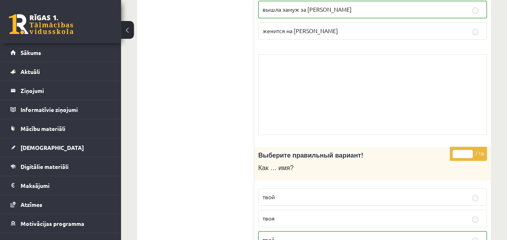
scroll to position [121, 0]
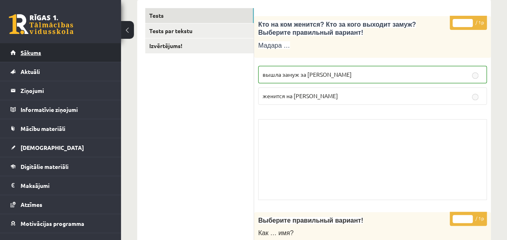
click at [33, 48] on link "Sākums" at bounding box center [60, 52] width 100 height 19
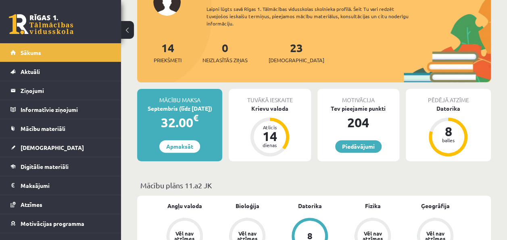
scroll to position [81, 0]
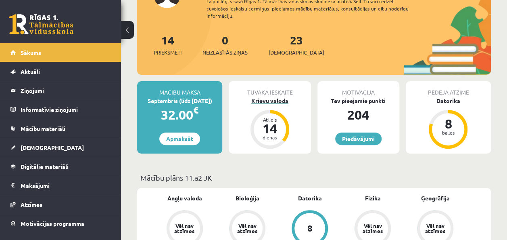
click at [277, 112] on div "Atlicis 14 dienas" at bounding box center [269, 129] width 39 height 39
click at [273, 103] on div "Krievu valoda" at bounding box center [270, 100] width 82 height 8
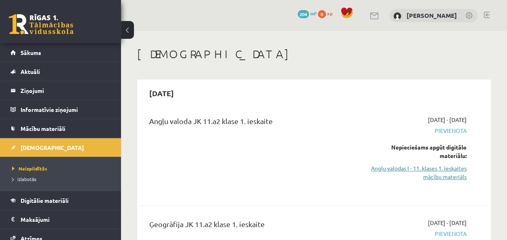
click at [429, 174] on link "Angļu valodas I - 11. klases 1. ieskaites mācību materiāls" at bounding box center [418, 172] width 98 height 17
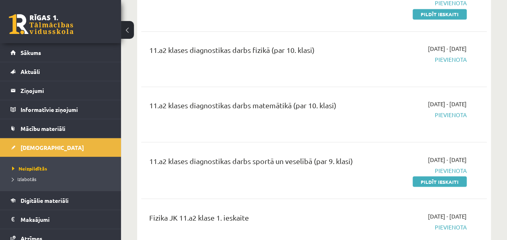
scroll to position [2076, 0]
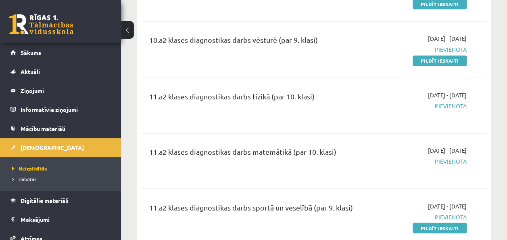
click at [430, 222] on link "Pildīt ieskaiti" at bounding box center [440, 227] width 54 height 10
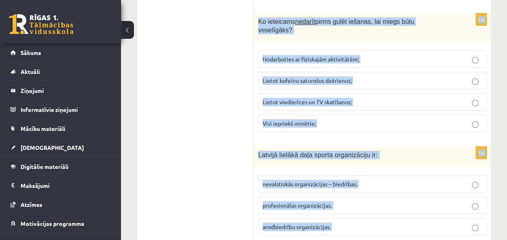
scroll to position [3118, 0]
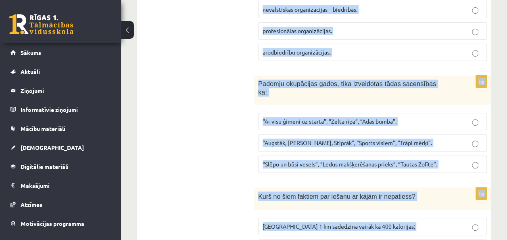
drag, startPoint x: 255, startPoint y: 79, endPoint x: 448, endPoint y: 204, distance: 230.1
drag, startPoint x: 448, startPoint y: 204, endPoint x: 396, endPoint y: 194, distance: 53.5
copy form "Loremips Dolorsita consectetura elitseddo eiusm tempo inc utlabor etdolore magn…"
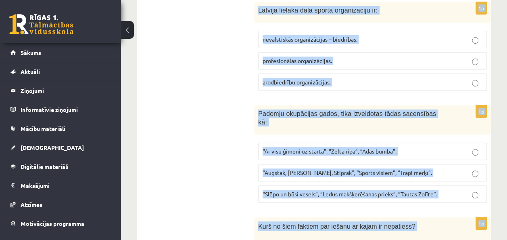
scroll to position [3038, 0]
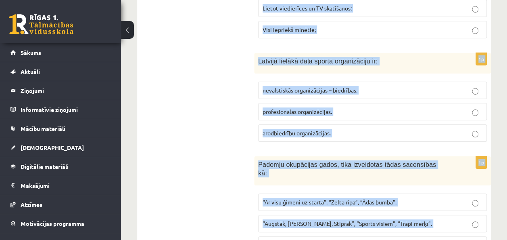
click at [261, 215] on label "“Augstāk, [PERSON_NAME], Stiprāk”, “Sports visiem”, “Trāpi mērķī”." at bounding box center [372, 223] width 229 height 17
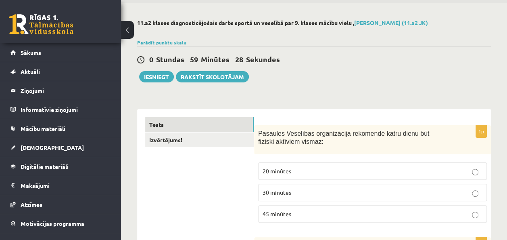
scroll to position [40, 0]
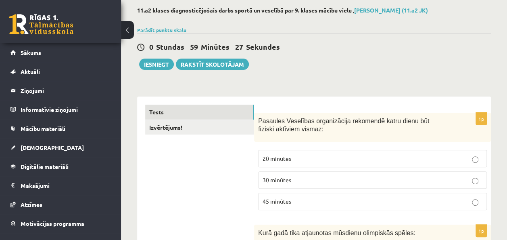
click at [286, 176] on span "30 minūtes" at bounding box center [277, 179] width 29 height 7
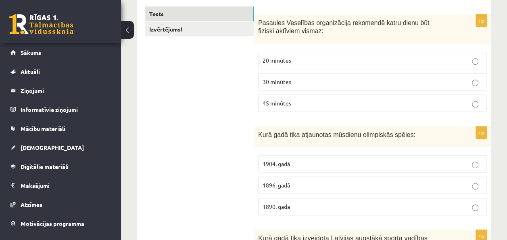
scroll to position [161, 0]
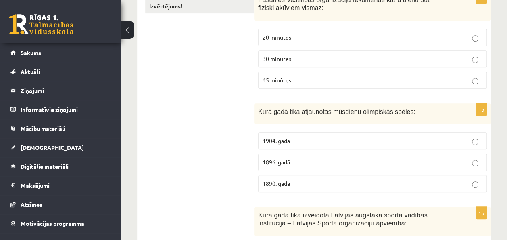
click at [294, 162] on p "1896. gadā" at bounding box center [373, 162] width 220 height 8
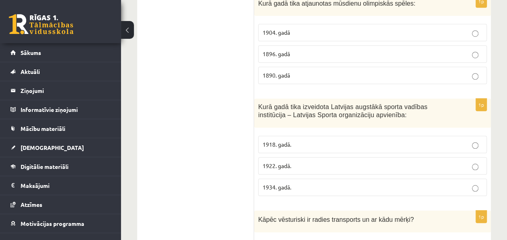
scroll to position [282, 0]
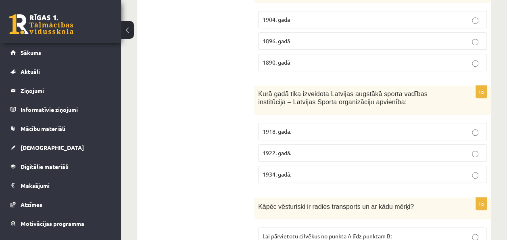
click at [311, 170] on p "1934. gadā." at bounding box center [373, 174] width 220 height 8
click at [268, 150] on span "1922. gadā." at bounding box center [277, 152] width 29 height 7
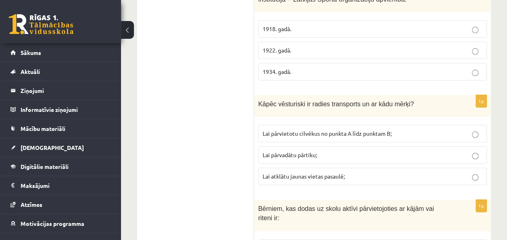
scroll to position [403, 0]
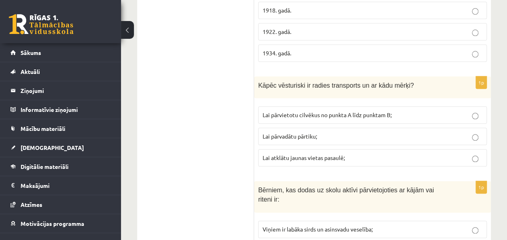
click at [331, 106] on label "Lai pārvietotu cilvēkus no punkta A līdz punktam B;" at bounding box center [372, 114] width 229 height 17
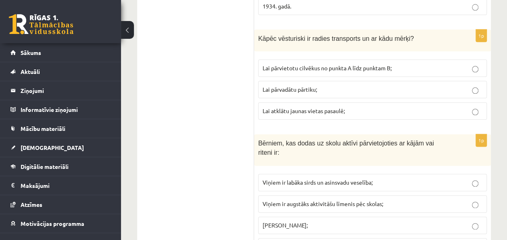
scroll to position [484, 0]
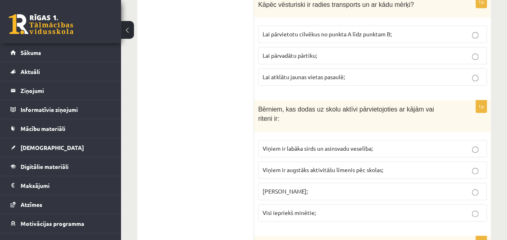
click at [298, 204] on label "Visi iepriekš minētie;" at bounding box center [372, 212] width 229 height 17
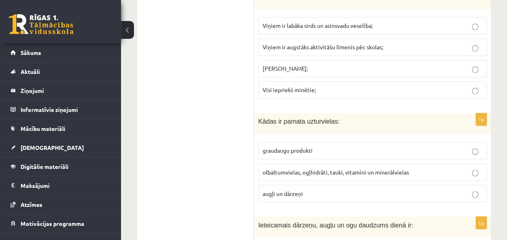
scroll to position [645, 0]
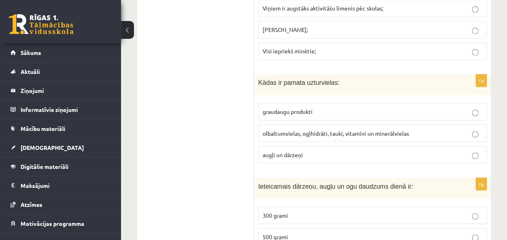
click at [286, 129] on span "olbaltumvielas, ogļhidrāti, tauki, vitamīni un minerālvielas" at bounding box center [336, 132] width 146 height 7
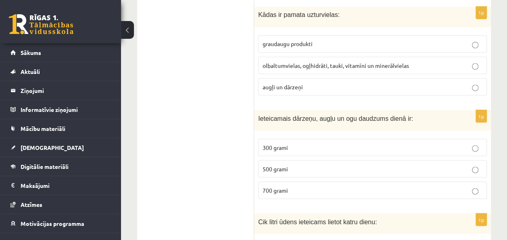
scroll to position [726, 0]
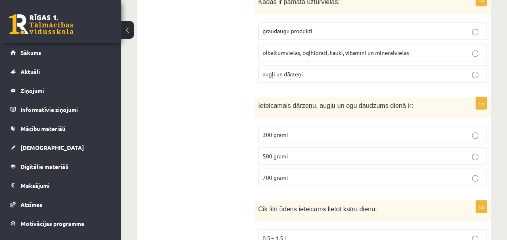
click at [273, 151] on p "500 grami" at bounding box center [373, 155] width 220 height 8
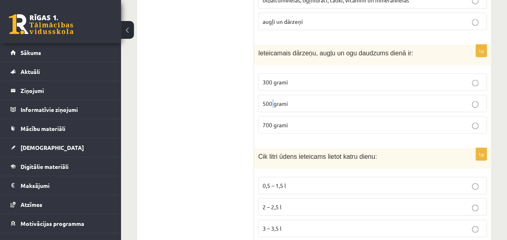
scroll to position [807, 0]
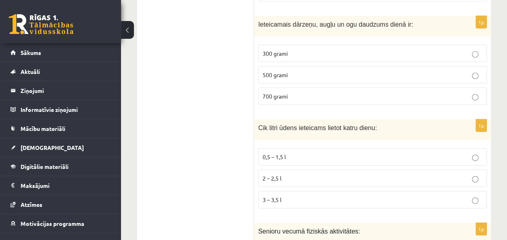
click at [277, 149] on label "0,5 – 1,5 l" at bounding box center [372, 156] width 229 height 17
click at [306, 169] on label "2 – 2,5 l" at bounding box center [372, 177] width 229 height 17
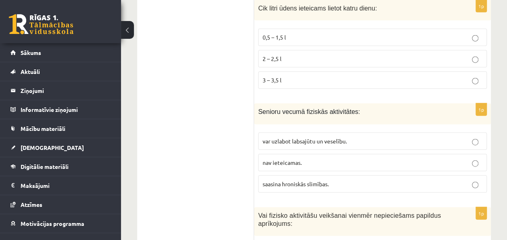
scroll to position [928, 0]
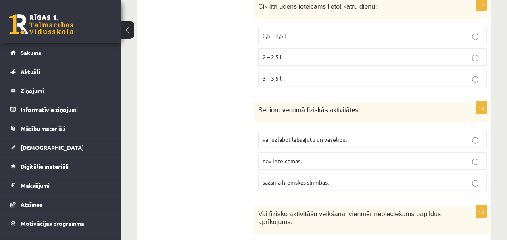
click at [295, 136] on span "var uzlabot labsajūtu un veselību." at bounding box center [305, 139] width 84 height 7
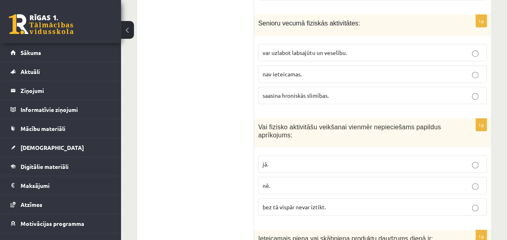
scroll to position [1049, 0]
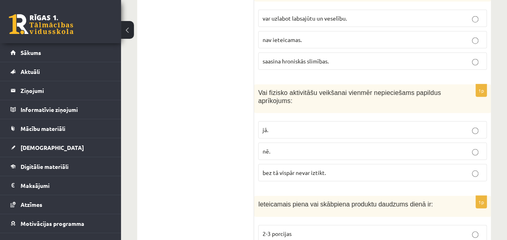
click at [276, 147] on p "nē." at bounding box center [373, 151] width 220 height 8
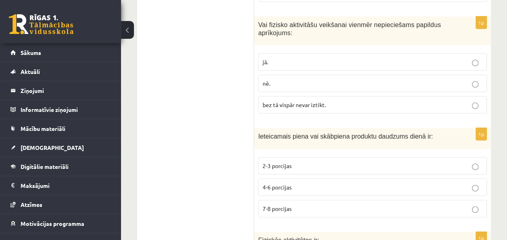
scroll to position [1129, 0]
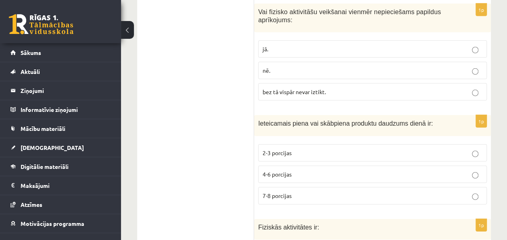
click at [346, 144] on label "2-3 porcijas" at bounding box center [372, 152] width 229 height 17
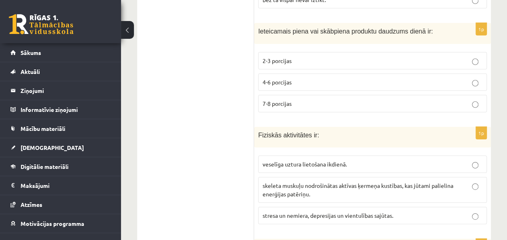
scroll to position [1250, 0]
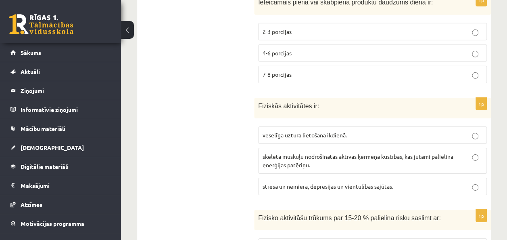
click at [278, 126] on label "veselīga uztura lietošana ikdienā." at bounding box center [372, 134] width 229 height 17
click at [284, 152] on span "skeleta muskuļu nodrošinātas aktīvas ķermeņa kustības, kas jūtami palielina ene…" at bounding box center [358, 160] width 191 height 16
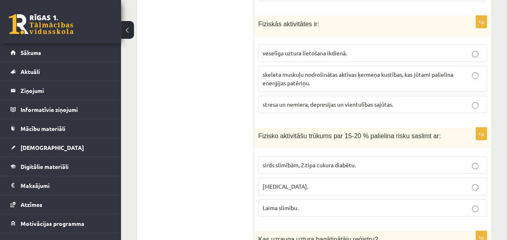
scroll to position [1371, 0]
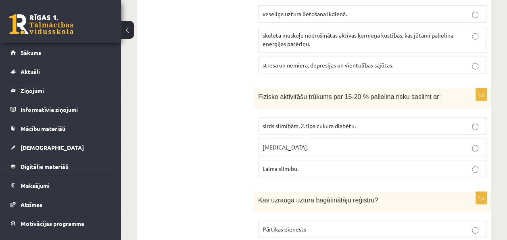
click at [287, 122] on span "sirds slimībām, 2.tipa cukura diabētu." at bounding box center [309, 125] width 93 height 7
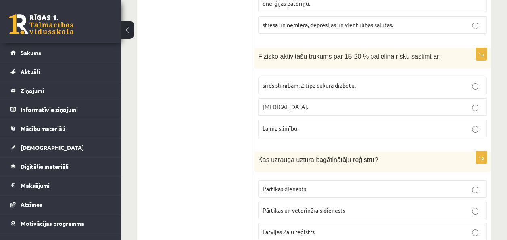
click at [323, 206] on span "Pārtikas un veterinārais dienests" at bounding box center [304, 209] width 83 height 7
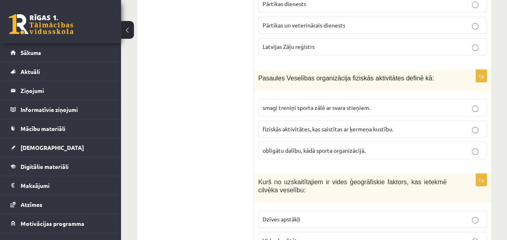
scroll to position [1613, 0]
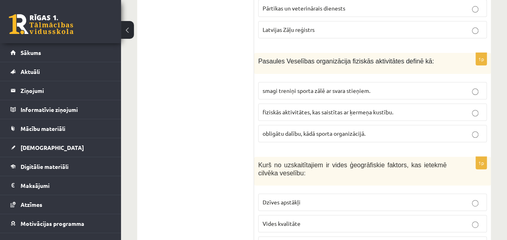
click at [299, 108] on span "fiziskās aktivitātes, kas saistītas ar ķermeņa kustību." at bounding box center [328, 111] width 131 height 7
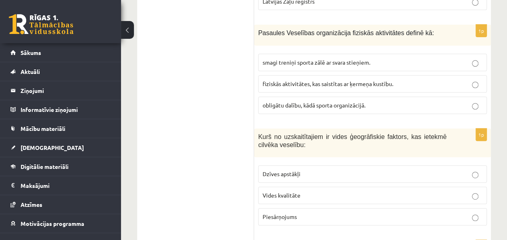
scroll to position [1653, 0]
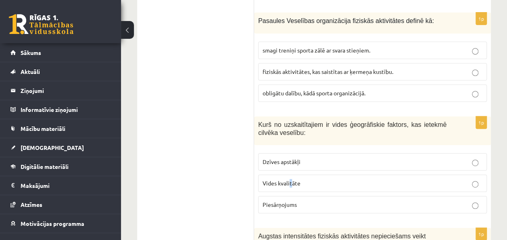
drag, startPoint x: 291, startPoint y: 163, endPoint x: 290, endPoint y: 156, distance: 6.6
click at [291, 179] on span "Vides kvalitāte" at bounding box center [282, 182] width 38 height 7
click at [303, 179] on p "Vides kvalitāte" at bounding box center [373, 183] width 220 height 8
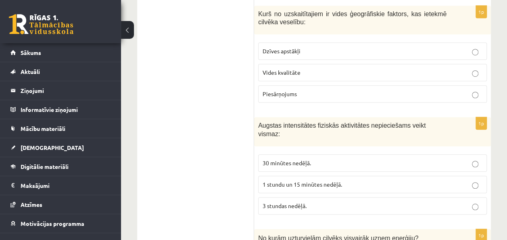
scroll to position [1774, 0]
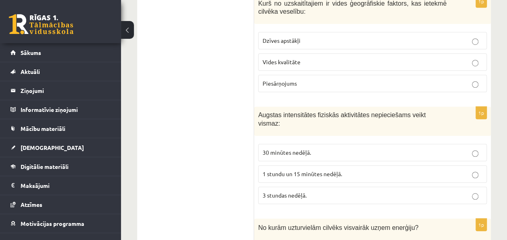
click at [288, 170] on span "1 stundu un 15 minūtes nedēļā." at bounding box center [302, 173] width 79 height 7
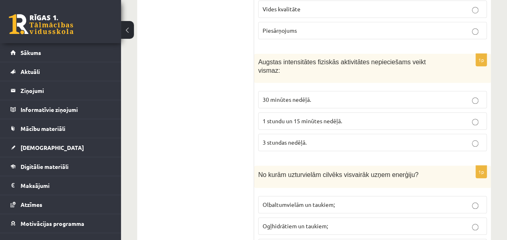
scroll to position [1855, 0]
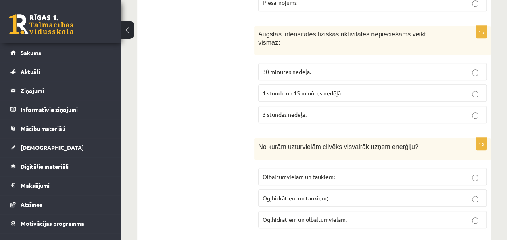
click at [336, 172] on p "Olbaltumvielām un taukiem;" at bounding box center [373, 176] width 220 height 8
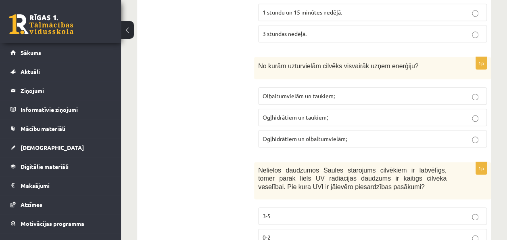
click at [311, 211] on p "3-5" at bounding box center [373, 215] width 220 height 8
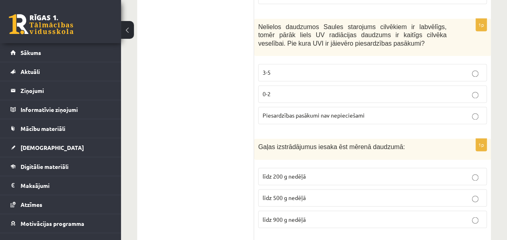
scroll to position [2097, 0]
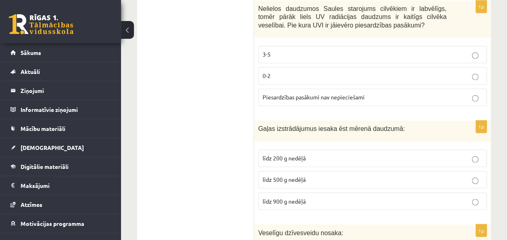
click at [294, 175] on span "līdz 500 g nedēļā" at bounding box center [284, 178] width 43 height 7
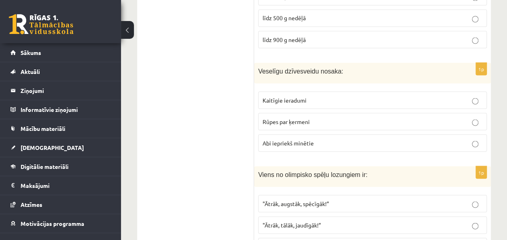
click at [297, 139] on span "Abi iepriekš minētie" at bounding box center [288, 142] width 51 height 7
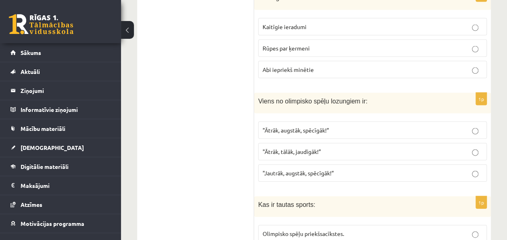
scroll to position [2339, 0]
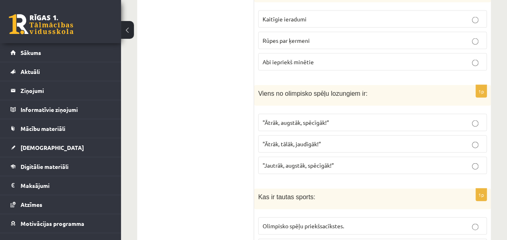
click at [332, 118] on p ""Ātrāk, augstāk, spēcīgāk!”" at bounding box center [373, 122] width 220 height 8
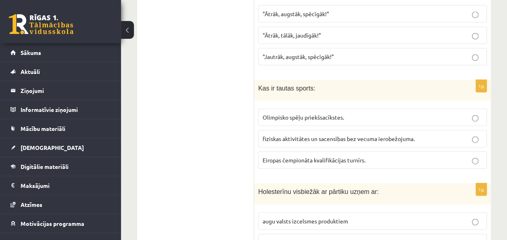
scroll to position [2460, 0]
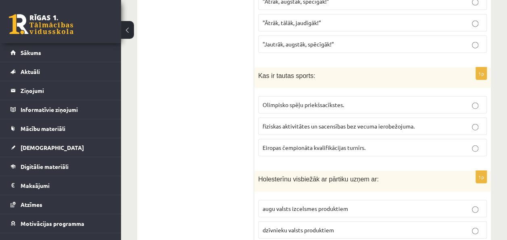
click at [292, 122] on span "fiziskas aktivitātes un sacensības bez vecuma ierobežojuma." at bounding box center [339, 125] width 152 height 7
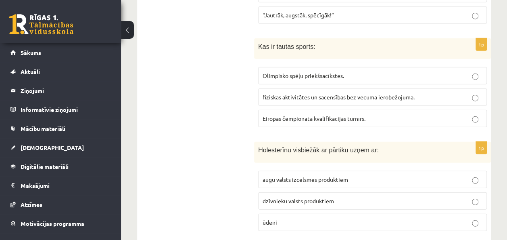
scroll to position [2500, 0]
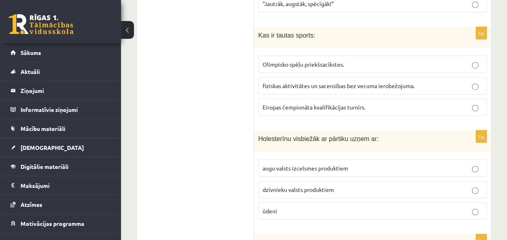
click at [302, 186] on span "dzīvnieku valsts produktiem" at bounding box center [298, 189] width 71 height 7
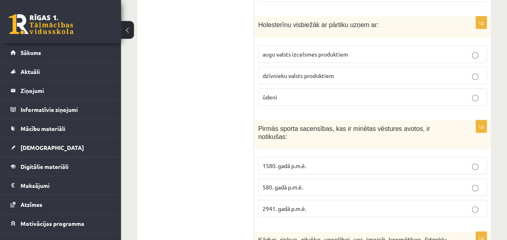
scroll to position [2621, 0]
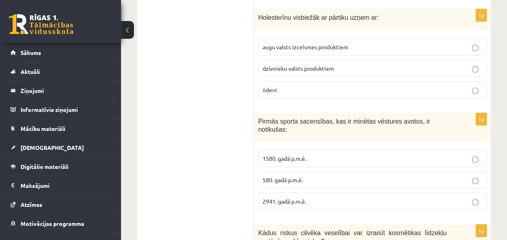
drag, startPoint x: 300, startPoint y: 113, endPoint x: 295, endPoint y: 105, distance: 9.6
click at [301, 154] on span "1580. gadā p.m.ē." at bounding box center [285, 157] width 44 height 7
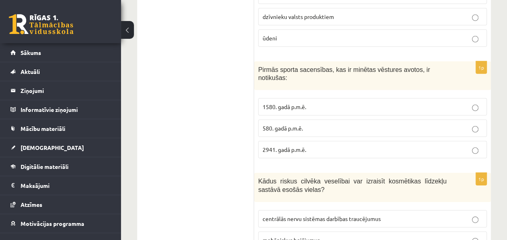
scroll to position [2702, 0]
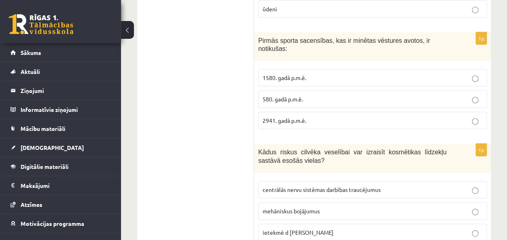
click at [330, 181] on label "centrālās nervu sistēmas darbības traucējumus" at bounding box center [372, 189] width 229 height 17
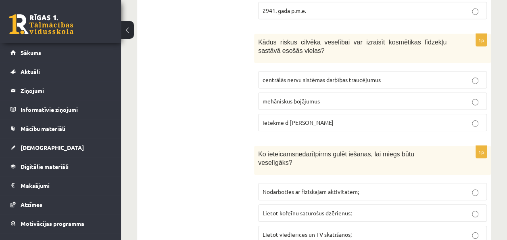
scroll to position [2823, 0]
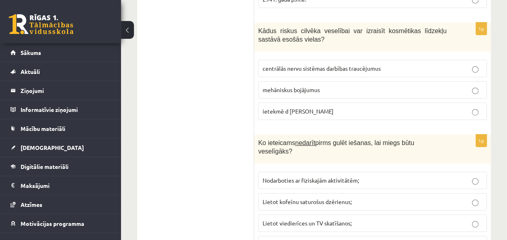
click at [303, 239] on span "Visi iepriekš minētie;" at bounding box center [289, 243] width 53 height 7
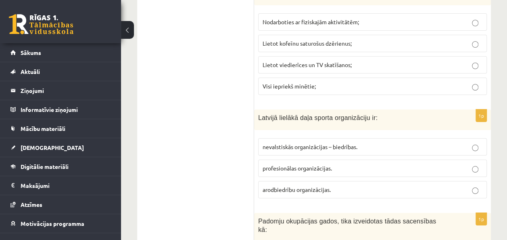
scroll to position [2984, 0]
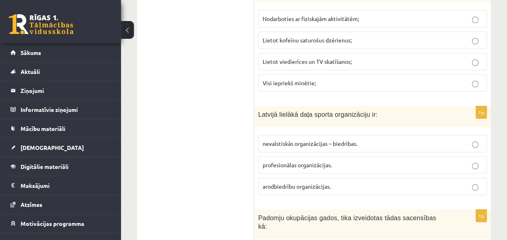
click at [304, 140] on span "nevalstiskās organizācijas – biedrības." at bounding box center [310, 143] width 95 height 7
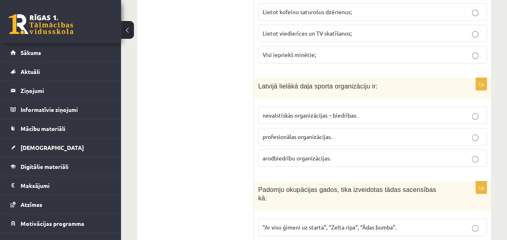
scroll to position [3025, 0]
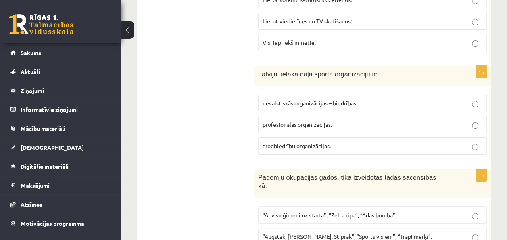
click at [337, 206] on label "“Ar visu ģimeni uz starta”, “Zelta ripa”, “Ādas bumba”." at bounding box center [372, 214] width 229 height 17
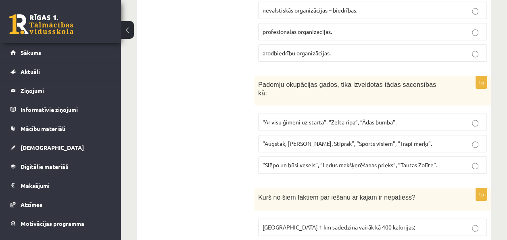
scroll to position [3118, 0]
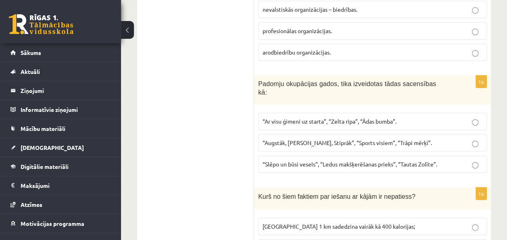
click at [315, 222] on span "[GEOGRAPHIC_DATA] 1 km sadedzina vairāk kā 400 kalorijas;" at bounding box center [339, 225] width 152 height 7
click at [373, 222] on span "[GEOGRAPHIC_DATA] 1 km sadedzina vairāk kā 400 kalorijas;" at bounding box center [339, 225] width 152 height 7
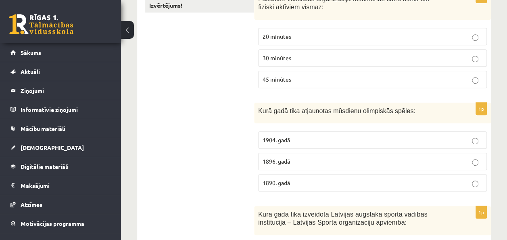
scroll to position [0, 0]
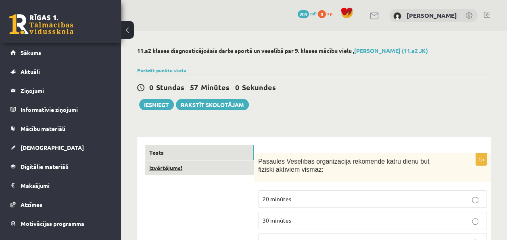
click at [160, 166] on link "Izvērtējums!" at bounding box center [199, 167] width 108 height 15
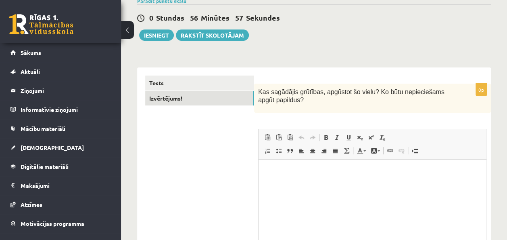
click at [288, 183] on html at bounding box center [373, 171] width 228 height 25
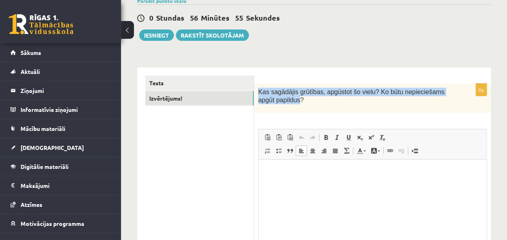
drag, startPoint x: 281, startPoint y: 98, endPoint x: 258, endPoint y: 85, distance: 25.8
click at [258, 85] on div "Kas sagādājis grūtības, apgūstot šo vielu? Ko būtu nepieciešams apgūt papildus?" at bounding box center [372, 97] width 237 height 29
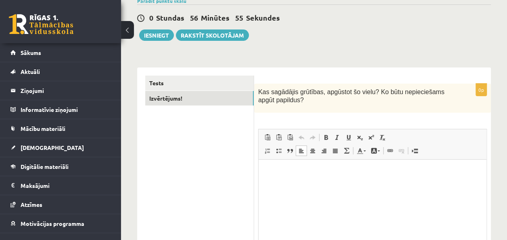
drag, startPoint x: 258, startPoint y: 85, endPoint x: 286, endPoint y: 100, distance: 31.2
click at [287, 109] on div "Kas sagādājis grūtības, apgūstot šo vielu? Ko būtu nepieciešams apgūt papildus?" at bounding box center [372, 97] width 237 height 29
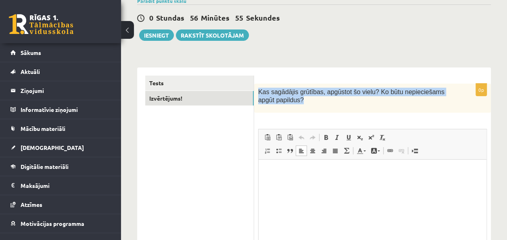
drag, startPoint x: 286, startPoint y: 98, endPoint x: 257, endPoint y: 84, distance: 31.6
click at [257, 84] on div "Kas sagādājis grūtības, apgūstot šo vielu? Ko būtu nepieciešams apgūt papildus?" at bounding box center [372, 97] width 237 height 29
drag, startPoint x: 257, startPoint y: 84, endPoint x: 259, endPoint y: 96, distance: 11.9
copy span "Kas sagādājis grūtības, apgūstot šo vielu? Ko būtu nepieciešams apgūt papildus?"
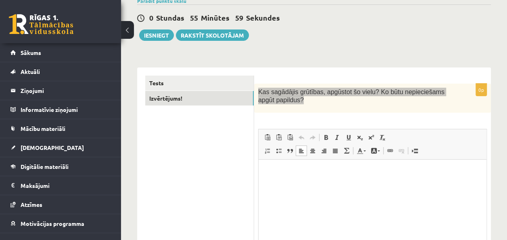
click at [284, 183] on html at bounding box center [373, 171] width 228 height 25
click at [313, 173] on p "Editor, wiswyg-editor-user-answer-47363912638700" at bounding box center [372, 171] width 147 height 8
drag, startPoint x: 408, startPoint y: 175, endPoint x: 217, endPoint y: 176, distance: 191.6
click at [259, 176] on html "**********" at bounding box center [373, 171] width 228 height 25
click at [365, 183] on html "*********" at bounding box center [373, 171] width 228 height 25
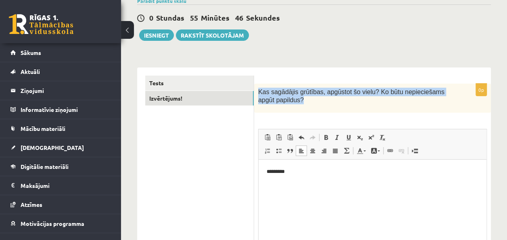
click at [342, 106] on div "Kas sagādājis grūtības, apgūstot šo vielu? Ko būtu nepieciešams apgūt papildus?" at bounding box center [372, 97] width 237 height 29
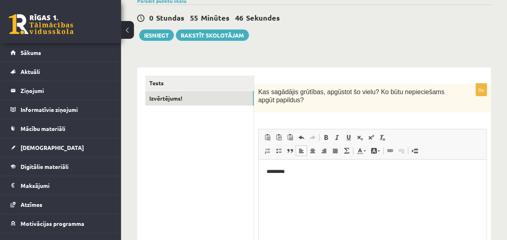
click at [347, 176] on html "*********" at bounding box center [373, 171] width 228 height 25
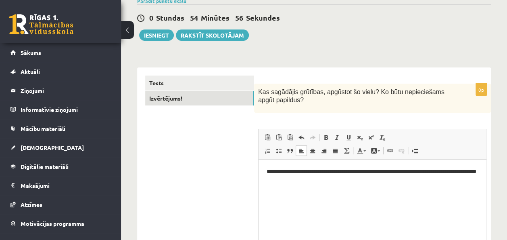
click at [200, 66] on div "**********" at bounding box center [314, 181] width 354 height 245
click at [173, 78] on link "Tests" at bounding box center [199, 82] width 108 height 15
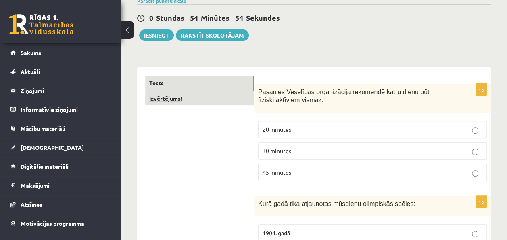
click at [183, 96] on link "Izvērtējums!" at bounding box center [199, 98] width 108 height 15
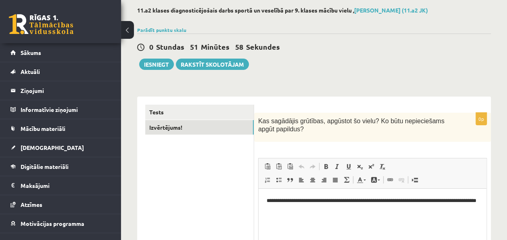
scroll to position [29, 0]
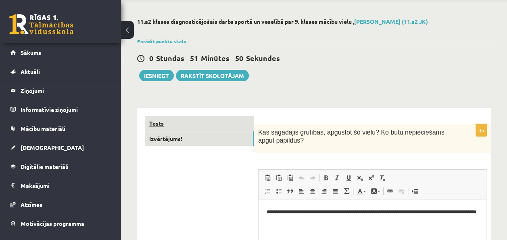
click at [180, 121] on link "Tests" at bounding box center [199, 123] width 108 height 15
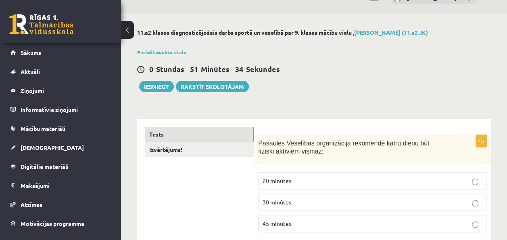
scroll to position [0, 0]
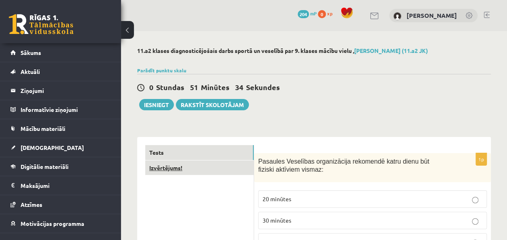
click at [194, 164] on link "Izvērtējums!" at bounding box center [199, 167] width 108 height 15
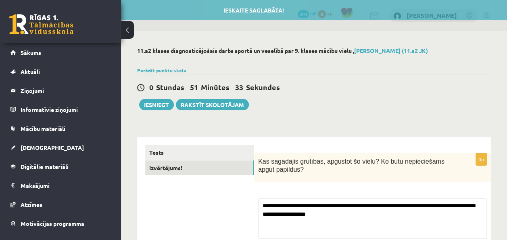
scroll to position [70, 0]
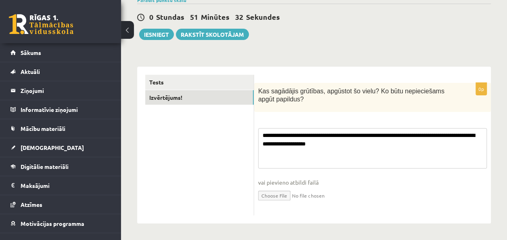
click at [382, 155] on textarea "**********" at bounding box center [372, 148] width 229 height 40
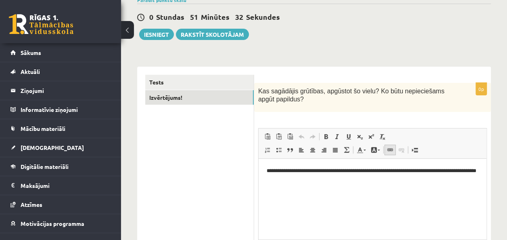
scroll to position [0, 0]
click at [325, 185] on html "**********" at bounding box center [373, 174] width 228 height 33
click at [169, 33] on button "Iesniegt" at bounding box center [156, 34] width 35 height 11
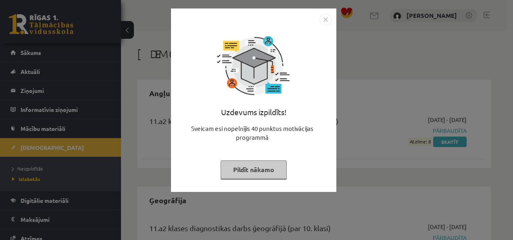
click at [271, 166] on button "Pildīt nākamo" at bounding box center [254, 169] width 66 height 19
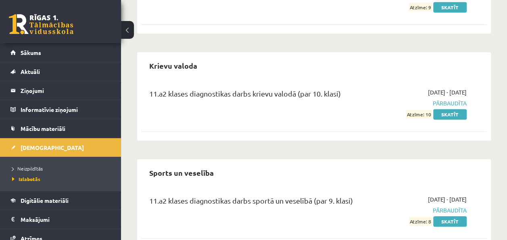
scroll to position [264, 0]
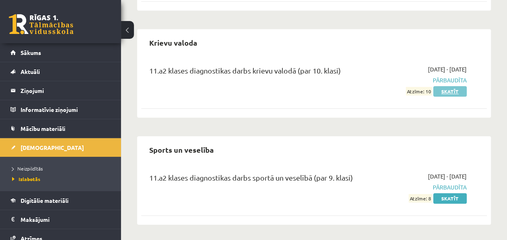
click at [442, 90] on link "Skatīt" at bounding box center [449, 91] width 33 height 10
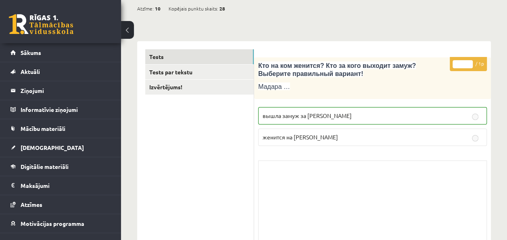
scroll to position [81, 0]
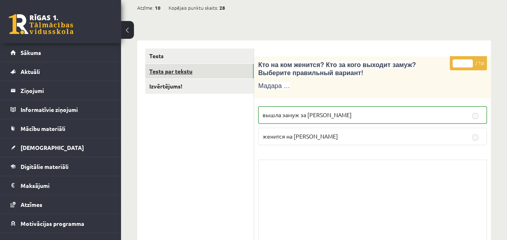
click at [201, 75] on link "Tests par tekstu" at bounding box center [199, 71] width 108 height 15
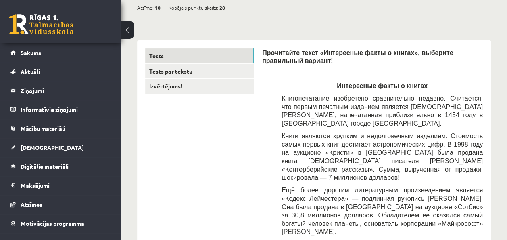
click at [158, 54] on link "Tests" at bounding box center [199, 55] width 108 height 15
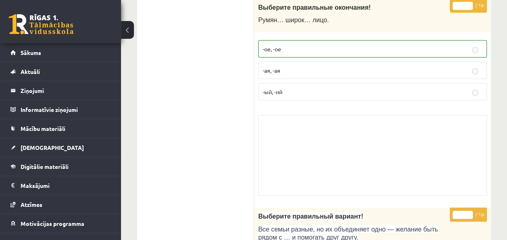
scroll to position [726, 0]
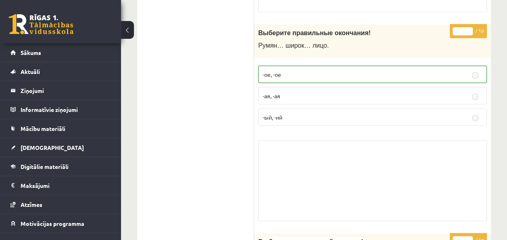
click at [270, 96] on p "-ая, -ая" at bounding box center [373, 95] width 220 height 8
click at [269, 96] on p "-ая, -ая" at bounding box center [373, 95] width 220 height 8
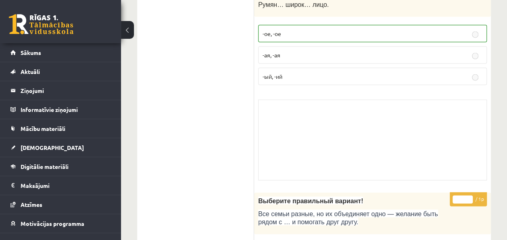
click at [326, 113] on div "Skolotāja pielikums" at bounding box center [372, 140] width 229 height 81
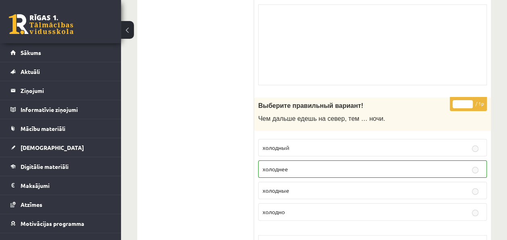
scroll to position [1532, 0]
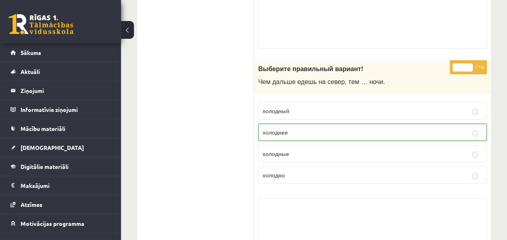
click at [285, 150] on span "холодные" at bounding box center [276, 153] width 27 height 7
click at [285, 171] on p "холодно" at bounding box center [373, 175] width 220 height 8
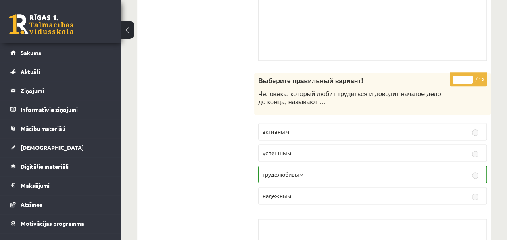
scroll to position [1976, 0]
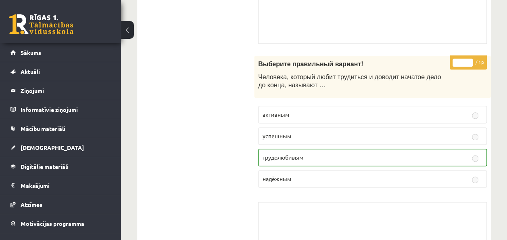
click at [277, 111] on span "активным" at bounding box center [276, 114] width 27 height 7
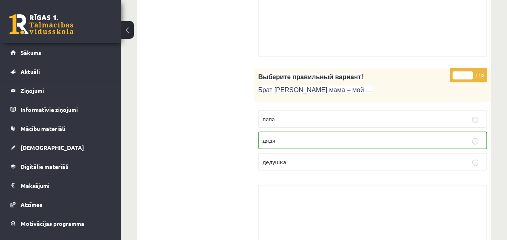
scroll to position [3912, 0]
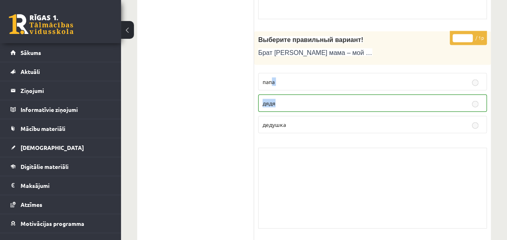
drag, startPoint x: 270, startPoint y: 61, endPoint x: 289, endPoint y: 67, distance: 19.5
click at [289, 69] on fieldset "папа дядя дедушка" at bounding box center [372, 102] width 229 height 67
click at [286, 73] on label "папа" at bounding box center [372, 81] width 229 height 17
click at [272, 78] on span "папа" at bounding box center [269, 81] width 12 height 7
drag, startPoint x: 276, startPoint y: 81, endPoint x: 262, endPoint y: 81, distance: 13.7
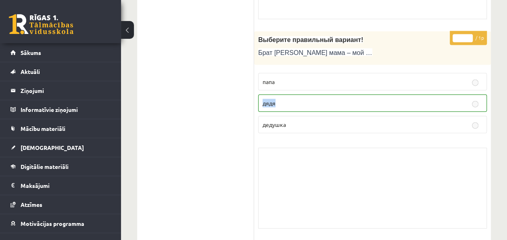
click at [263, 99] on p "дядя" at bounding box center [373, 103] width 220 height 8
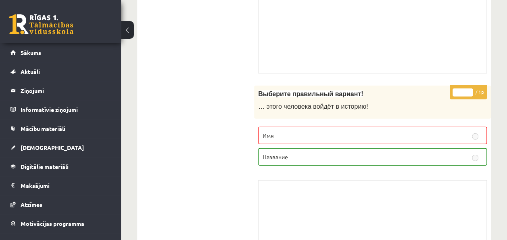
scroll to position [4073, 0]
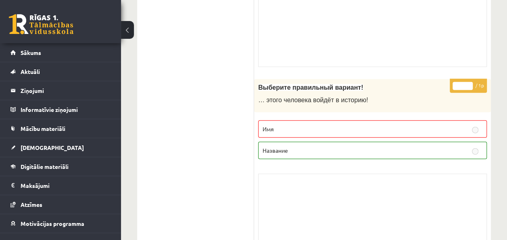
click at [329, 142] on label "Название" at bounding box center [372, 150] width 229 height 17
click at [307, 125] on p "Имя" at bounding box center [373, 129] width 220 height 8
click at [313, 146] on p "Название" at bounding box center [373, 150] width 220 height 8
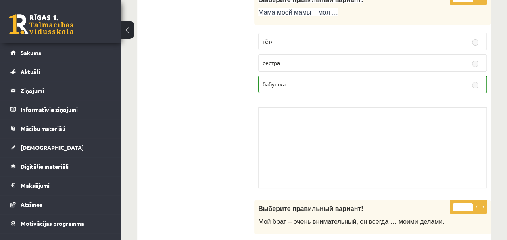
scroll to position [4638, 0]
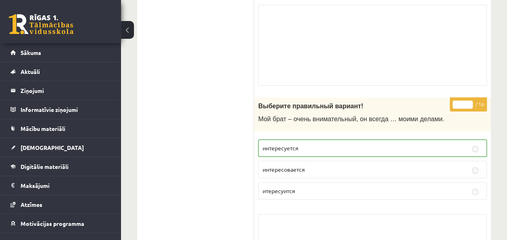
click at [288, 161] on label "интересовается" at bounding box center [372, 169] width 229 height 17
click at [334, 182] on label "итересуится" at bounding box center [372, 190] width 229 height 17
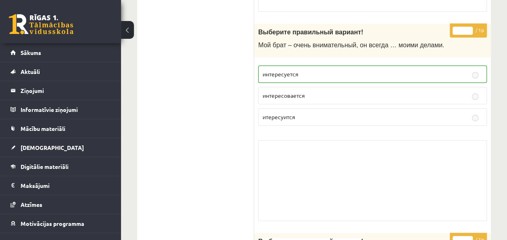
scroll to position [4718, 0]
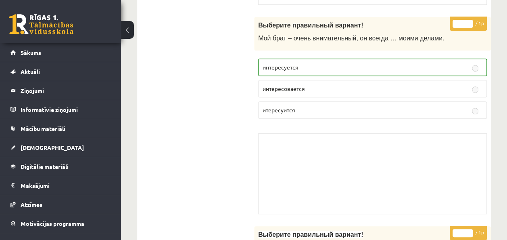
click at [283, 106] on span "итересуится" at bounding box center [279, 109] width 33 height 7
click at [281, 106] on span "итересуится" at bounding box center [279, 109] width 33 height 7
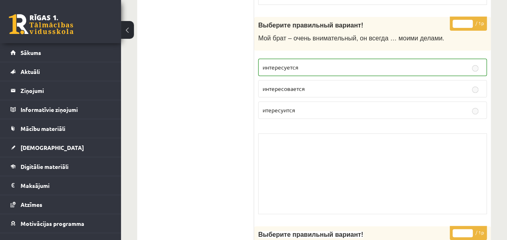
click at [297, 98] on div "* / 1p Выберите правильный вариант! Мой брат – очень внимательный, он всегда … …" at bounding box center [372, 117] width 237 height 201
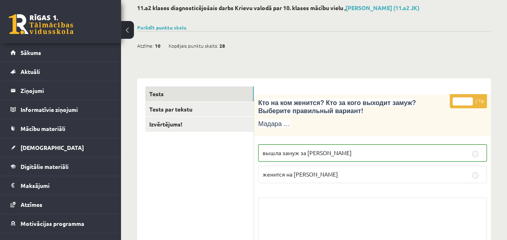
scroll to position [0, 0]
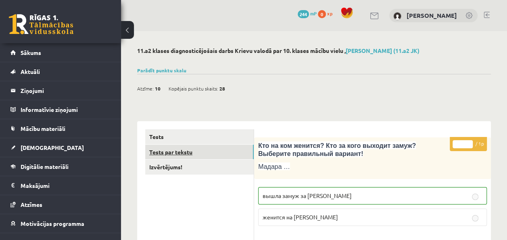
click at [179, 148] on link "Tests par tekstu" at bounding box center [199, 151] width 108 height 15
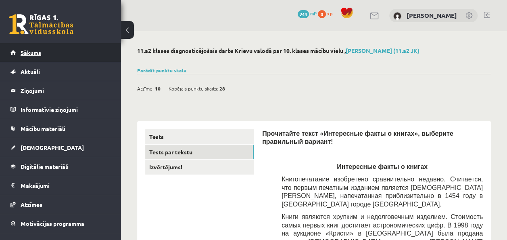
click at [21, 55] on span "Sākums" at bounding box center [31, 52] width 21 height 7
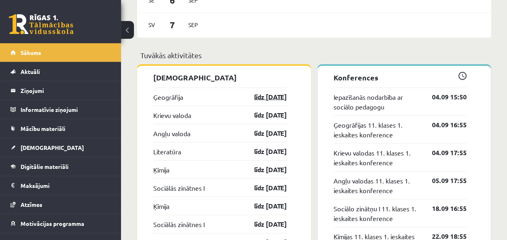
scroll to position [686, 0]
